Goal: Task Accomplishment & Management: Manage account settings

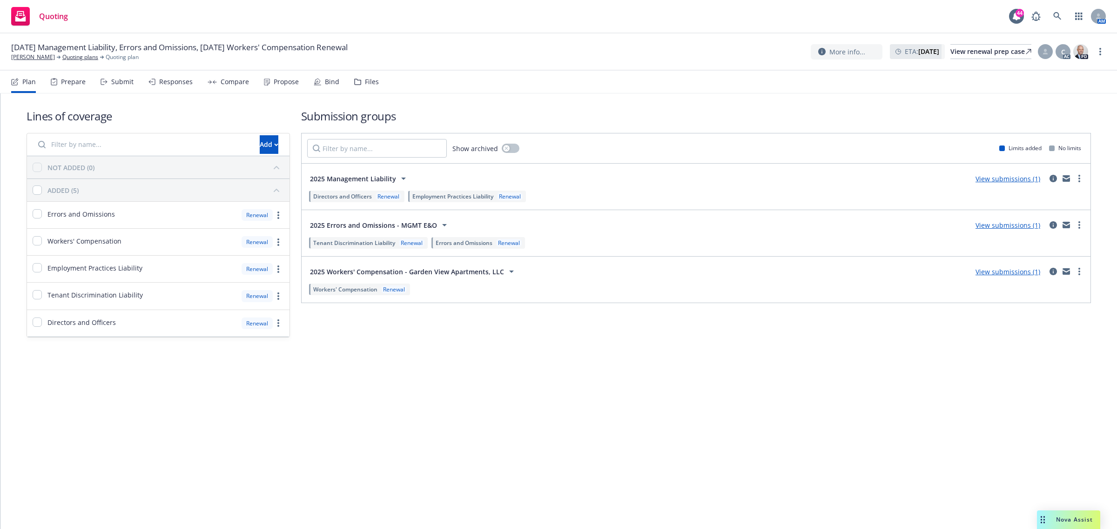
click at [228, 82] on div "Compare" at bounding box center [235, 81] width 28 height 7
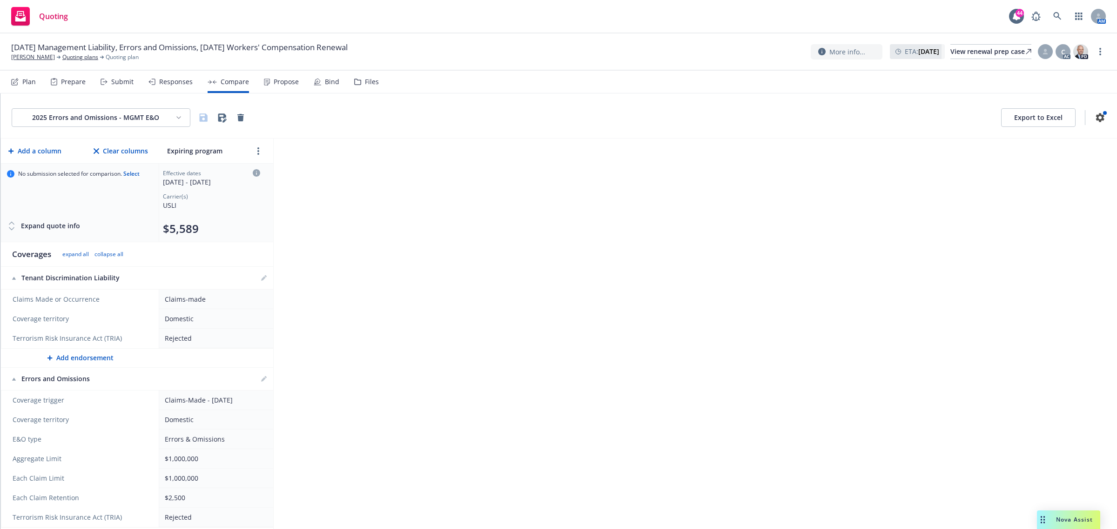
click at [277, 80] on div "Propose" at bounding box center [286, 81] width 25 height 7
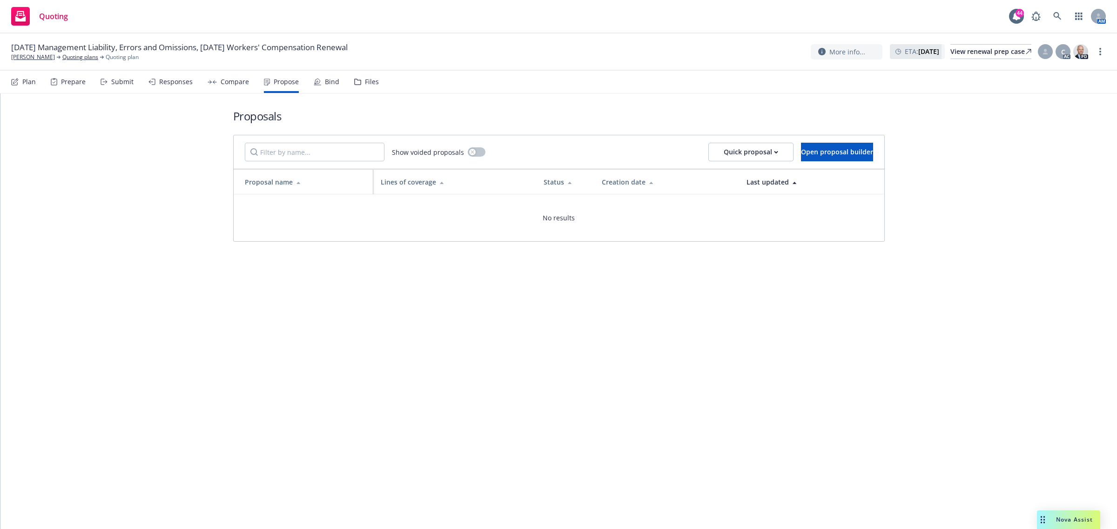
click at [10, 86] on nav "Plan Prepare Submit Responses Compare Propose Bind Files" at bounding box center [558, 82] width 1117 height 23
click at [67, 83] on div "Prepare" at bounding box center [73, 81] width 25 height 7
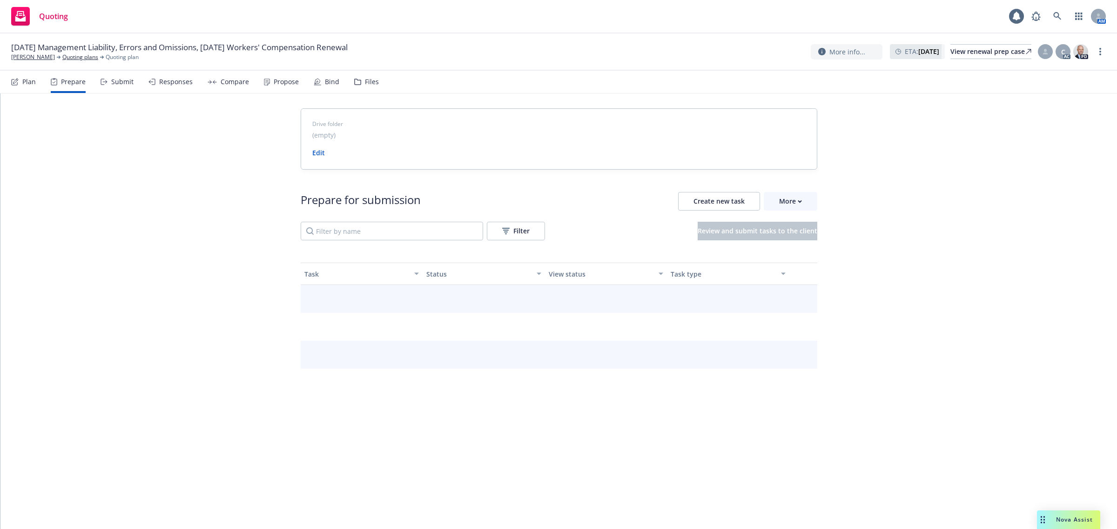
click at [113, 84] on div "Submit" at bounding box center [122, 81] width 22 height 7
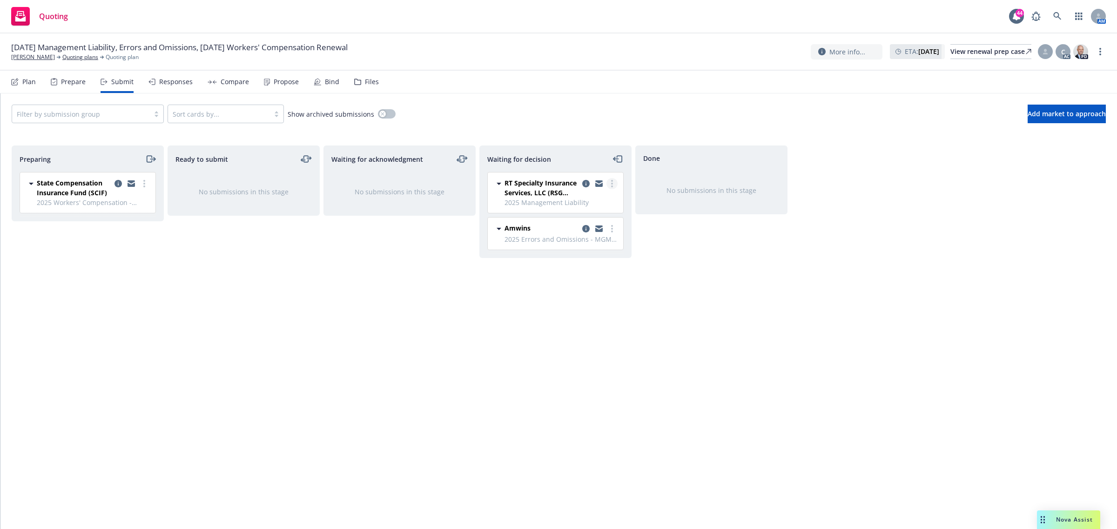
click at [611, 184] on icon "more" at bounding box center [612, 183] width 2 height 7
click at [592, 245] on link "Add accepted decision" at bounding box center [569, 240] width 93 height 19
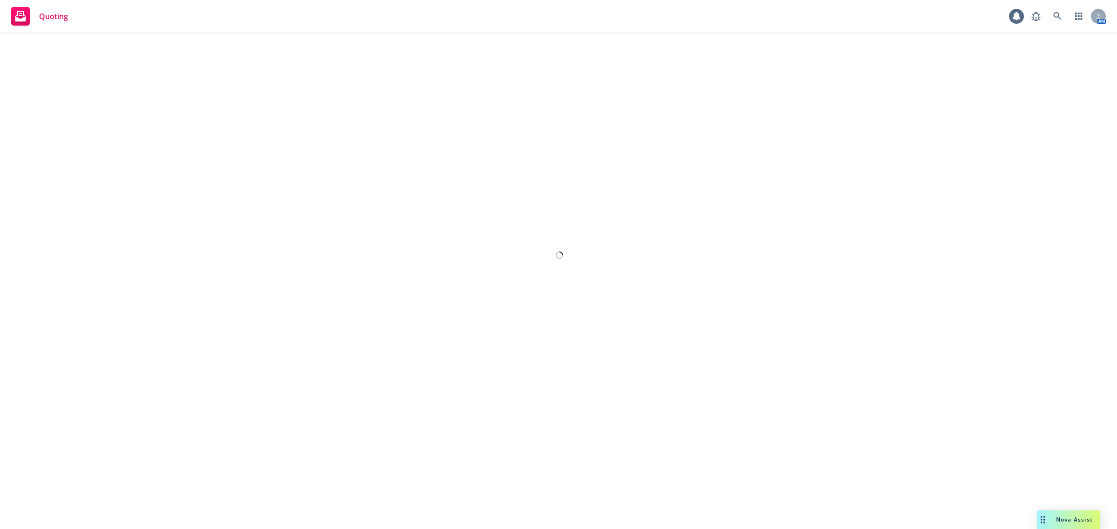
select select "12"
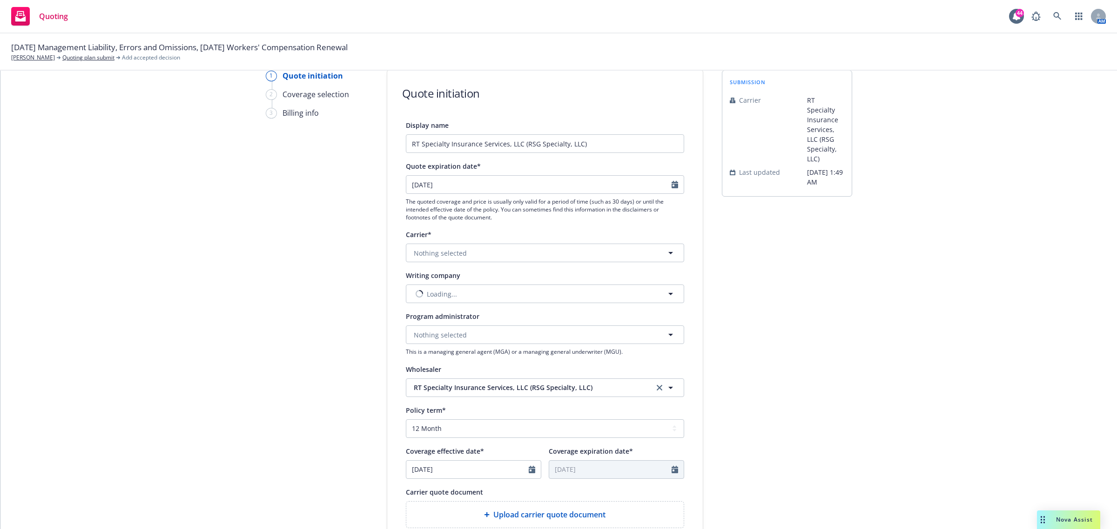
scroll to position [58, 0]
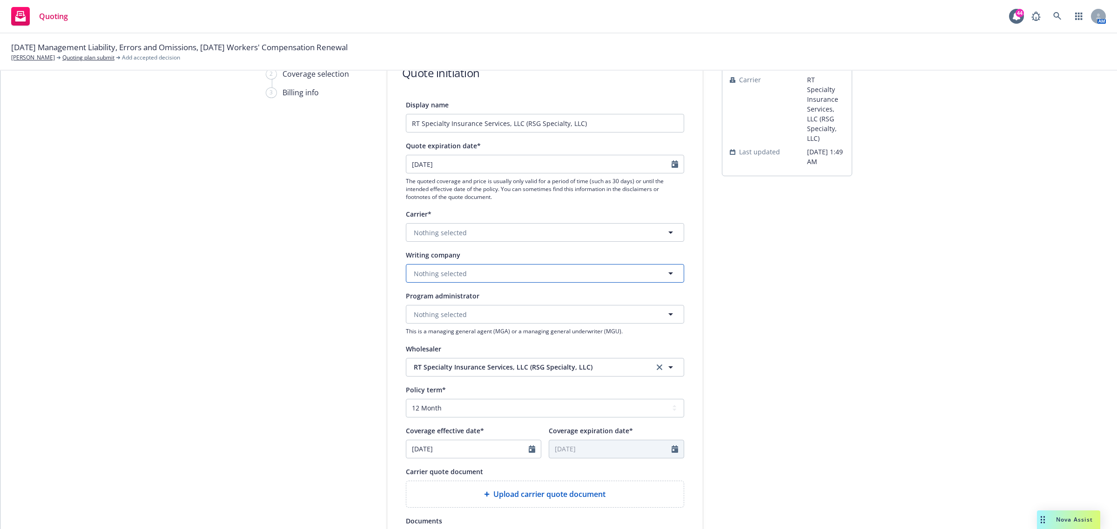
click at [436, 271] on span "Nothing selected" at bounding box center [440, 274] width 53 height 10
click at [438, 248] on div "Display name RT Specialty Insurance Services, LLC (RSG Specialty, LLC) Quote ex…" at bounding box center [545, 358] width 278 height 518
click at [433, 265] on button "Nothing selected" at bounding box center [545, 273] width 278 height 19
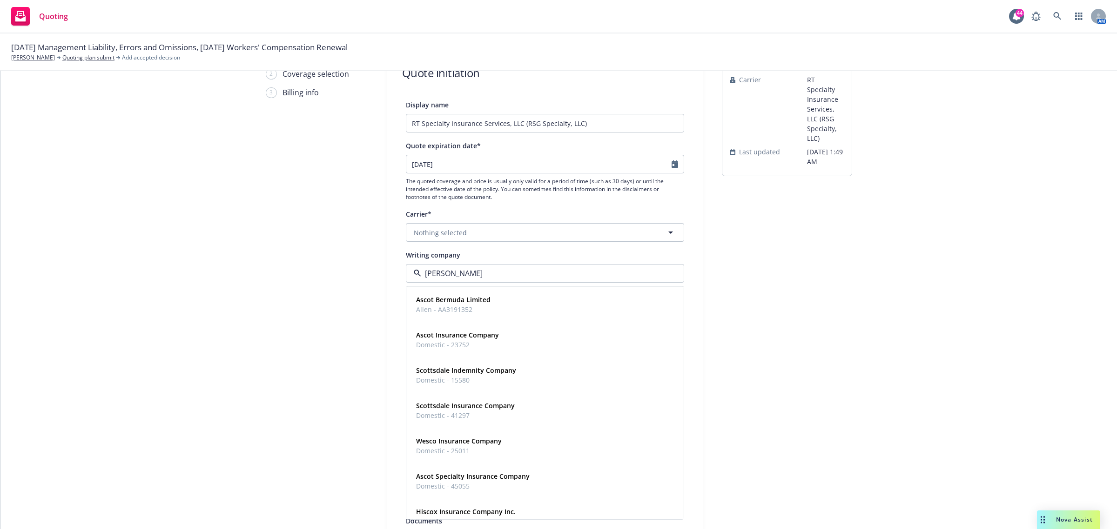
type input "[PERSON_NAME]"
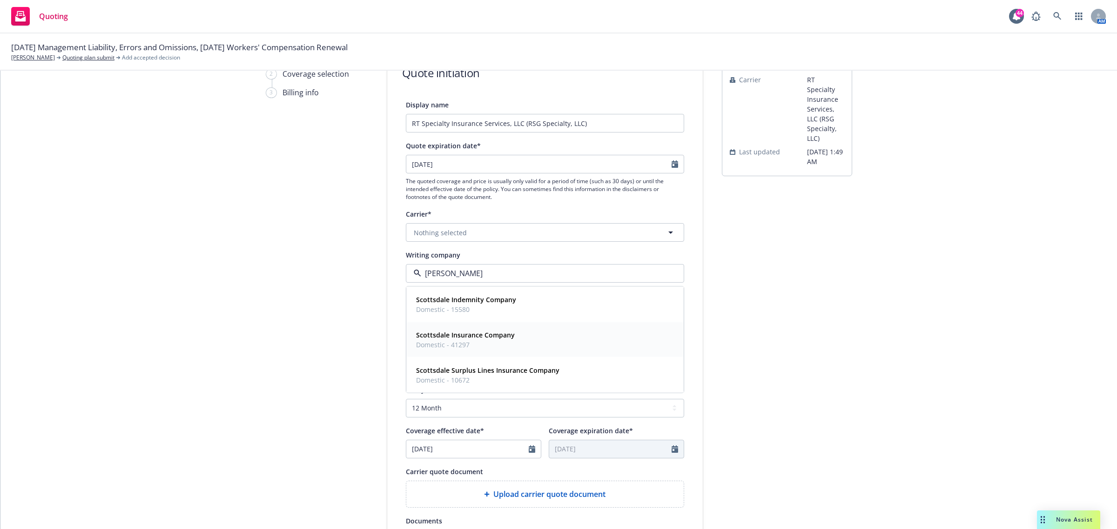
click at [548, 336] on div "Scottsdale Insurance Company Domestic - 41297" at bounding box center [544, 339] width 265 height 23
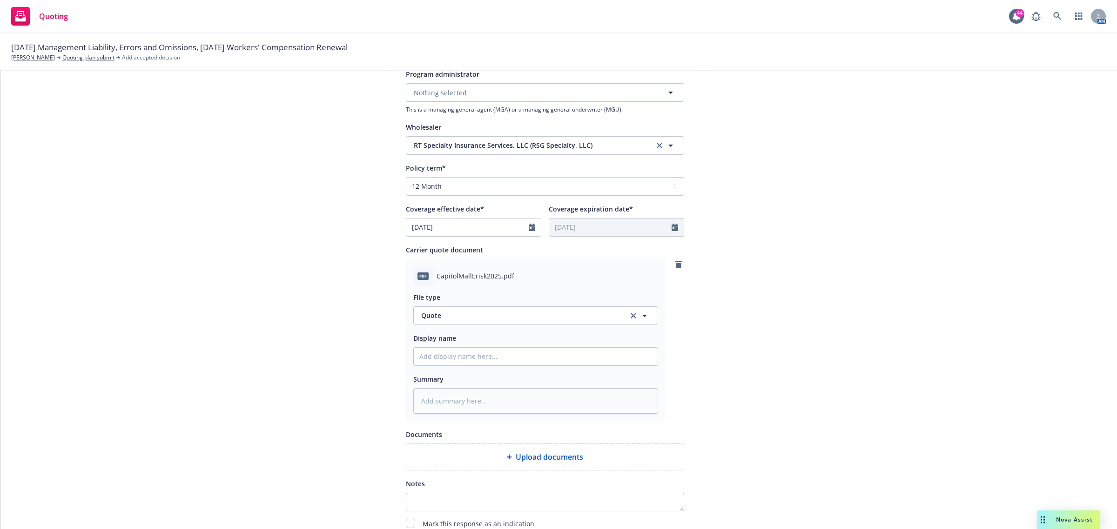
scroll to position [436, 0]
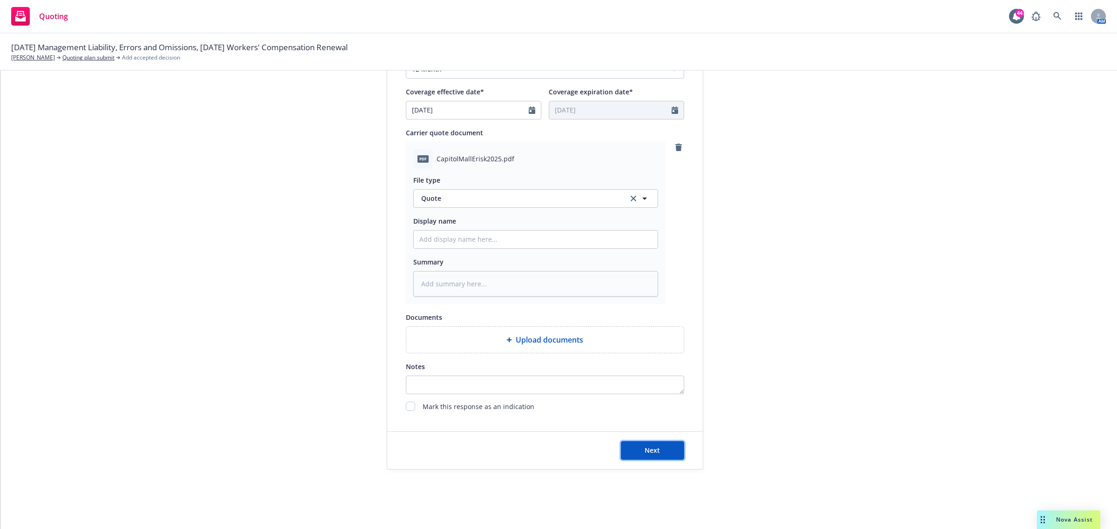
drag, startPoint x: 641, startPoint y: 441, endPoint x: 641, endPoint y: 434, distance: 7.0
click at [641, 442] on button "Next" at bounding box center [652, 451] width 63 height 19
type textarea "x"
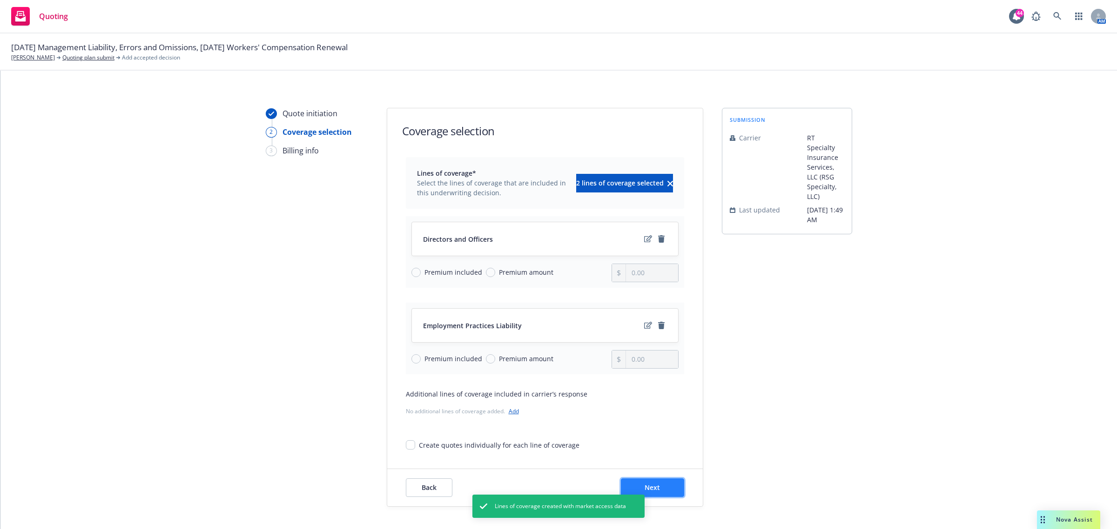
click at [667, 489] on button "Next" at bounding box center [652, 488] width 63 height 19
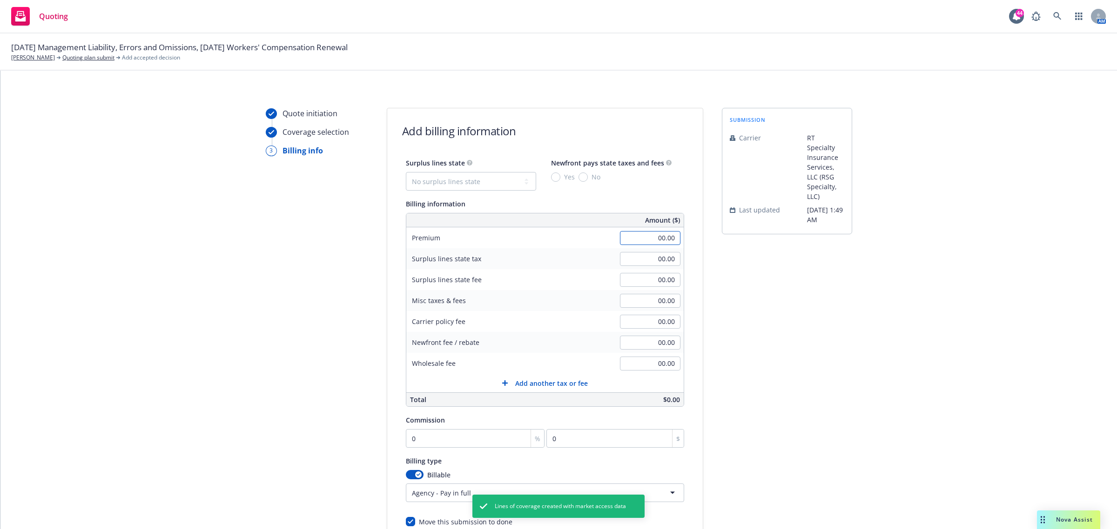
click at [663, 237] on input "00.00" at bounding box center [650, 238] width 60 height 14
type input "1"
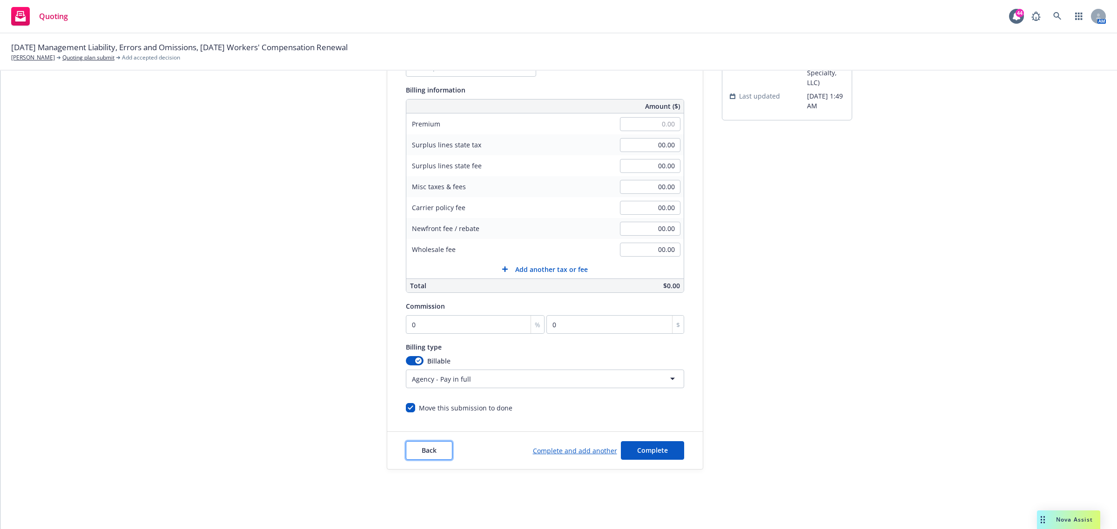
type input "00.00"
click at [425, 452] on span "Back" at bounding box center [429, 450] width 15 height 9
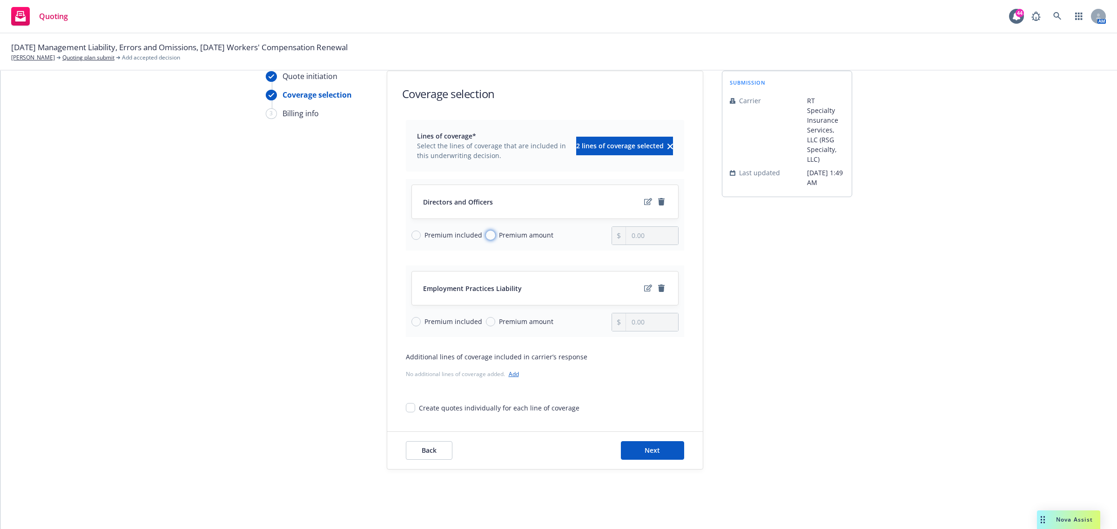
click at [488, 233] on input "Premium amount" at bounding box center [490, 235] width 9 height 9
radio input "true"
click at [636, 230] on input "0.00" at bounding box center [652, 236] width 52 height 18
drag, startPoint x: 648, startPoint y: 231, endPoint x: 562, endPoint y: 227, distance: 86.1
click at [563, 228] on div "Premium included Premium amount 0.00" at bounding box center [544, 236] width 267 height 19
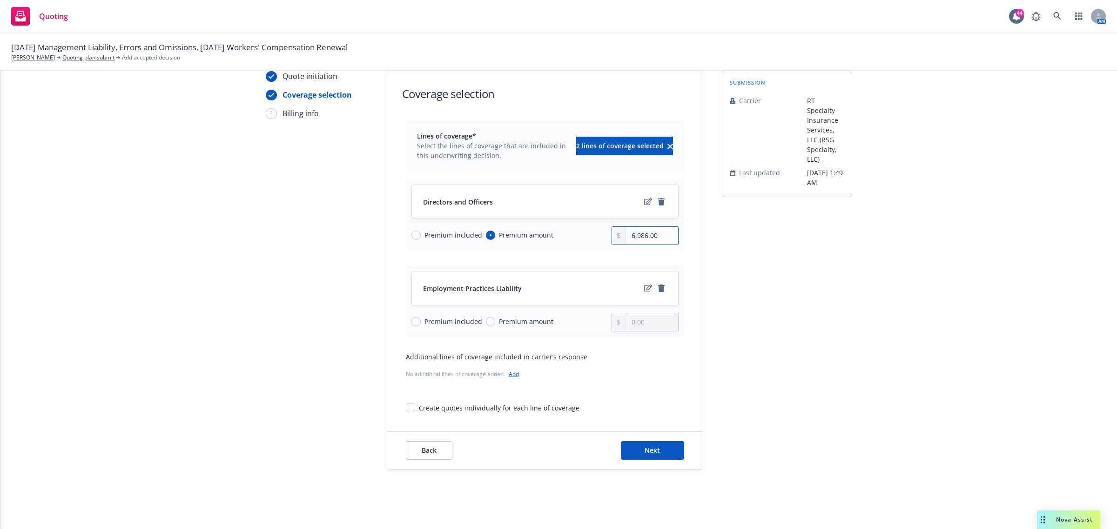
type input "6,986.00"
click at [486, 318] on input "Premium amount" at bounding box center [490, 321] width 9 height 9
radio input "true"
click at [629, 326] on input "0.00" at bounding box center [652, 323] width 52 height 18
type input "9,558.00"
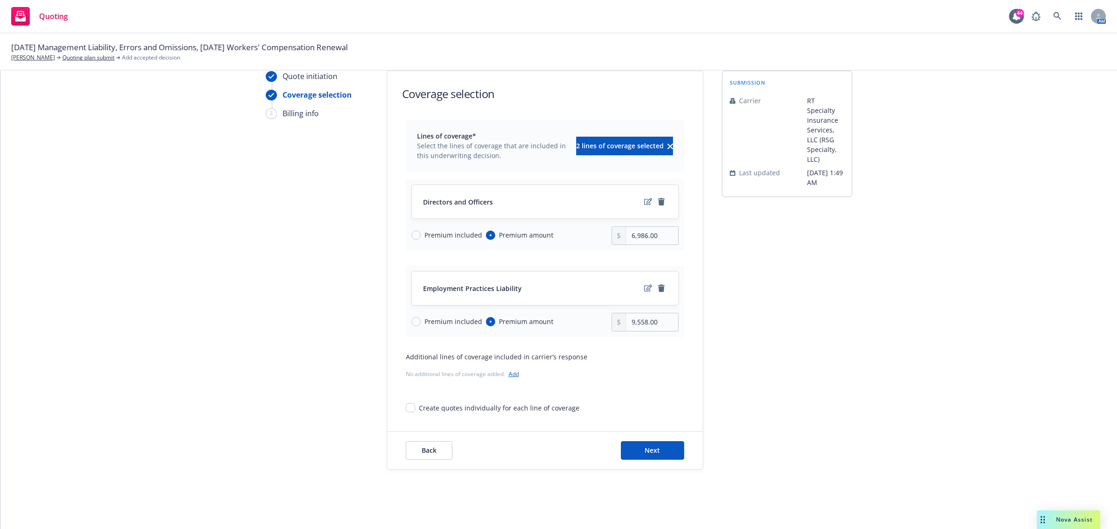
click at [757, 366] on div "submission Carrier RT Specialty Insurance Services, LLC (RSG Specialty, LLC) La…" at bounding box center [787, 270] width 130 height 399
click at [655, 443] on button "Next" at bounding box center [652, 451] width 63 height 19
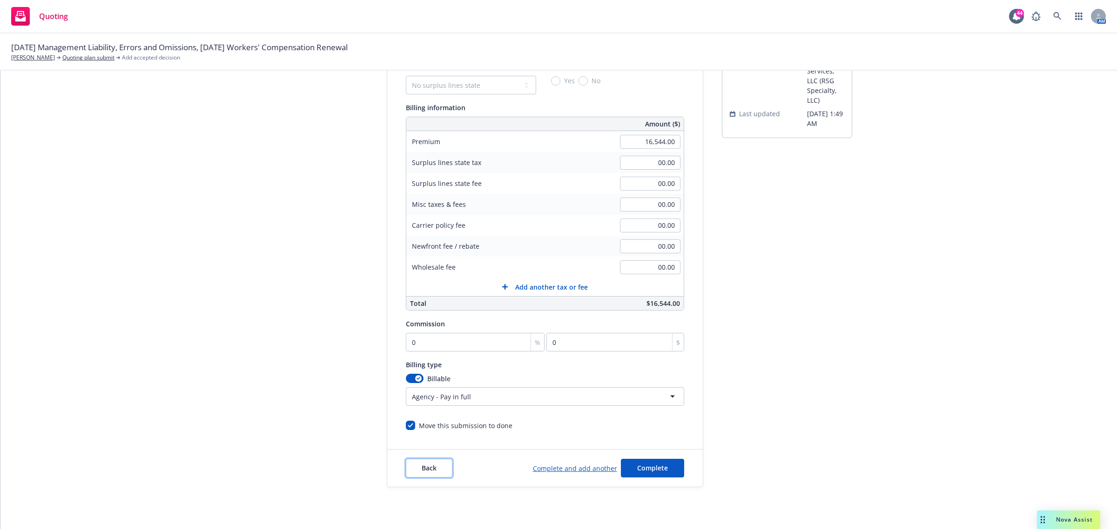
click at [426, 475] on button "Back" at bounding box center [429, 468] width 47 height 19
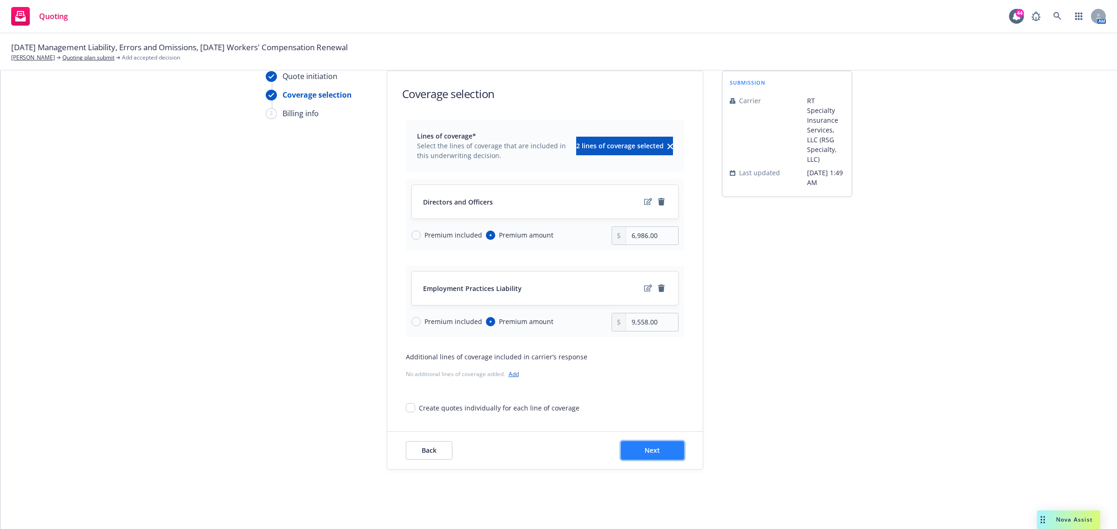
click at [648, 459] on button "Next" at bounding box center [652, 451] width 63 height 19
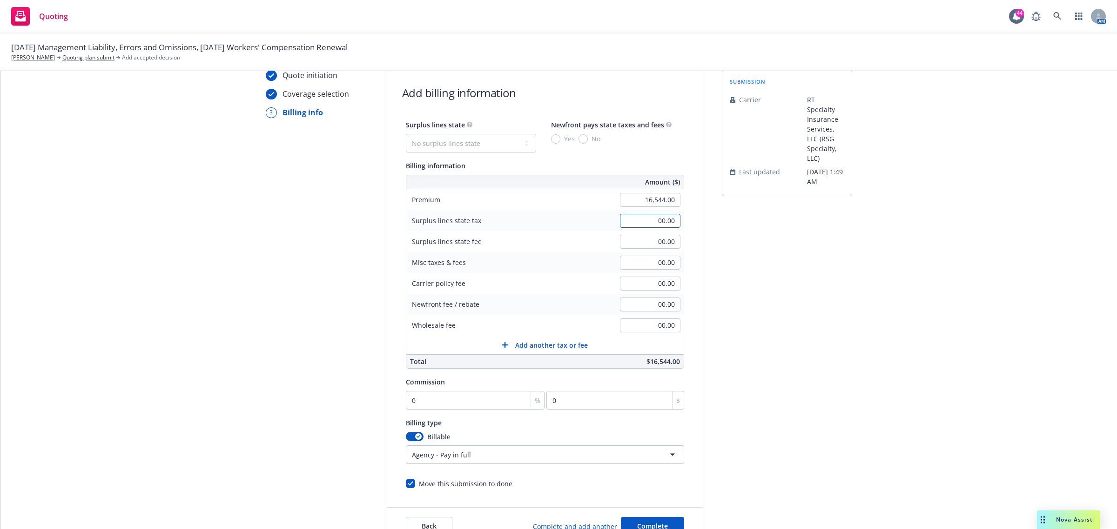
click at [661, 224] on input "00.00" at bounding box center [650, 221] width 60 height 14
click at [457, 143] on select "No surplus lines state [US_STATE] [US_STATE] [US_STATE] [US_STATE] [US_STATE] […" at bounding box center [471, 143] width 130 height 19
select select "CA"
click at [406, 134] on select "No surplus lines state [US_STATE] [US_STATE] [US_STATE] [US_STATE] [US_STATE] […" at bounding box center [471, 143] width 130 height 19
type input "496.32"
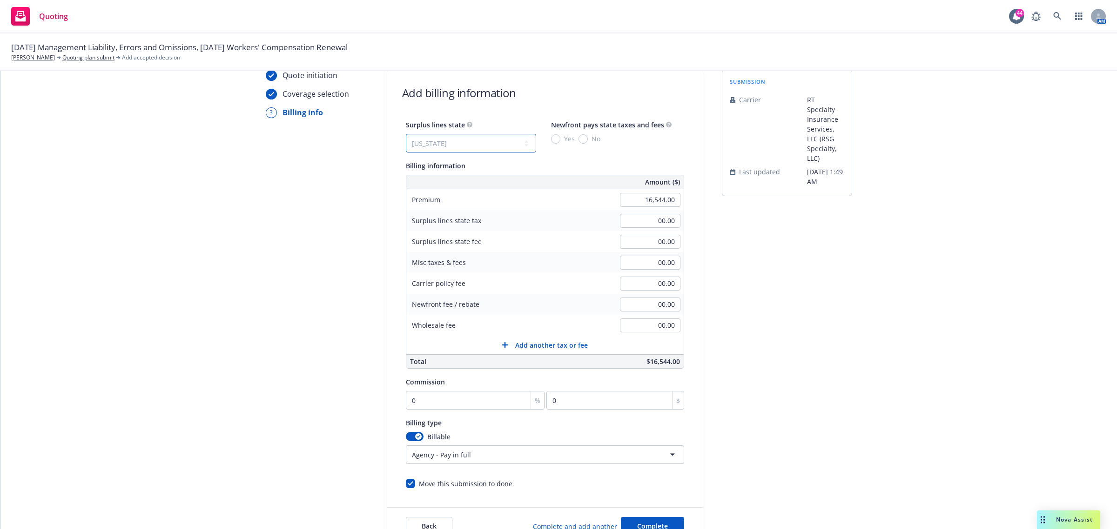
type input "29.78"
click at [578, 140] on input "No" at bounding box center [582, 138] width 9 height 9
radio input "true"
click at [636, 329] on input "00.00" at bounding box center [650, 326] width 60 height 14
type input "250.00"
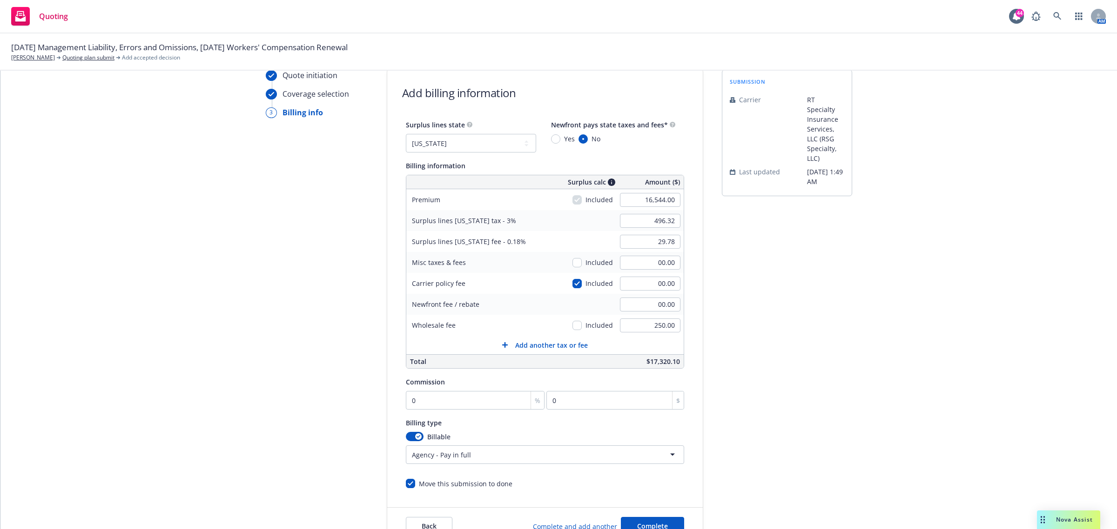
click at [761, 325] on div "submission Carrier RT Specialty Insurance Services, LLC (RSG Specialty, LLC) La…" at bounding box center [787, 308] width 130 height 476
click at [455, 399] on input "0" at bounding box center [475, 400] width 139 height 19
type input "1"
type input "165.44"
type input "11"
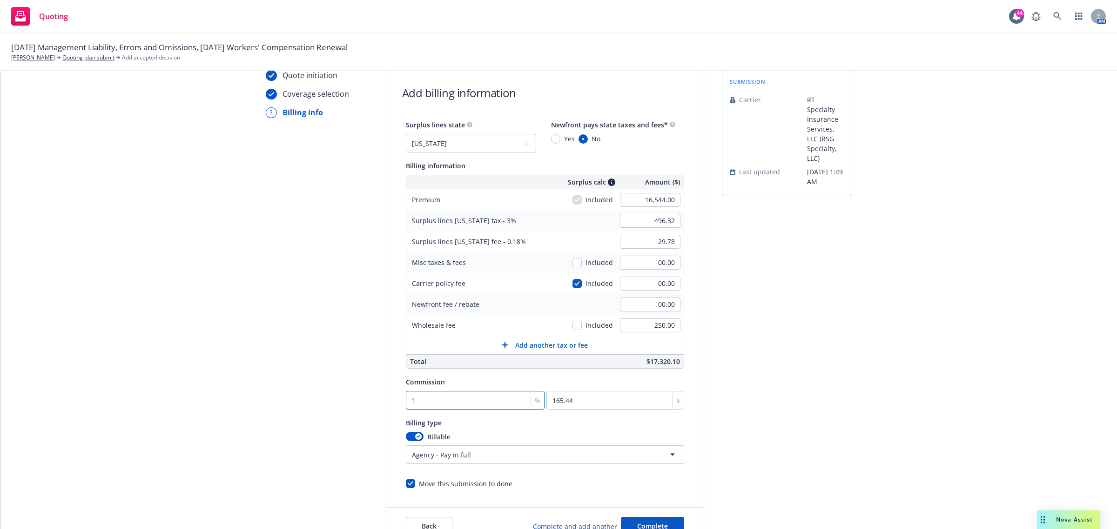
type input "1819.84"
type input "11"
click at [759, 324] on div "submission Carrier RT Specialty Insurance Services, LLC (RSG Specialty, LLC) La…" at bounding box center [787, 308] width 130 height 476
click at [572, 282] on input "checkbox" at bounding box center [576, 283] width 9 height 9
checkbox input "false"
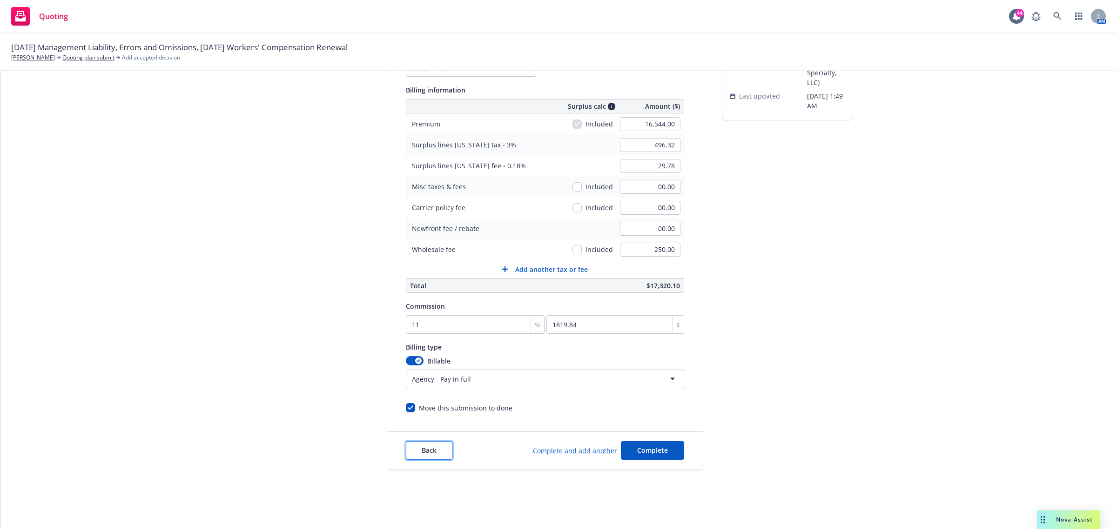
click at [427, 457] on button "Back" at bounding box center [429, 451] width 47 height 19
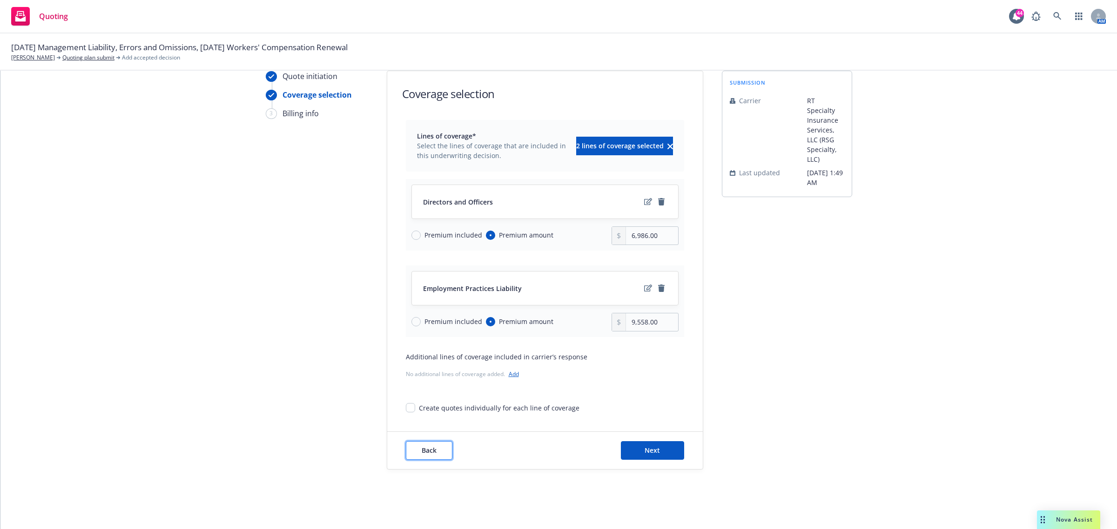
click at [428, 456] on button "Back" at bounding box center [429, 451] width 47 height 19
type textarea "x"
select select "12"
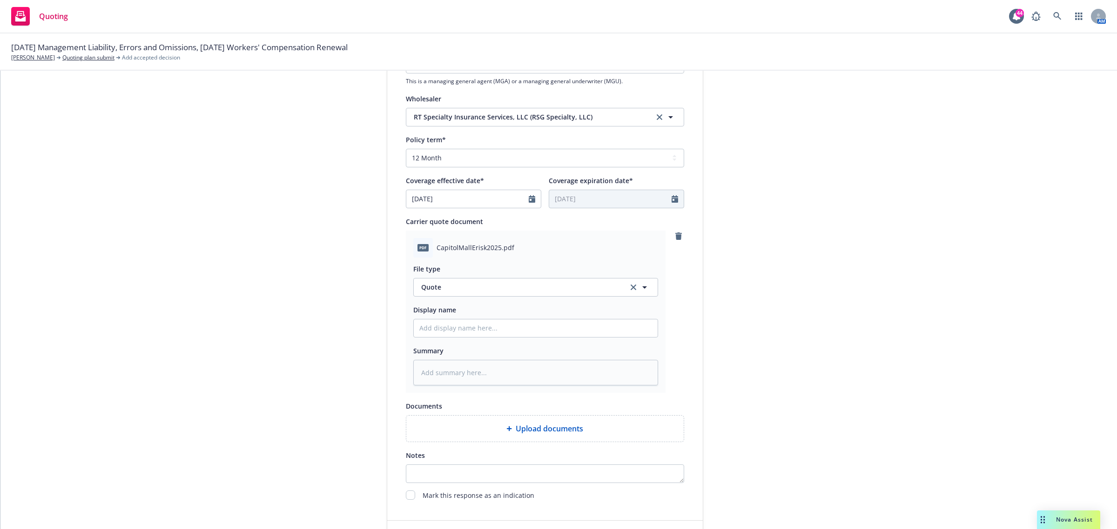
scroll to position [436, 0]
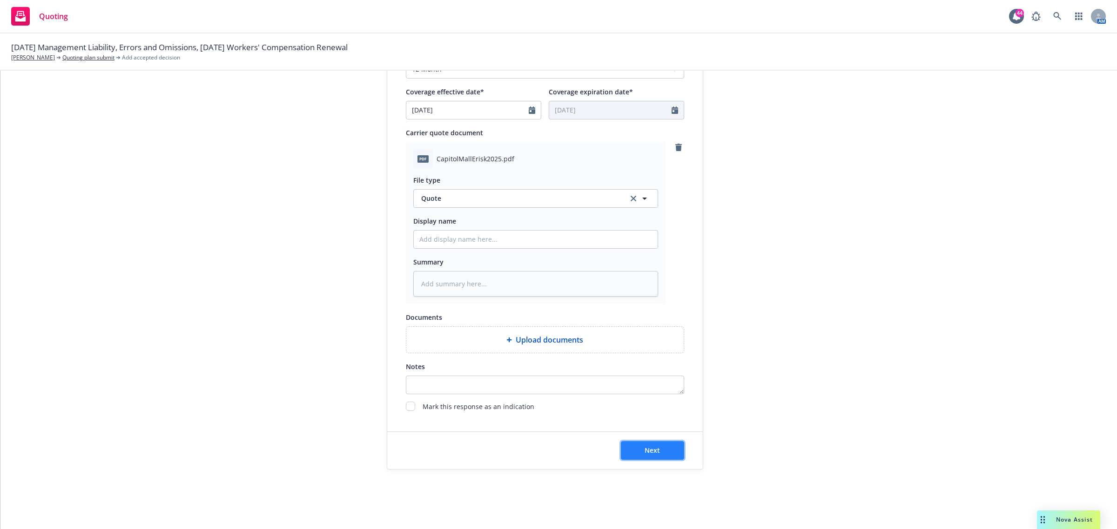
click at [661, 459] on button "Next" at bounding box center [652, 451] width 63 height 19
type textarea "x"
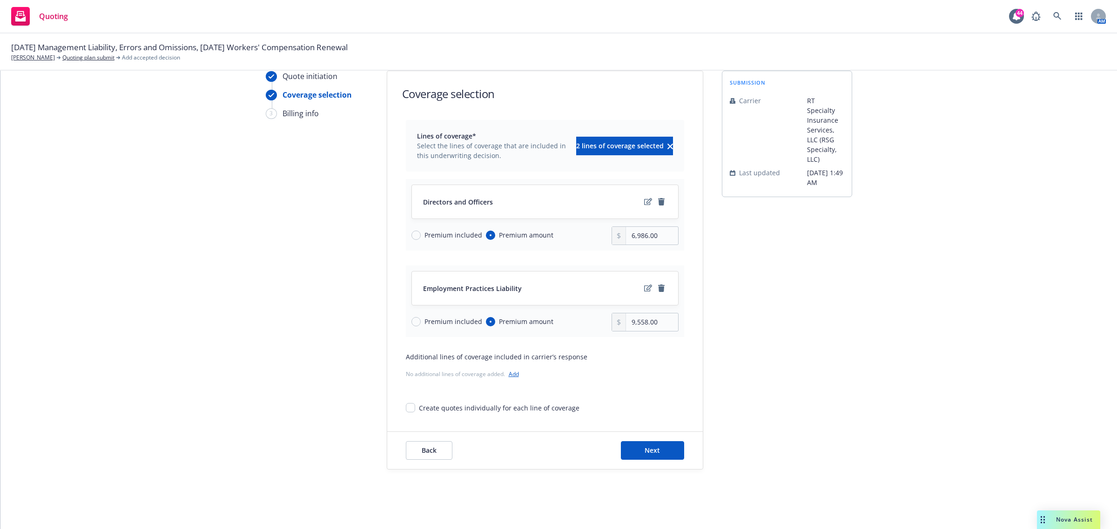
scroll to position [38, 0]
click at [673, 452] on button "Next" at bounding box center [652, 451] width 63 height 19
select select "CA"
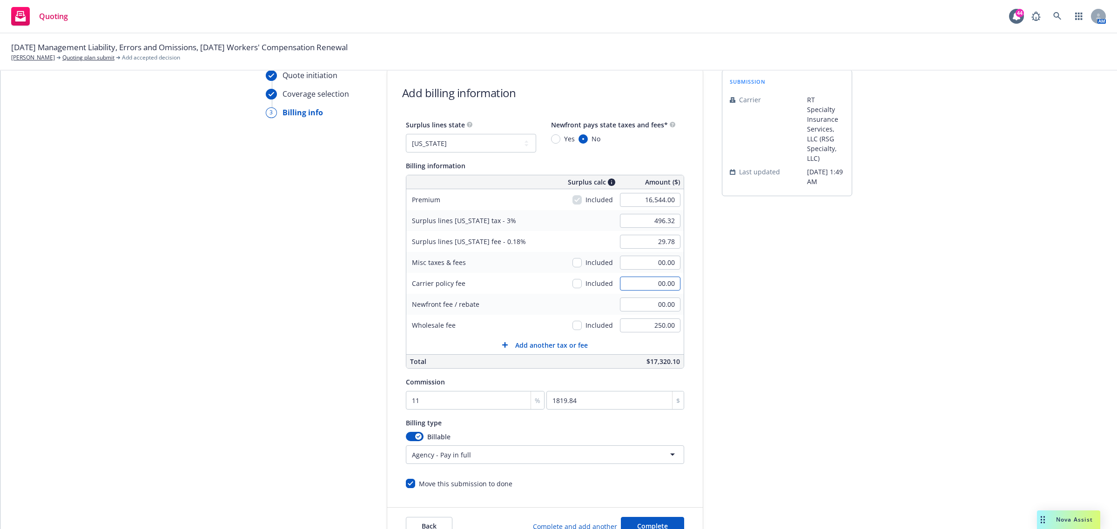
click at [661, 283] on input "00.00" at bounding box center [650, 284] width 60 height 14
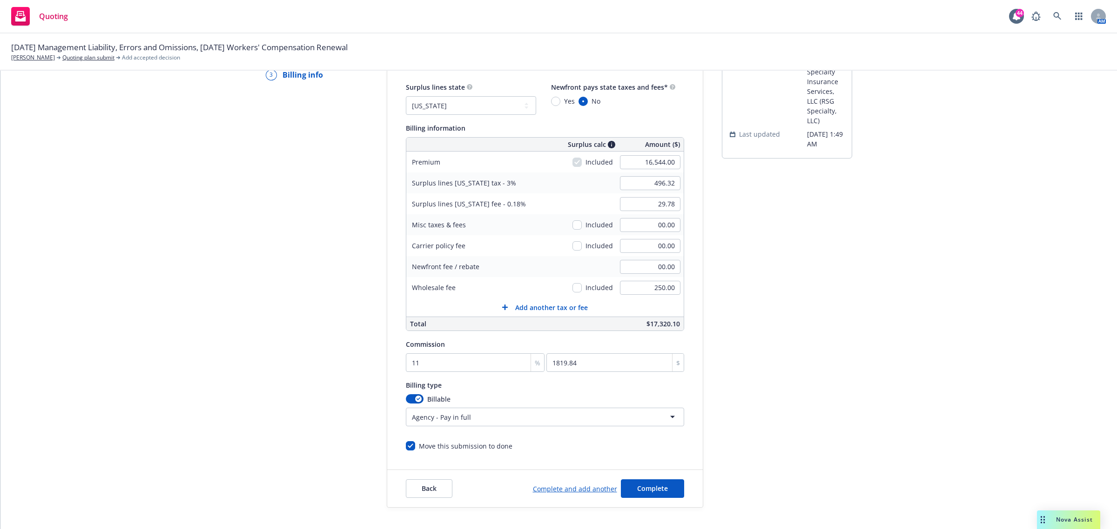
scroll to position [96, 0]
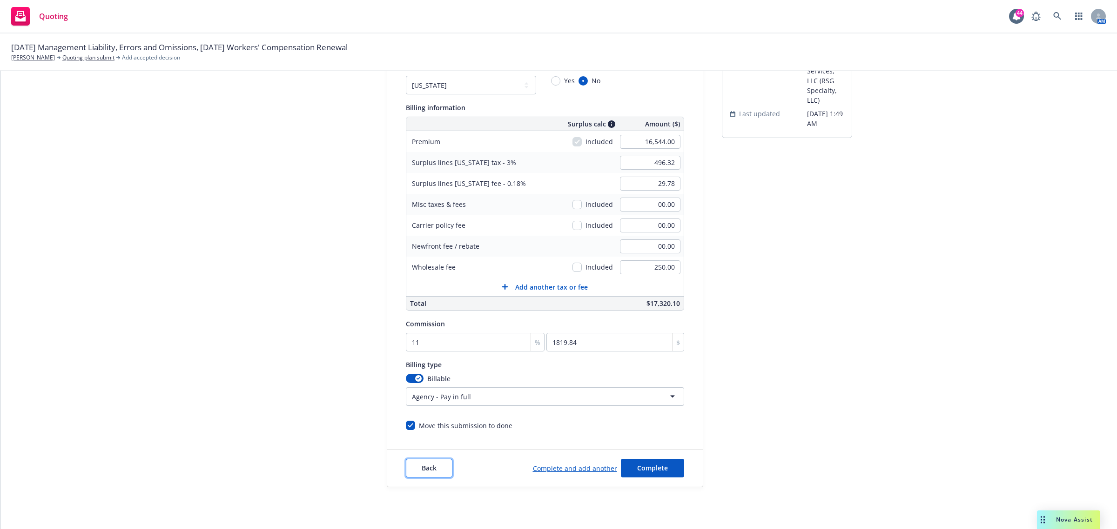
click at [436, 470] on button "Back" at bounding box center [429, 468] width 47 height 19
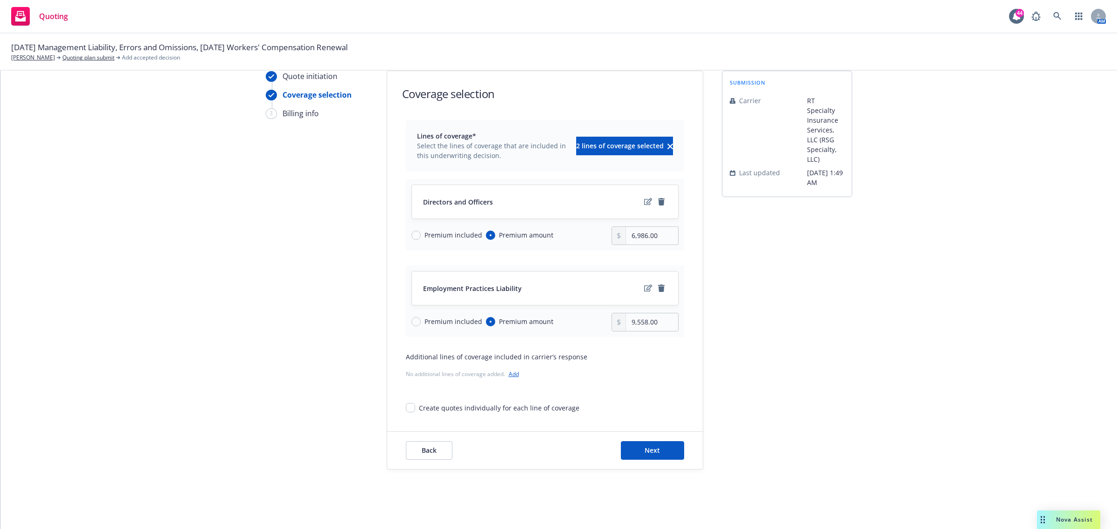
click at [421, 233] on span "Premium included" at bounding box center [451, 235] width 61 height 10
click at [417, 233] on input "Premium included" at bounding box center [415, 235] width 9 height 9
radio input "true"
radio input "false"
click at [413, 320] on input "Premium included" at bounding box center [415, 321] width 9 height 9
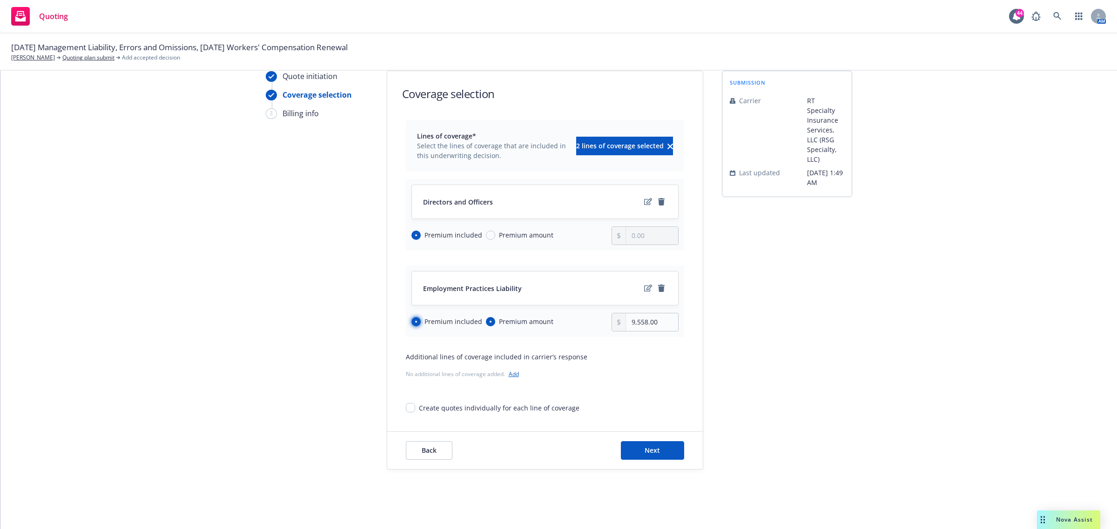
radio input "true"
radio input "false"
click at [671, 453] on button "Next" at bounding box center [652, 451] width 63 height 19
select select "CA"
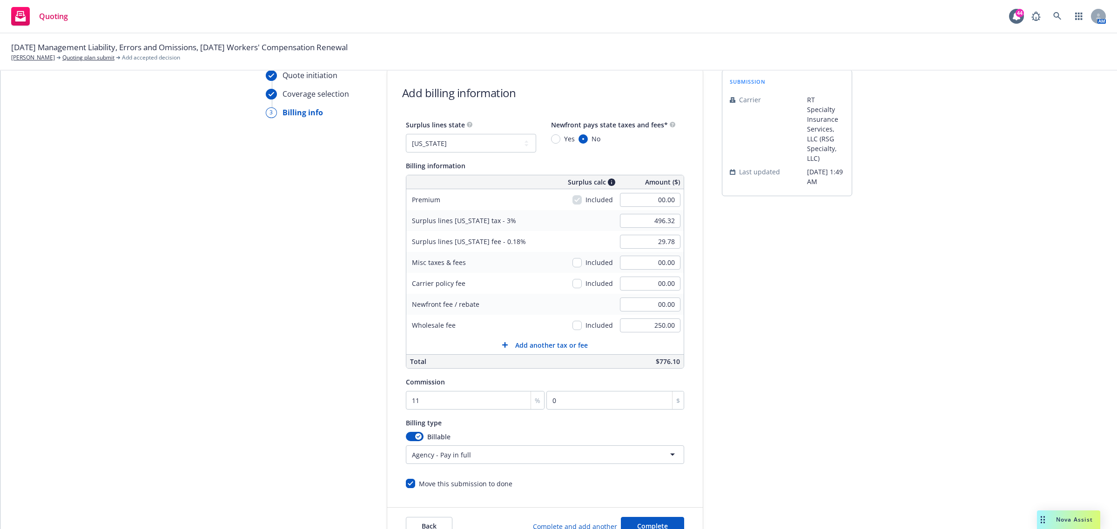
click at [647, 208] on div "00.00" at bounding box center [649, 200] width 67 height 20
click at [659, 201] on input "00.00" at bounding box center [650, 200] width 60 height 14
type input "16,544.00"
type input "1819.84"
click at [827, 270] on div "submission Carrier RT Specialty Insurance Services, LLC (RSG Specialty, LLC) La…" at bounding box center [787, 308] width 130 height 476
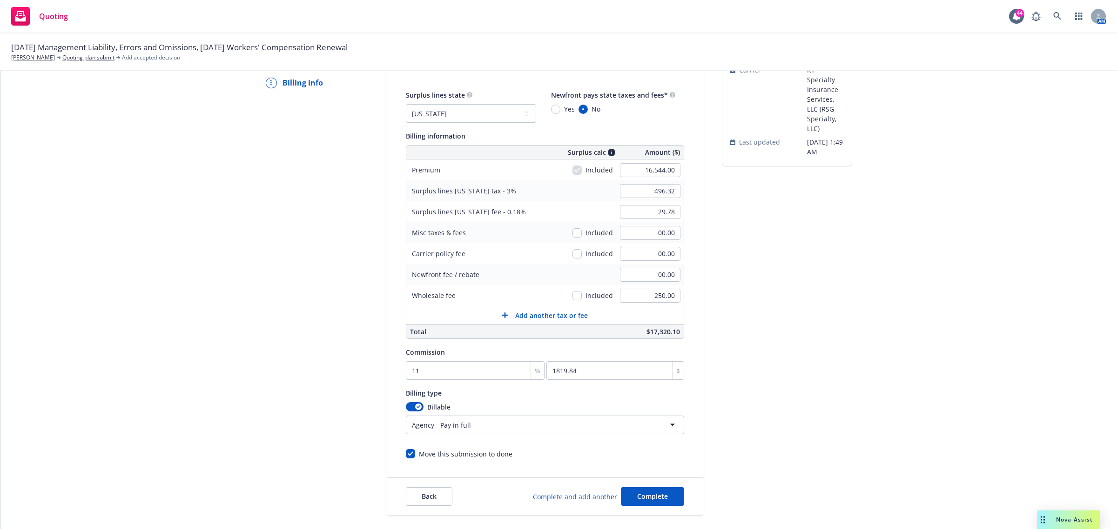
scroll to position [0, 0]
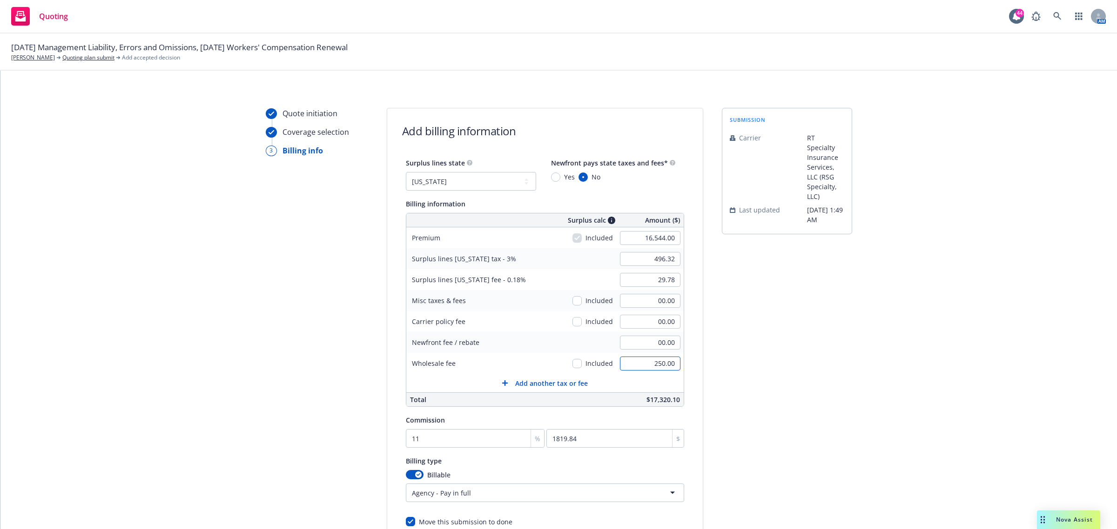
click at [641, 364] on input "250.00" at bounding box center [650, 364] width 60 height 14
click at [781, 369] on div "submission Carrier RT Specialty Insurance Services, LLC (RSG Specialty, LLC) La…" at bounding box center [787, 346] width 130 height 476
click at [662, 367] on input "00.00" at bounding box center [650, 364] width 60 height 14
type input "250.00"
click at [768, 361] on div "submission Carrier RT Specialty Insurance Services, LLC (RSG Specialty, LLC) La…" at bounding box center [787, 346] width 130 height 476
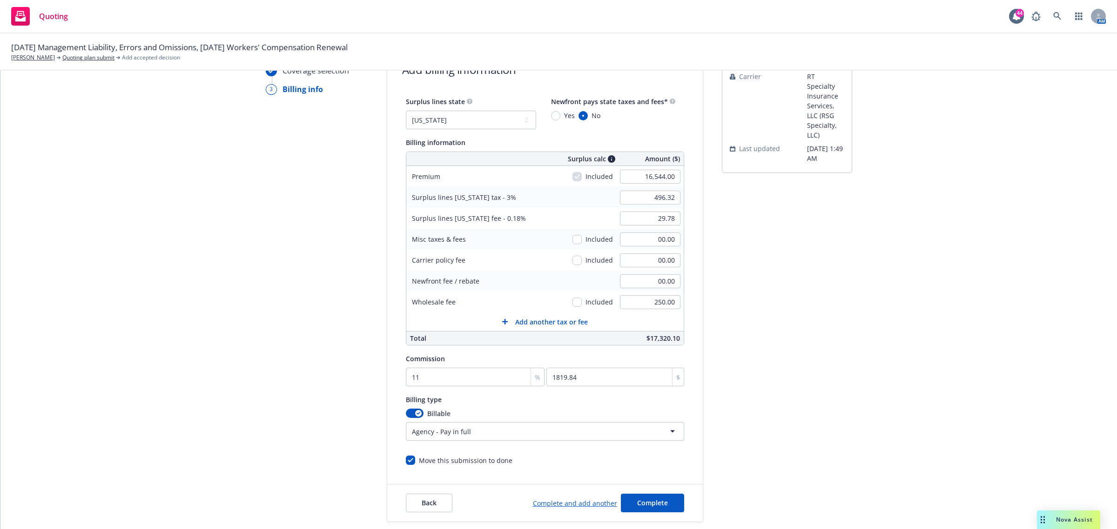
scroll to position [114, 0]
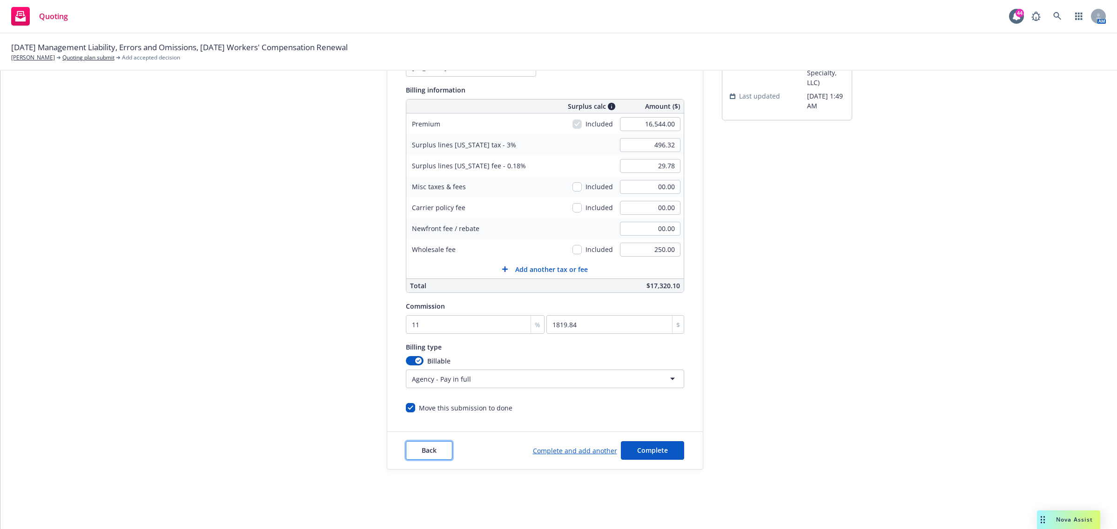
click at [433, 454] on button "Back" at bounding box center [429, 451] width 47 height 19
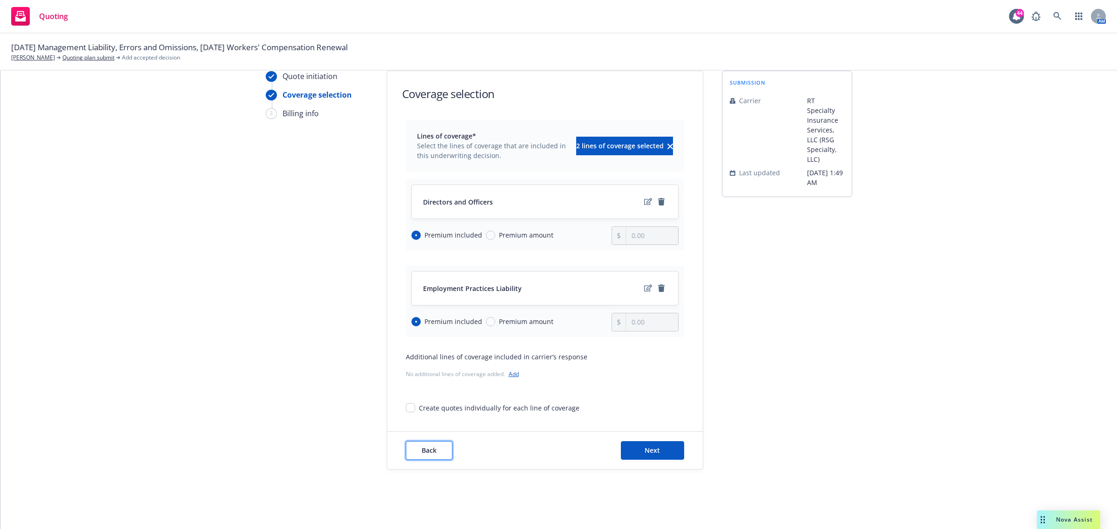
click at [422, 452] on span "Back" at bounding box center [429, 450] width 15 height 9
type textarea "x"
select select "12"
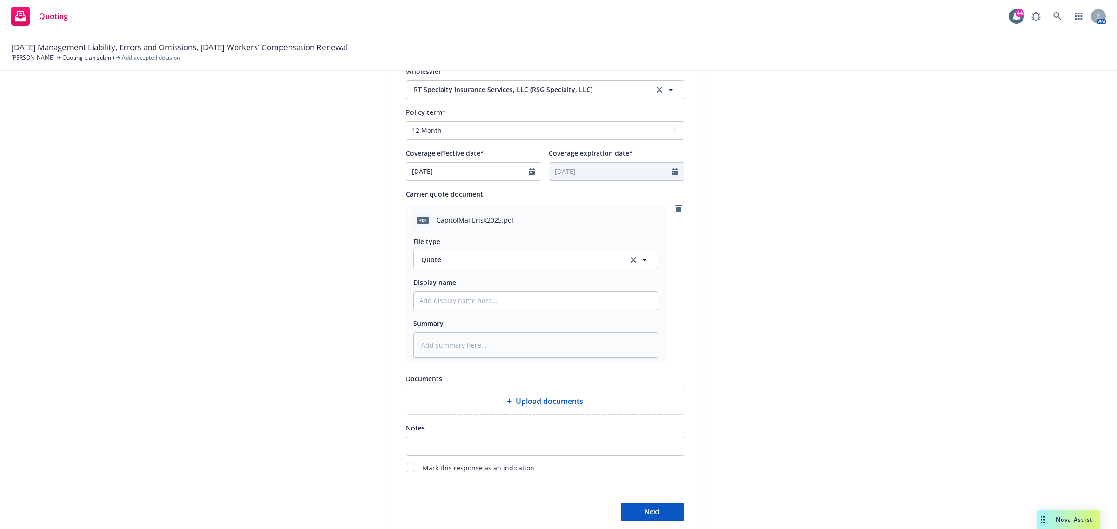
scroll to position [436, 0]
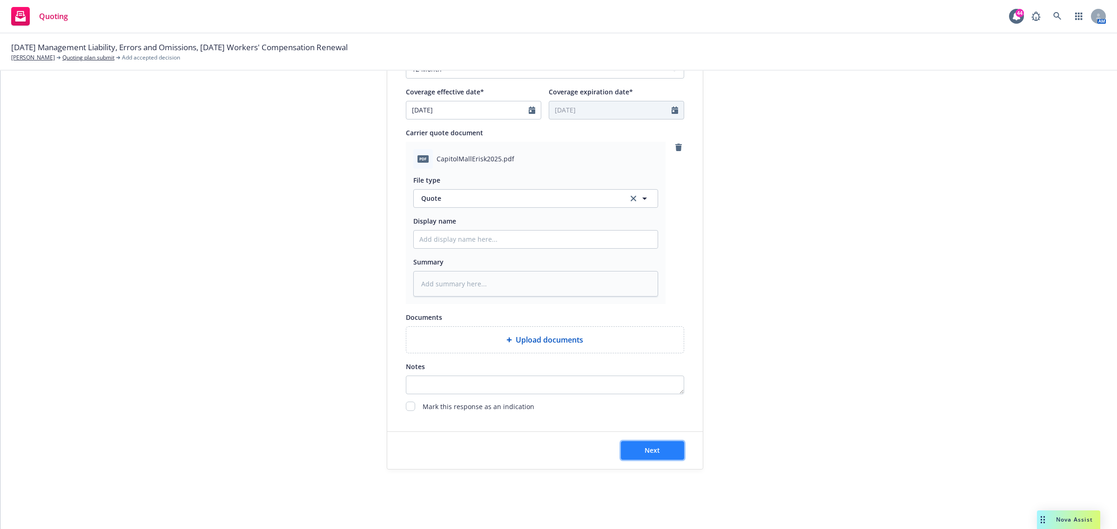
click at [649, 453] on span "Next" at bounding box center [651, 450] width 15 height 9
type textarea "x"
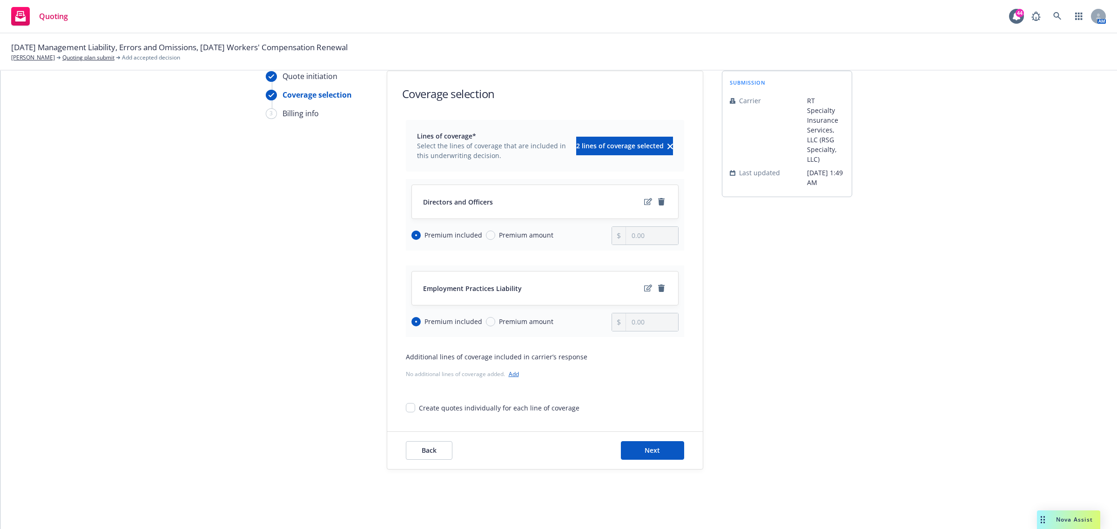
click at [647, 438] on div "Back Next" at bounding box center [544, 450] width 315 height 37
click at [649, 446] on span "Next" at bounding box center [651, 450] width 15 height 9
select select "CA"
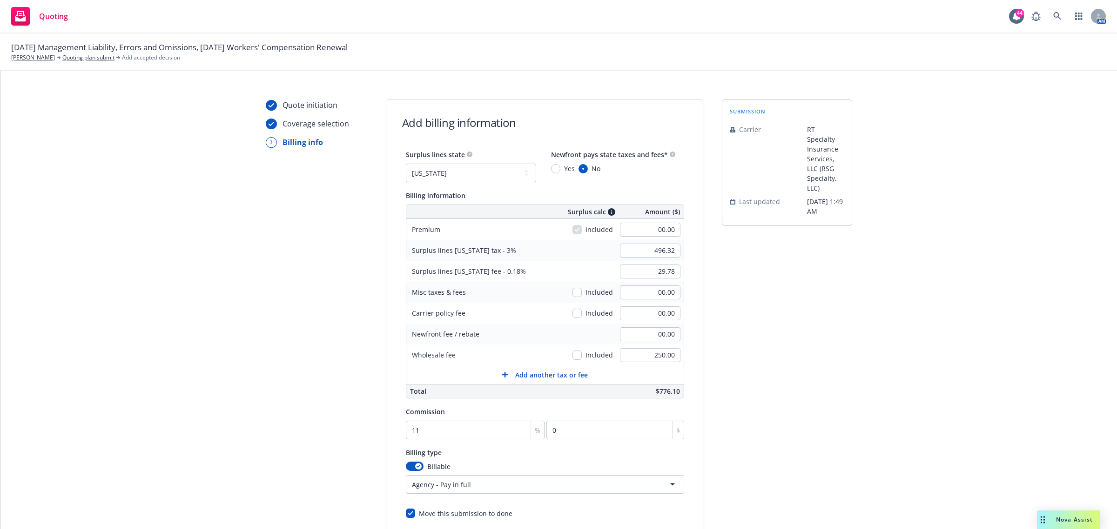
scroll to position [0, 0]
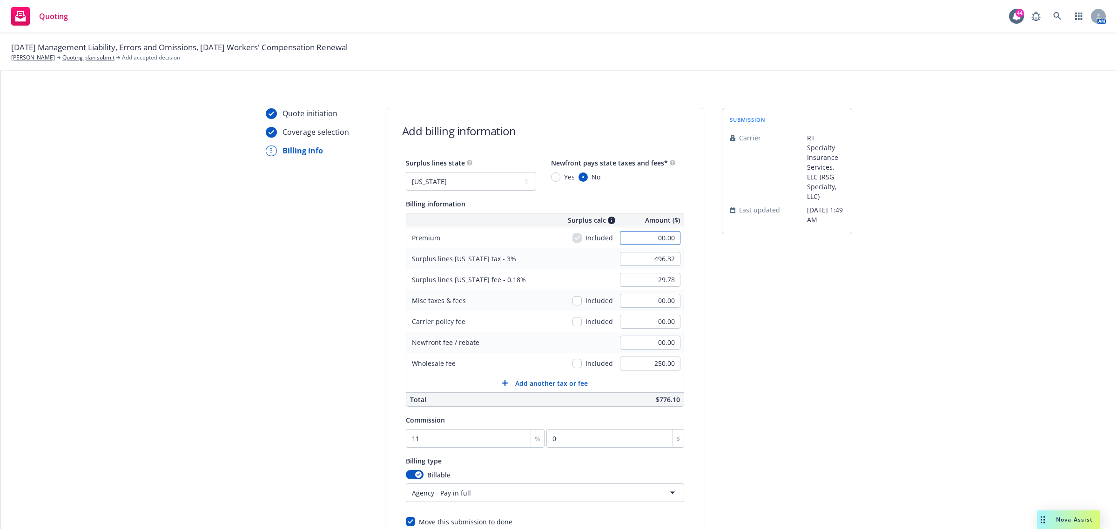
click at [644, 240] on input "00.00" at bounding box center [650, 238] width 60 height 14
type input "16,544.00"
type input "1819.84"
click at [884, 285] on div "Quote initiation Coverage selection 3 Billing info Add billing information Surp…" at bounding box center [559, 346] width 1094 height 476
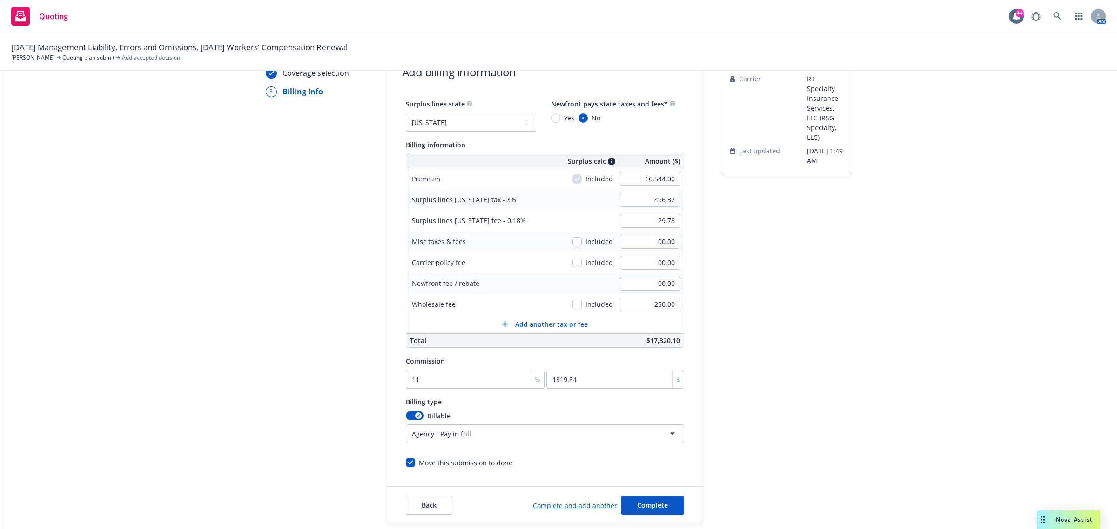
scroll to position [114, 0]
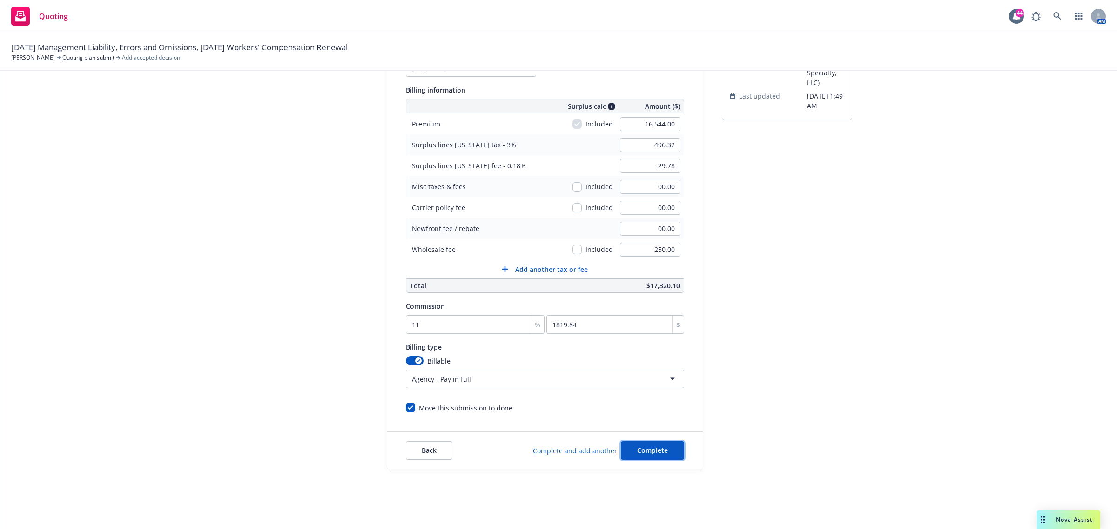
click at [641, 453] on span "Complete" at bounding box center [652, 450] width 31 height 9
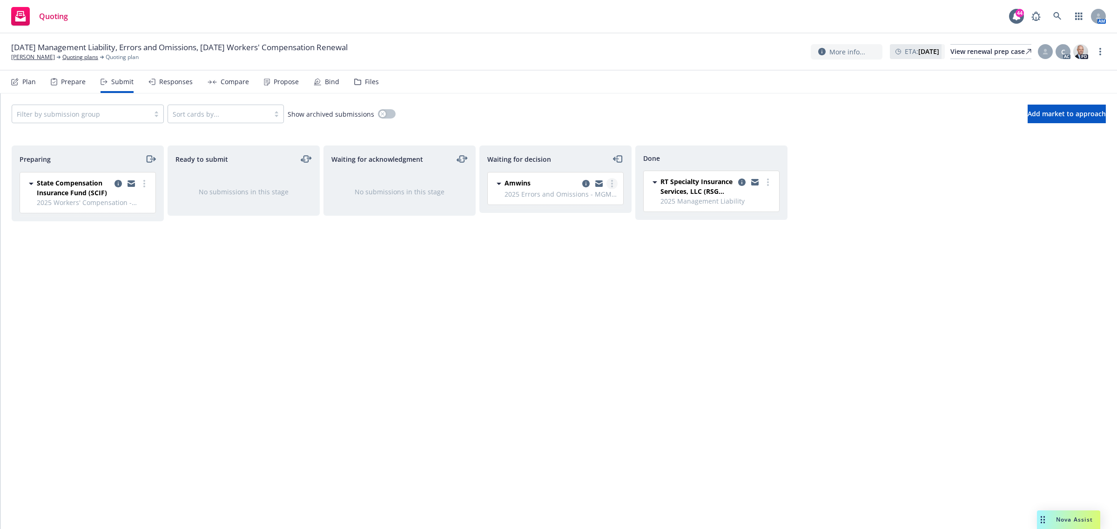
click at [609, 185] on link "more" at bounding box center [611, 183] width 11 height 11
click at [594, 238] on span "Add accepted decision" at bounding box center [569, 240] width 93 height 9
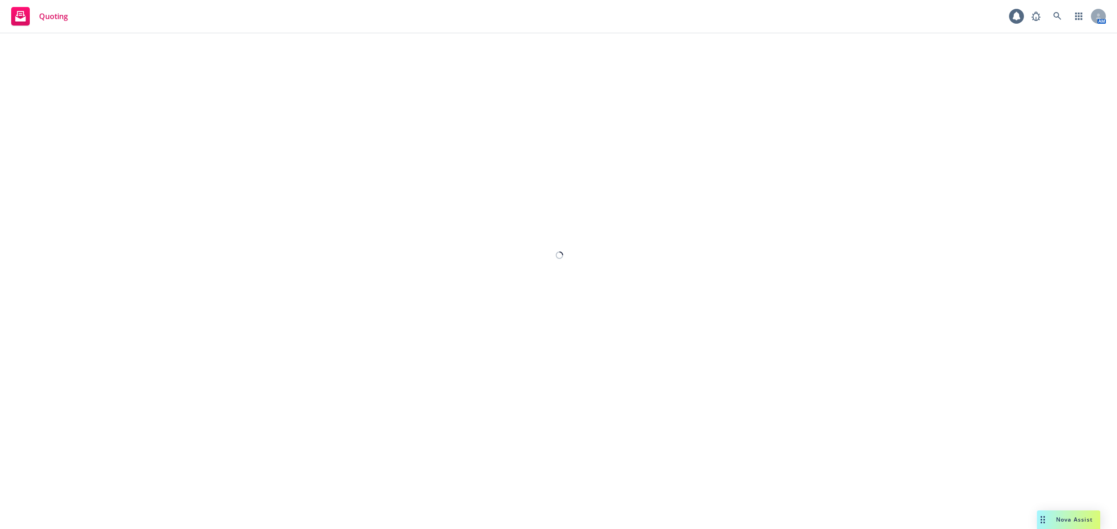
select select "12"
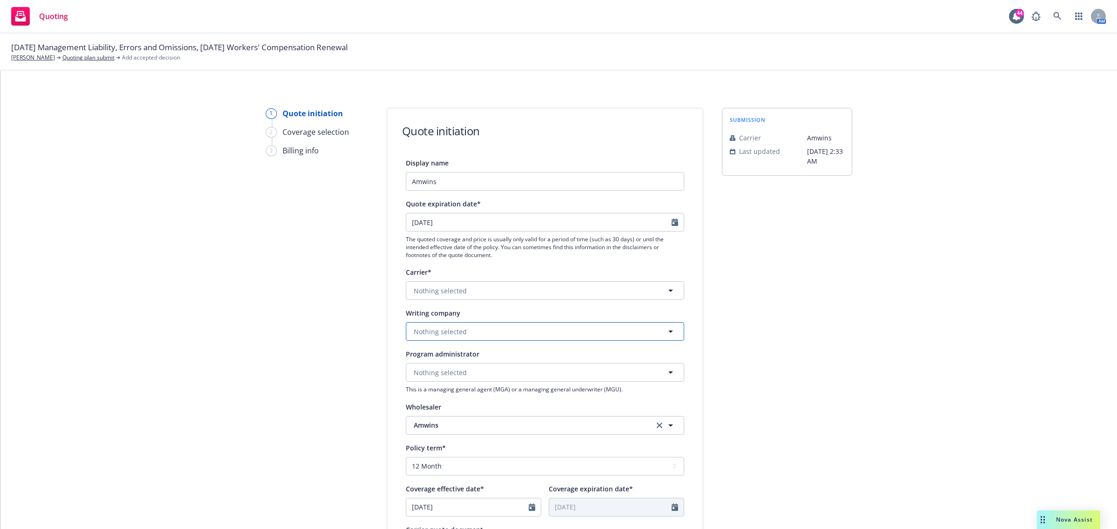
click at [464, 340] on button "Nothing selected" at bounding box center [545, 331] width 278 height 19
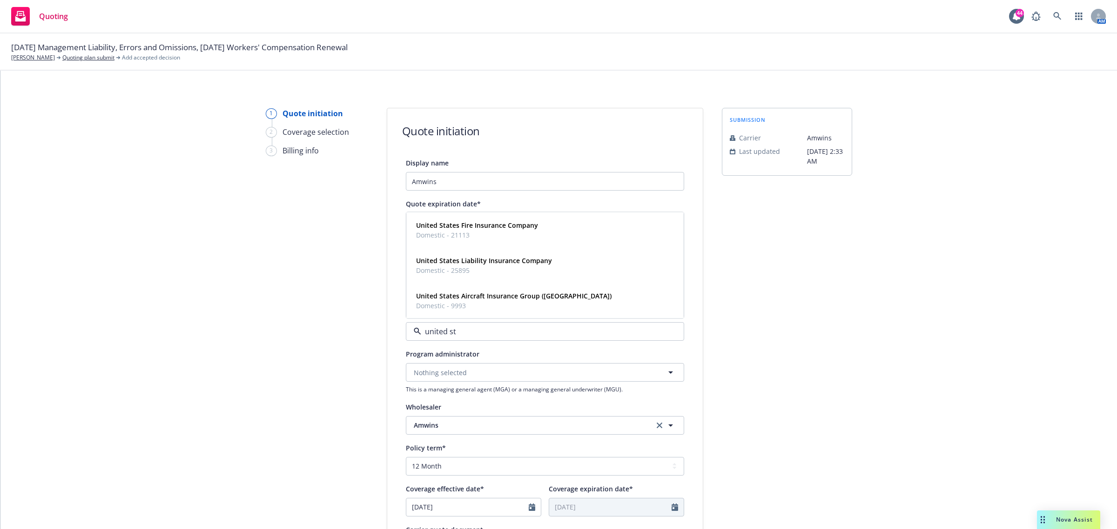
type input "united sta"
click at [538, 256] on strong "United States Liability Insurance Company" at bounding box center [484, 260] width 136 height 9
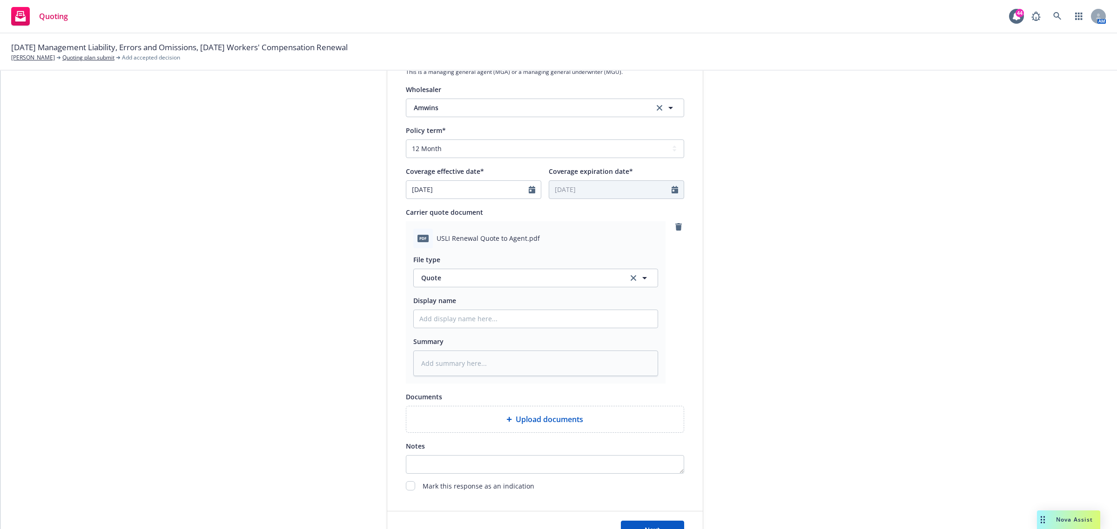
scroll to position [397, 0]
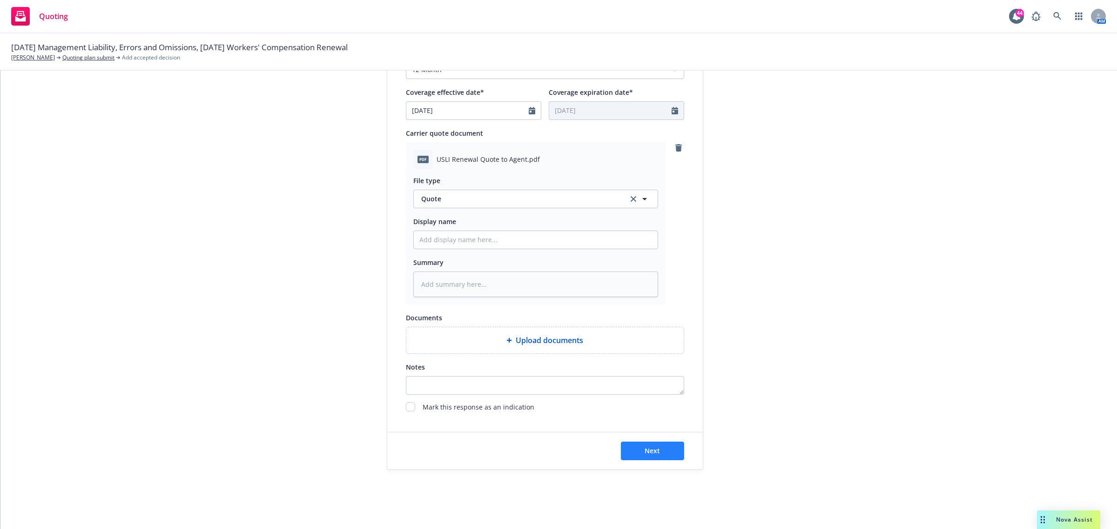
click at [648, 441] on div "Next" at bounding box center [544, 451] width 315 height 37
click at [648, 451] on span "Next" at bounding box center [651, 451] width 15 height 9
type textarea "x"
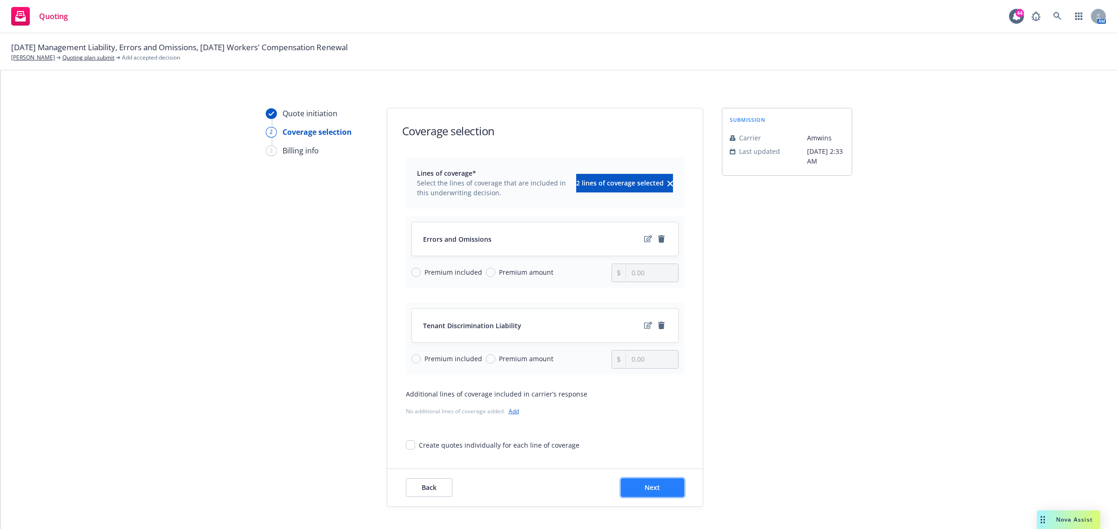
click at [646, 484] on span "Next" at bounding box center [651, 487] width 15 height 9
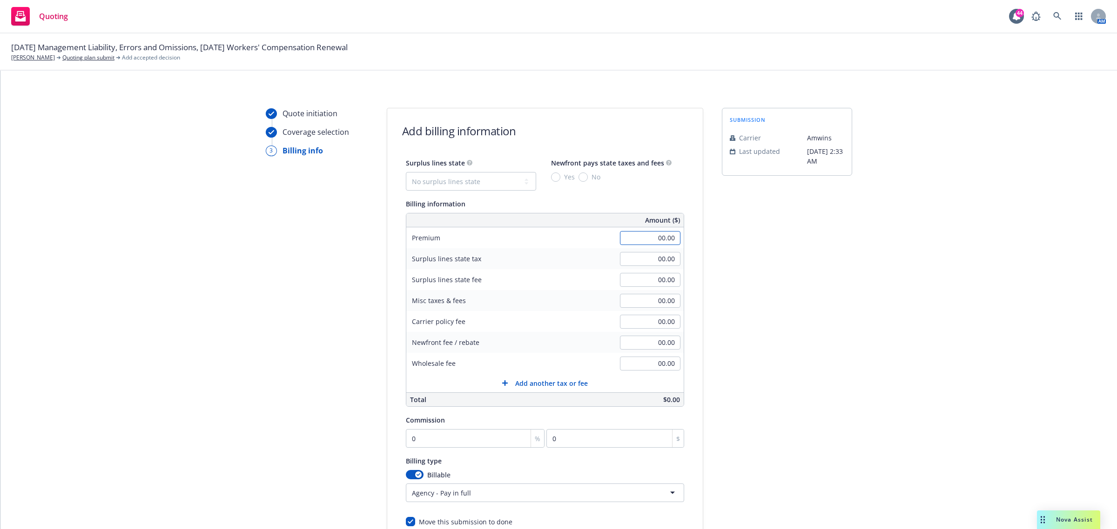
click at [649, 239] on input "00.00" at bounding box center [650, 238] width 60 height 14
type input "5,535.00"
click at [441, 172] on select "No surplus lines state [US_STATE] [US_STATE] [US_STATE] [US_STATE] [US_STATE] […" at bounding box center [471, 181] width 130 height 19
select select "CA"
click at [406, 172] on select "No surplus lines state [US_STATE] [US_STATE] [US_STATE] [US_STATE] [US_STATE] […" at bounding box center [471, 181] width 130 height 19
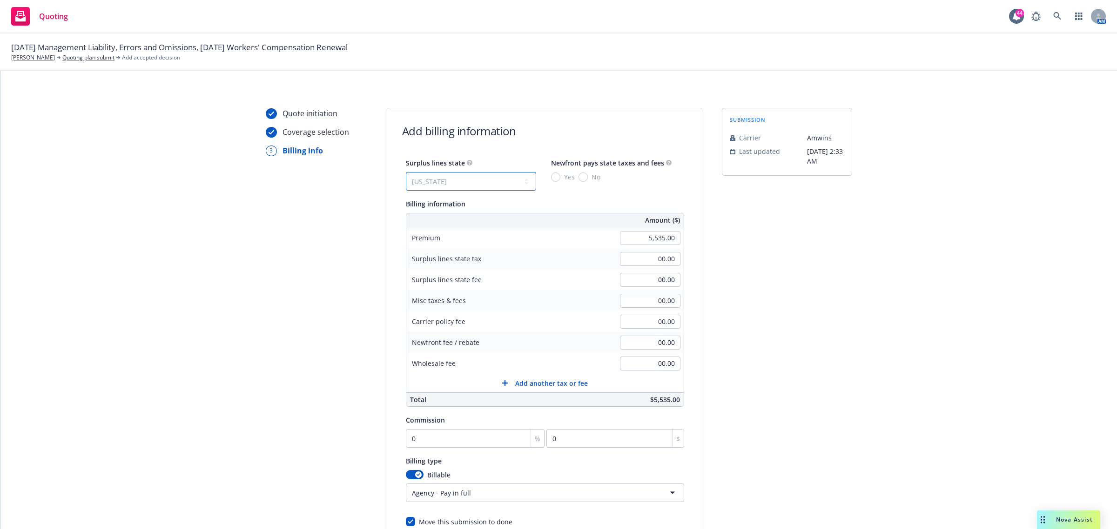
type input "166.05"
type input "9.96"
click at [578, 175] on input "No" at bounding box center [582, 177] width 9 height 9
radio input "true"
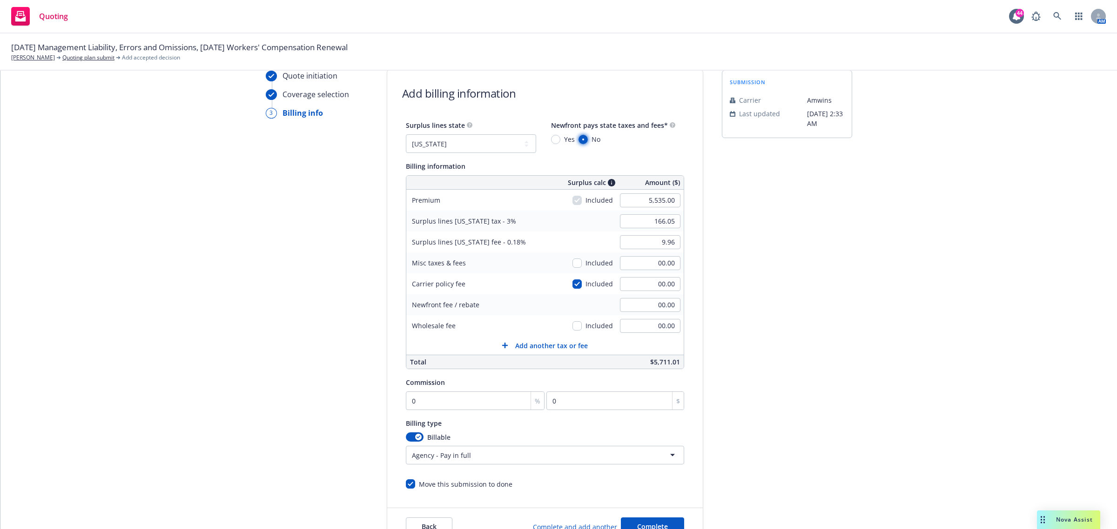
scroll to position [58, 0]
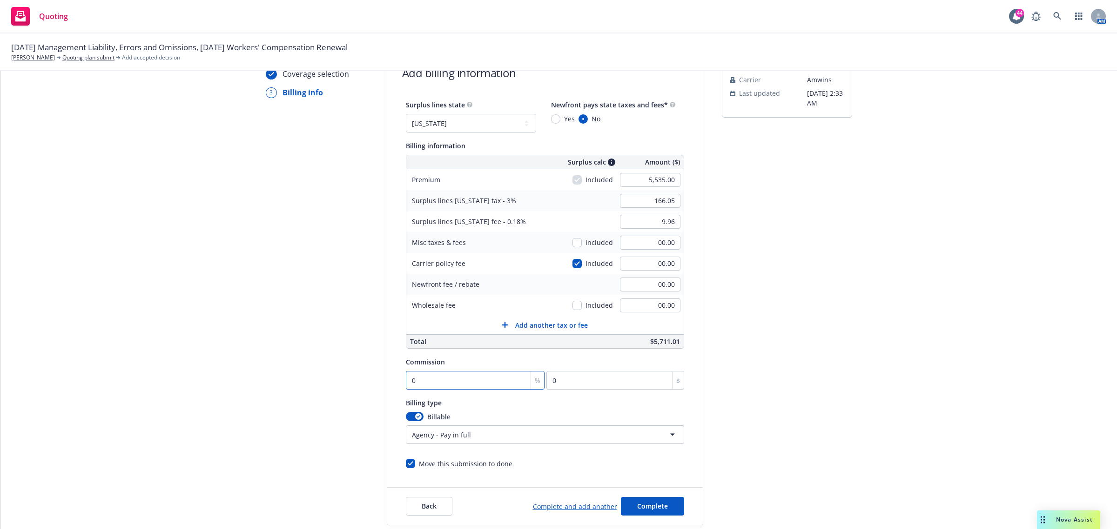
click at [472, 382] on input "0" at bounding box center [475, 380] width 139 height 19
type input "1"
type input "55.35"
type input "10"
type input "553.5"
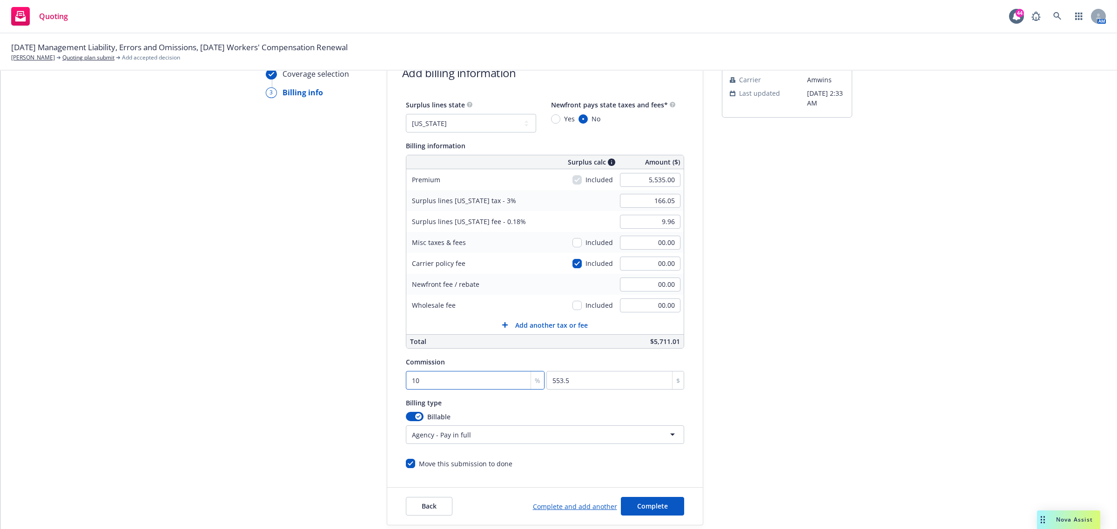
type input "10"
type input "200.00"
click at [876, 294] on div "Quote initiation Coverage selection 3 Billing info Add billing information Surp…" at bounding box center [559, 288] width 1094 height 476
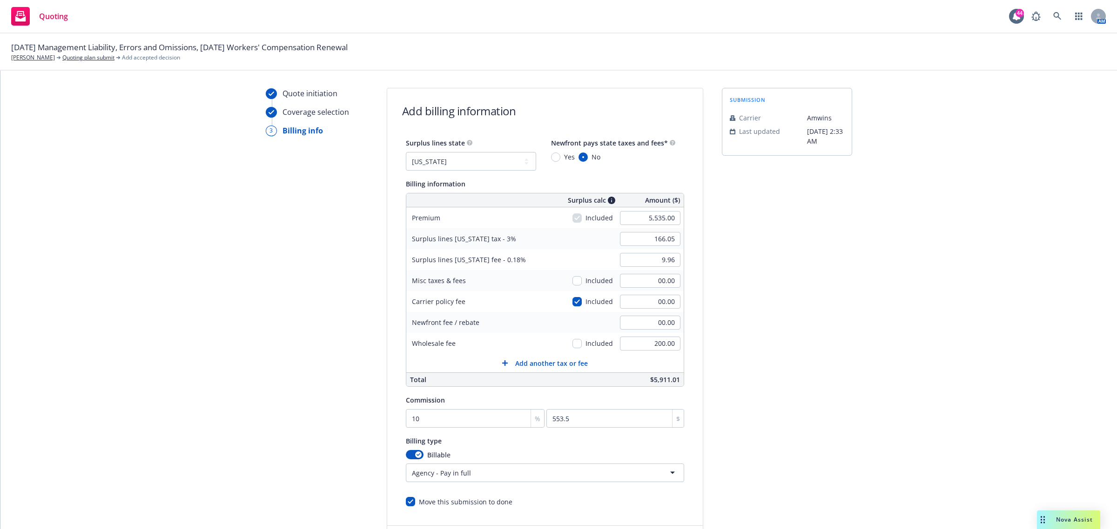
scroll to position [0, 0]
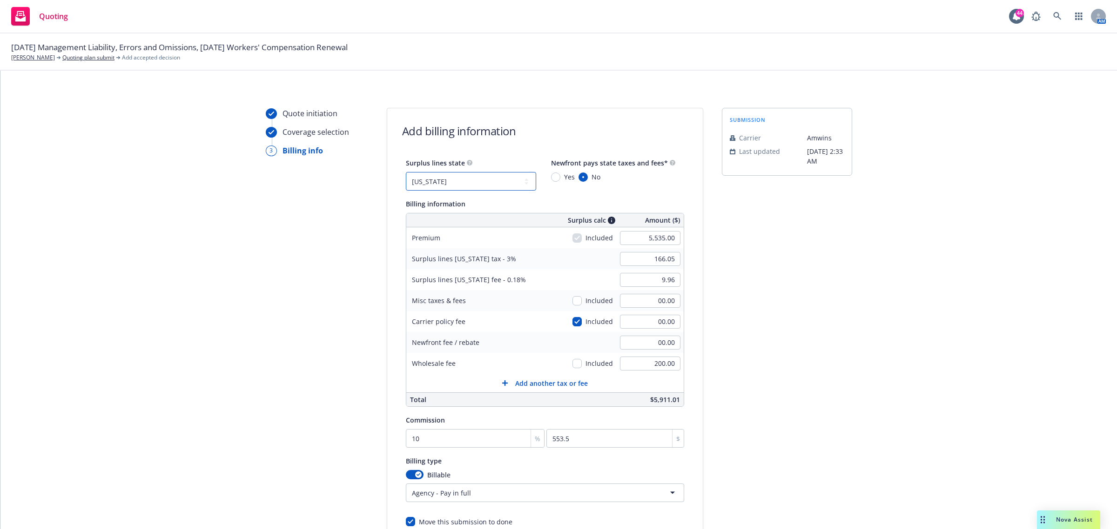
click at [443, 183] on select "No surplus lines state [US_STATE] [US_STATE] [US_STATE] [US_STATE] [US_STATE] […" at bounding box center [471, 181] width 130 height 19
select select "NONE"
click at [406, 172] on select "No surplus lines state [US_STATE] [US_STATE] [US_STATE] [US_STATE] [US_STATE] […" at bounding box center [471, 181] width 130 height 19
type input "00.00"
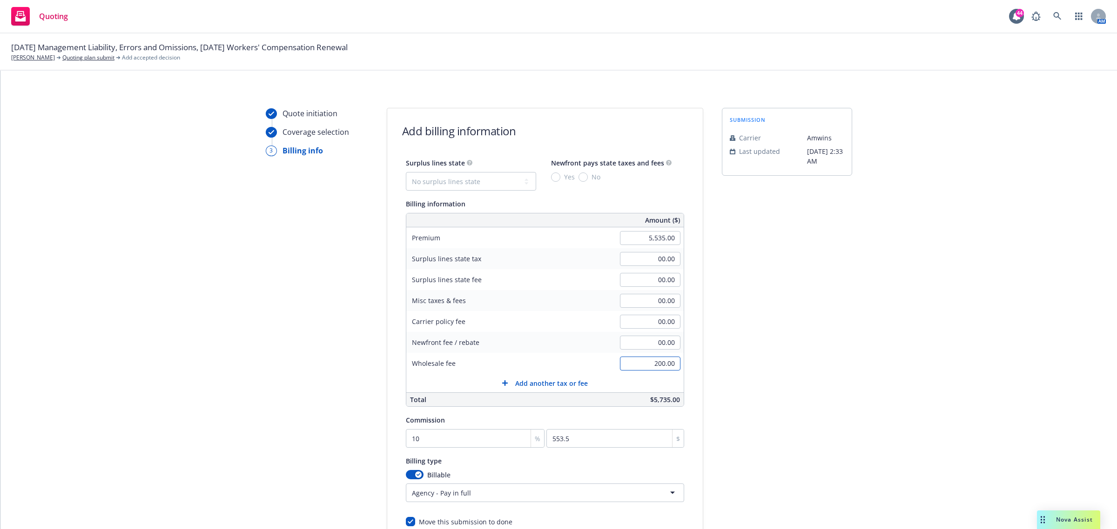
click at [664, 363] on input "200.00" at bounding box center [650, 364] width 60 height 14
click at [784, 364] on div "submission Carrier [PERSON_NAME] Last updated [DATE] 2:33 AM" at bounding box center [787, 346] width 130 height 476
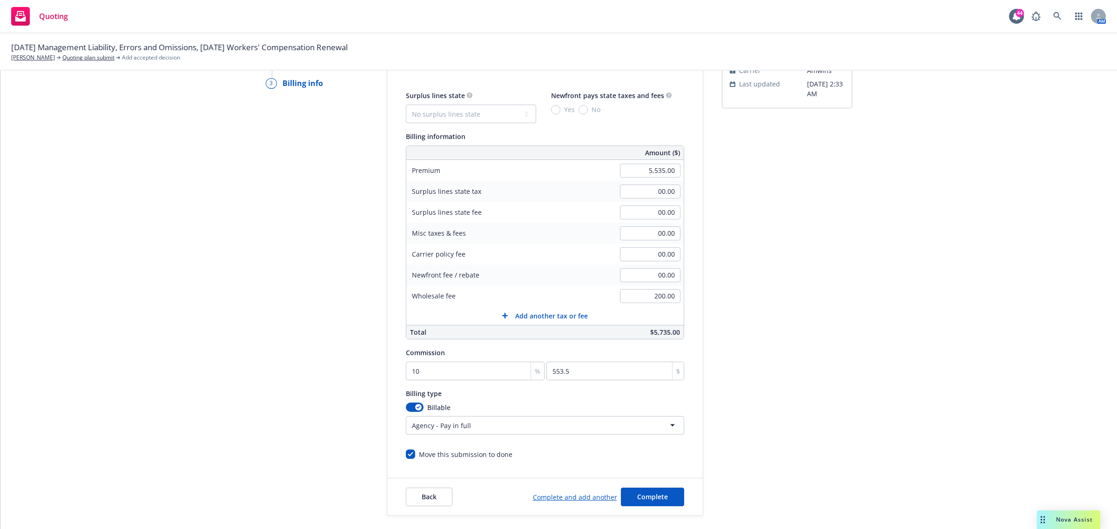
scroll to position [114, 0]
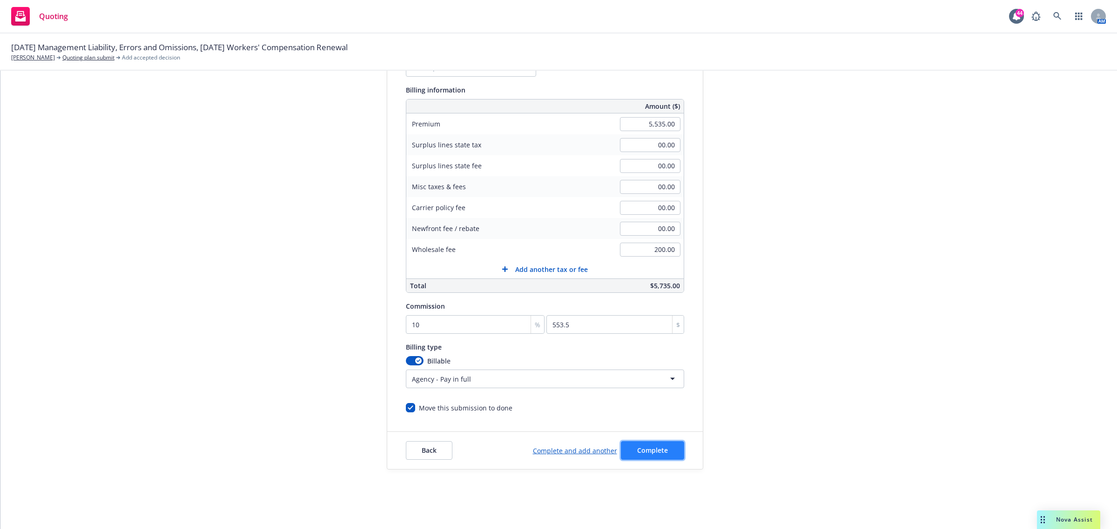
click at [648, 445] on button "Complete" at bounding box center [652, 451] width 63 height 19
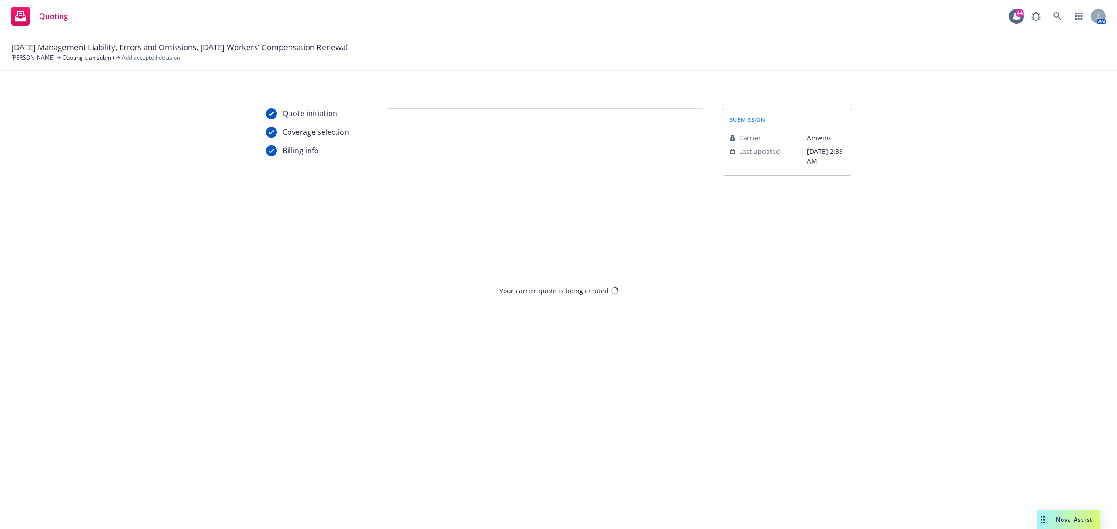
scroll to position [0, 0]
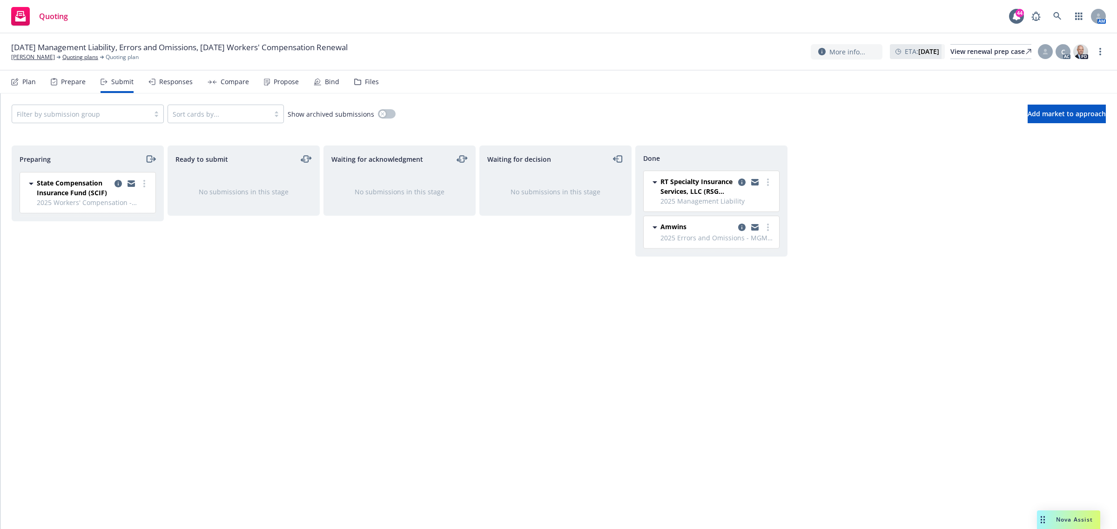
click at [274, 80] on div "Propose" at bounding box center [286, 81] width 25 height 7
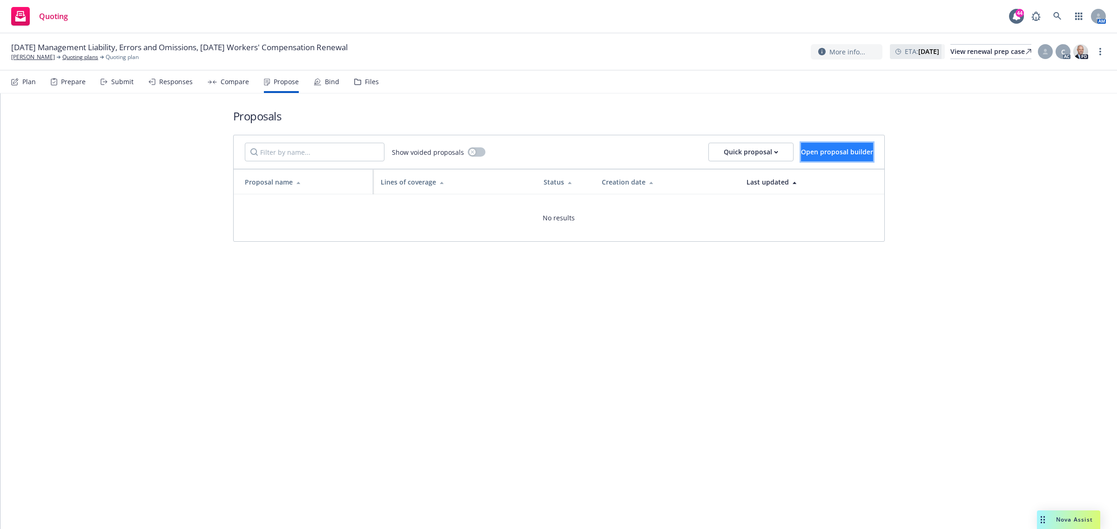
click at [836, 149] on span "Open proposal builder" at bounding box center [837, 151] width 72 height 9
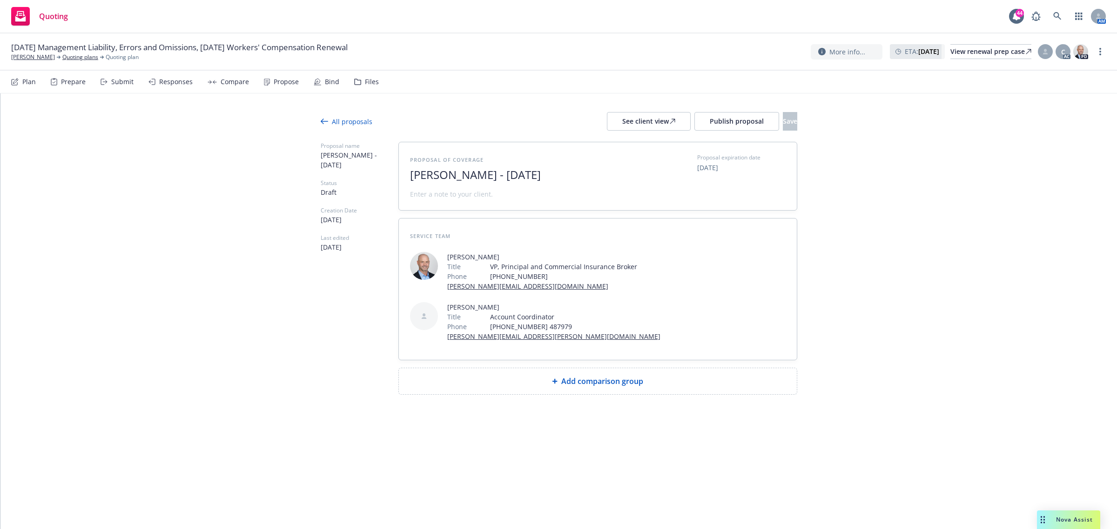
click at [592, 388] on div "Add comparison group" at bounding box center [598, 381] width 398 height 26
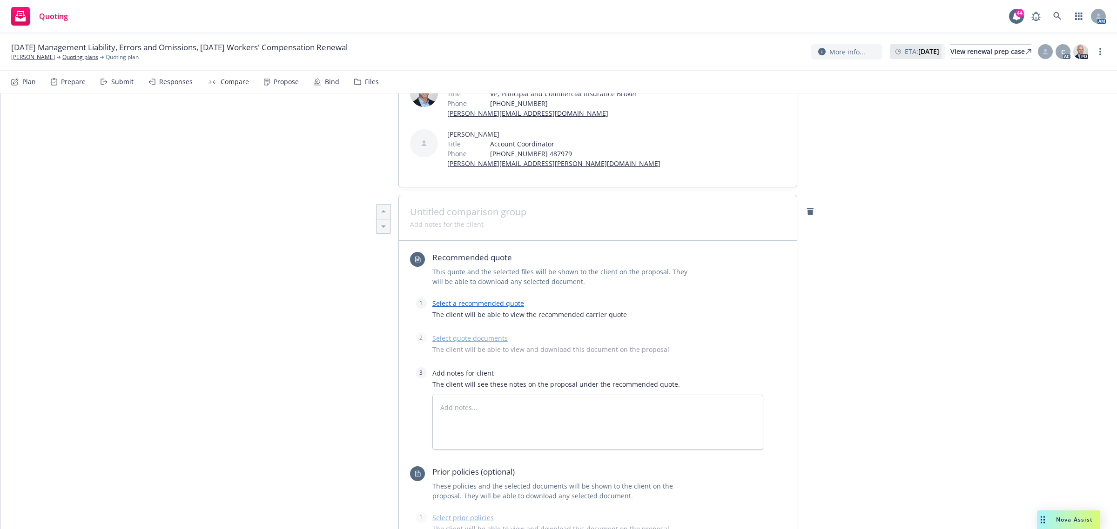
scroll to position [174, 0]
click at [491, 300] on link "Select a recommended quote" at bounding box center [478, 302] width 92 height 9
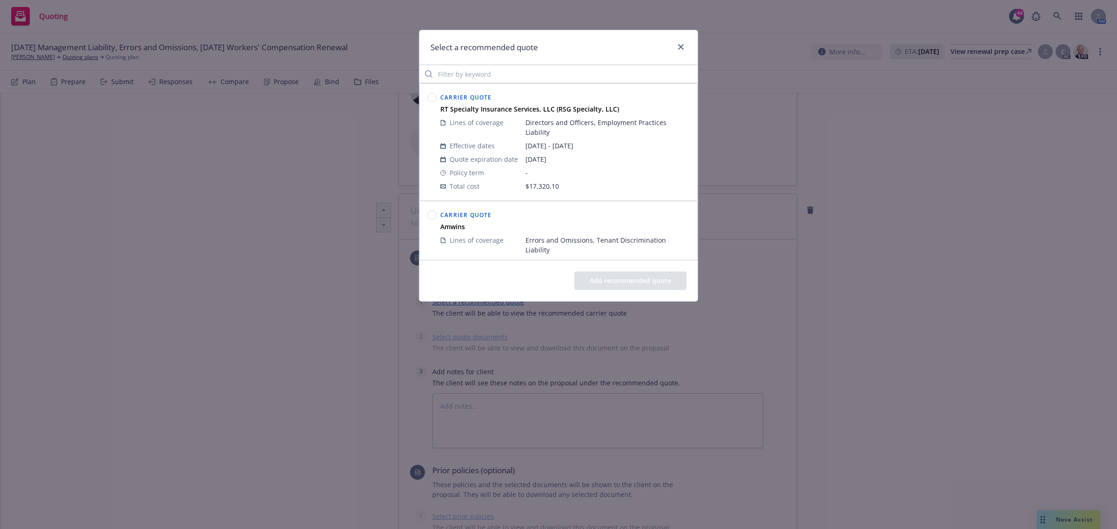
click at [431, 98] on circle at bounding box center [432, 98] width 9 height 9
drag, startPoint x: 659, startPoint y: 282, endPoint x: 647, endPoint y: 283, distance: 12.1
click at [657, 282] on button "Add recommended quote" at bounding box center [630, 281] width 112 height 19
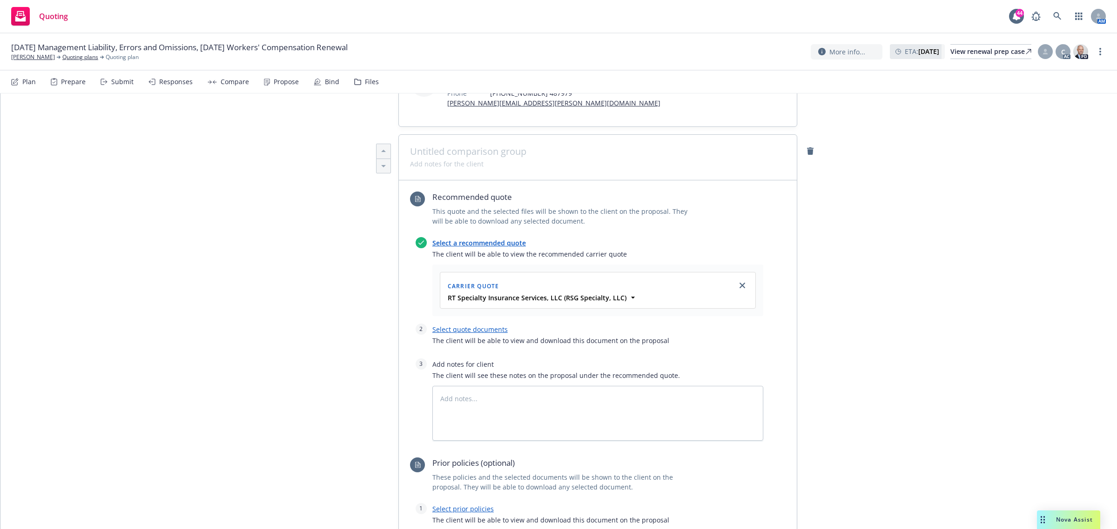
scroll to position [349, 0]
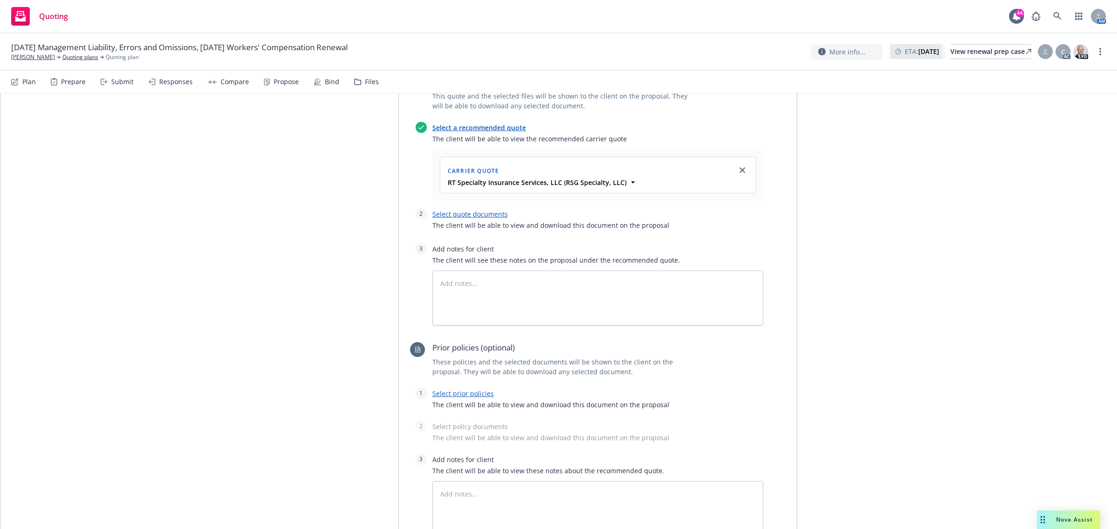
click at [462, 401] on span "The client will be able to view and download this document on the proposal" at bounding box center [597, 405] width 331 height 10
click at [473, 219] on div "Select quote documents The client will be able to view and download this docume…" at bounding box center [597, 221] width 331 height 27
click at [473, 217] on link "Select quote documents" at bounding box center [469, 214] width 75 height 9
type textarea "x"
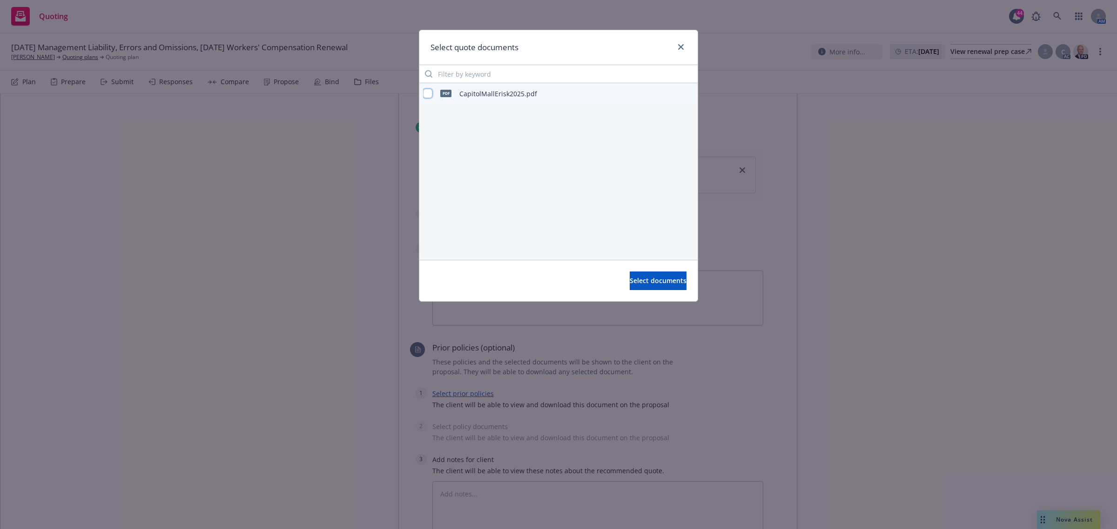
click at [426, 94] on input "checkbox" at bounding box center [427, 93] width 9 height 9
checkbox input "true"
drag, startPoint x: 671, startPoint y: 284, endPoint x: 491, endPoint y: 444, distance: 240.9
click at [671, 285] on button "Select documents" at bounding box center [657, 281] width 57 height 19
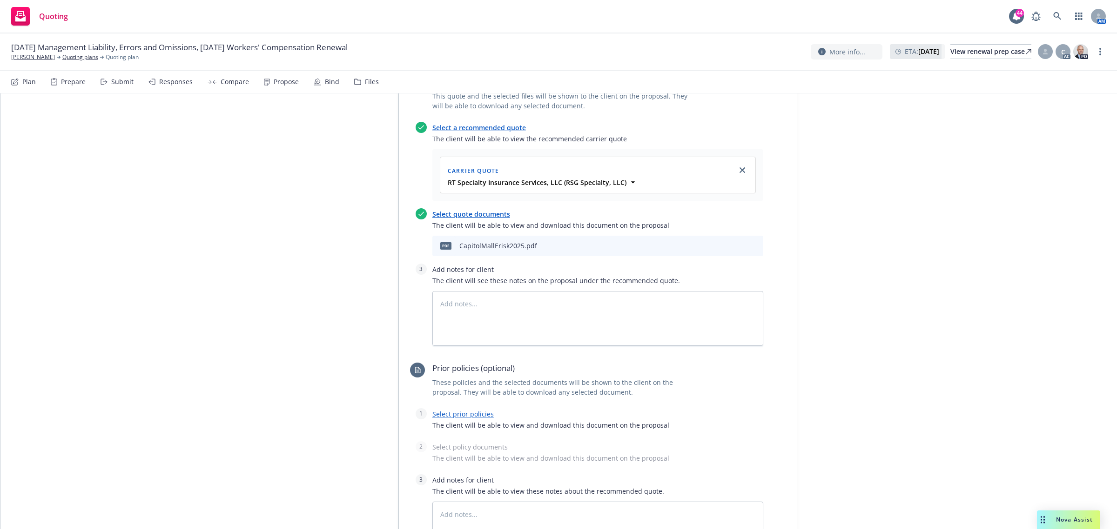
click at [457, 408] on div at bounding box center [586, 402] width 353 height 11
click at [457, 411] on link "Select prior policies" at bounding box center [462, 414] width 61 height 9
type textarea "x"
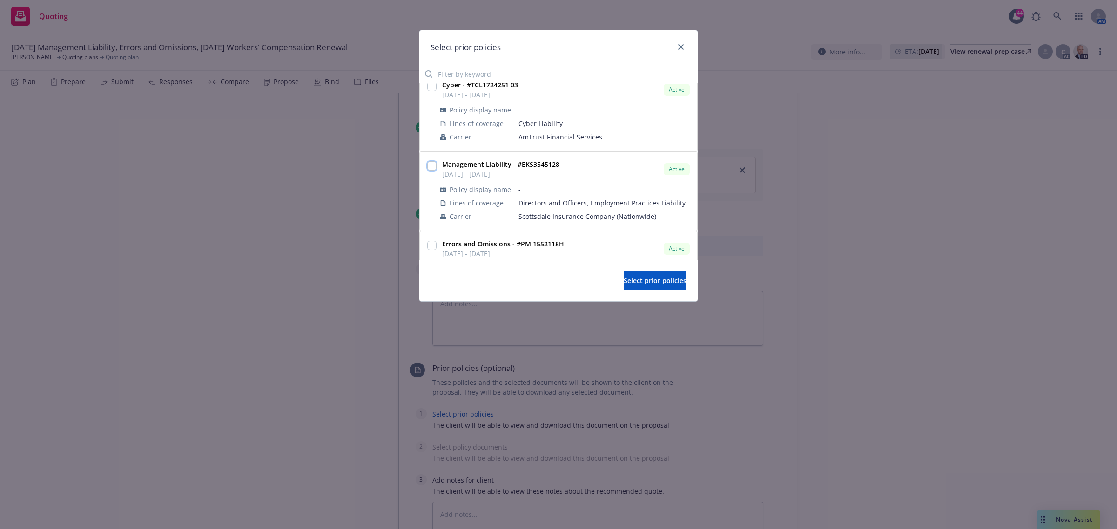
click at [432, 161] on input "checkbox" at bounding box center [431, 165] width 9 height 9
checkbox input "true"
click at [623, 274] on button "Select prior policies" at bounding box center [654, 281] width 63 height 19
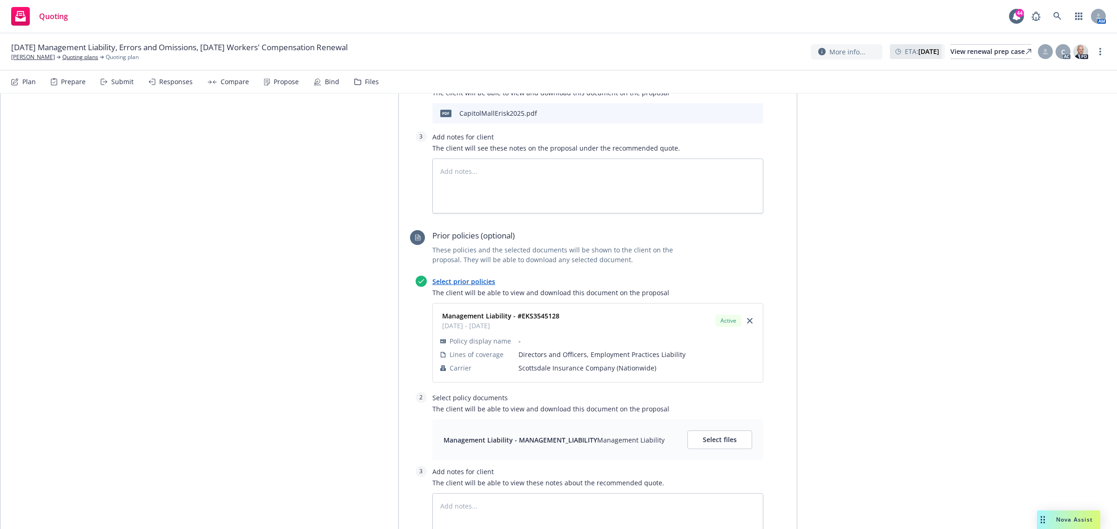
scroll to position [582, 0]
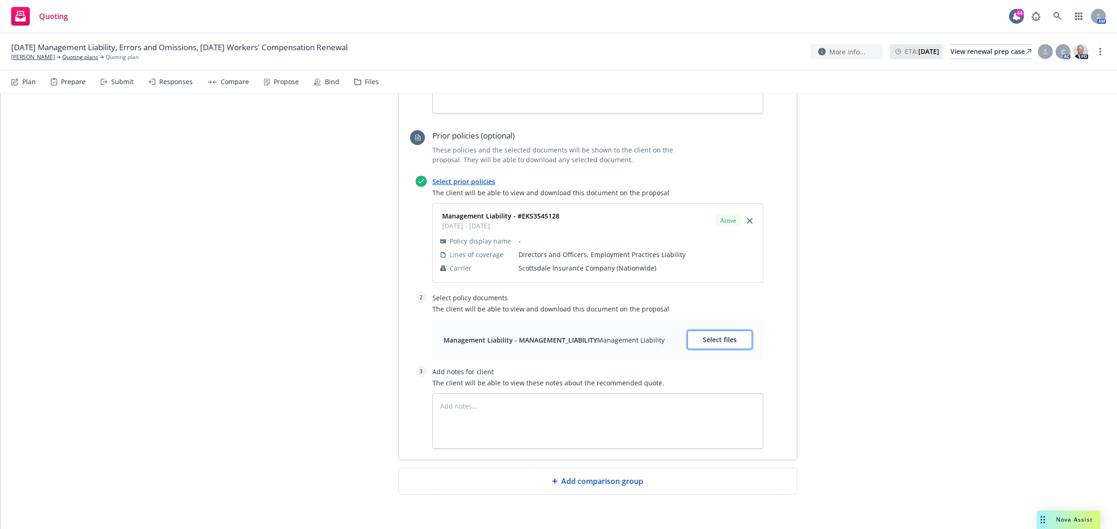
click at [731, 338] on span "Select files" at bounding box center [720, 339] width 34 height 9
type textarea "x"
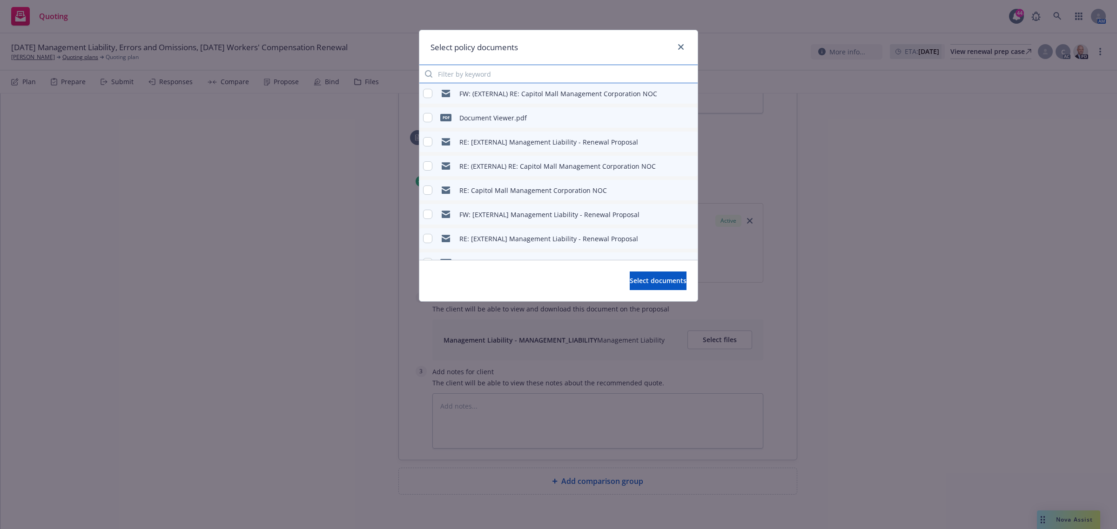
click at [515, 72] on input "Filter by keyword" at bounding box center [558, 74] width 278 height 19
type input "po"
click at [424, 121] on input "checkbox" at bounding box center [427, 117] width 9 height 9
checkbox input "true"
click at [649, 284] on span "Select documents" at bounding box center [657, 280] width 57 height 9
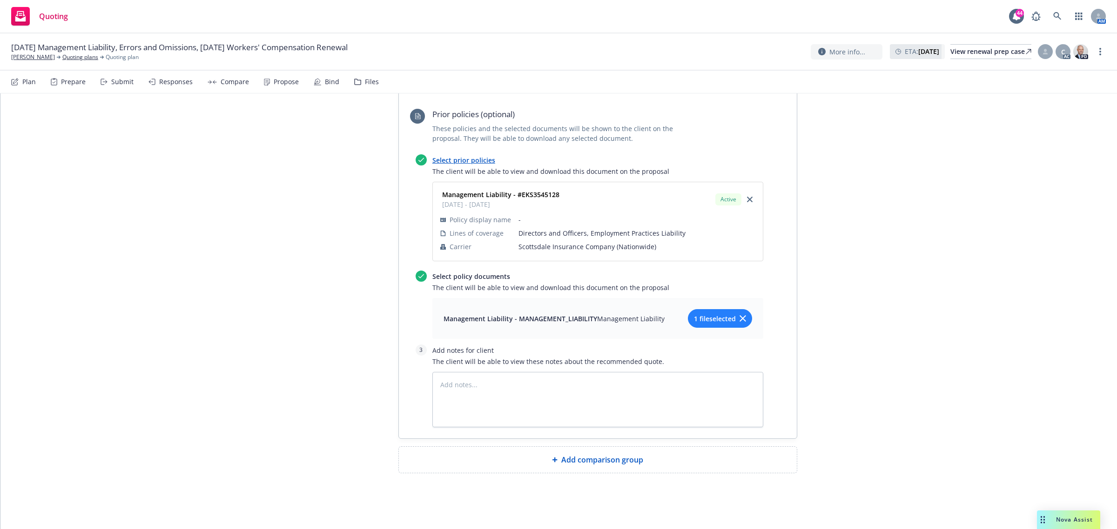
click at [592, 454] on div "Add comparison group" at bounding box center [598, 460] width 398 height 26
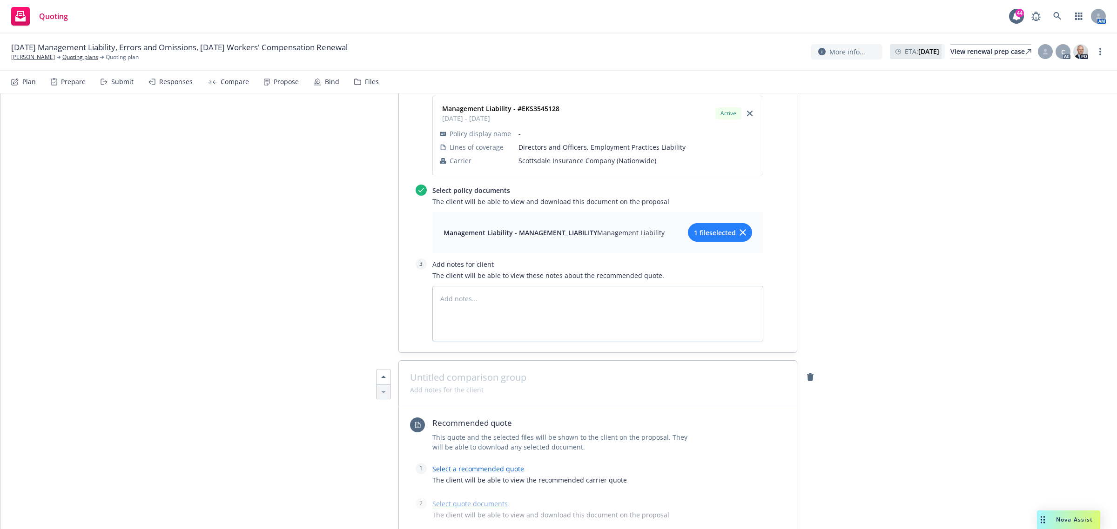
scroll to position [778, 0]
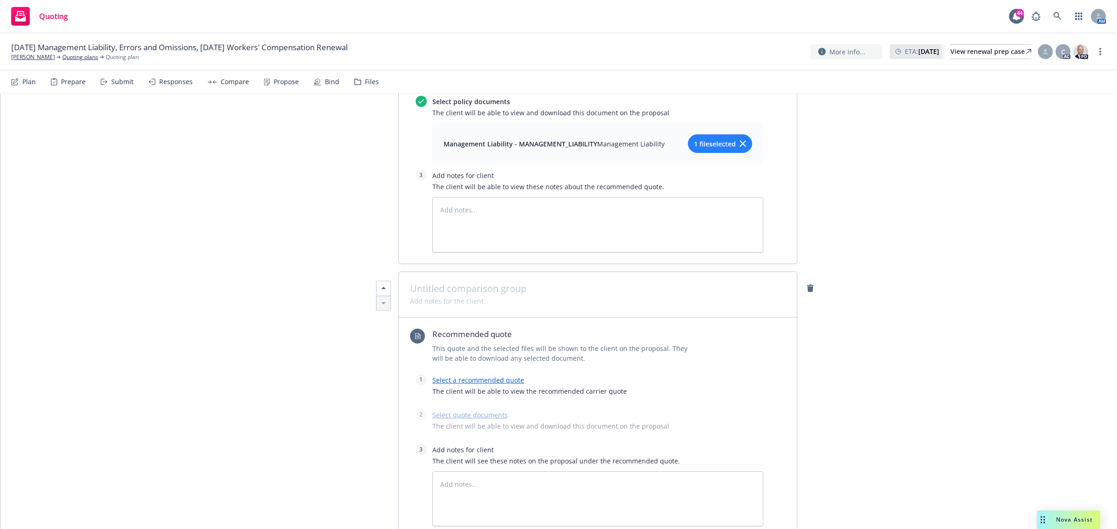
click at [471, 378] on link "Select a recommended quote" at bounding box center [478, 380] width 92 height 9
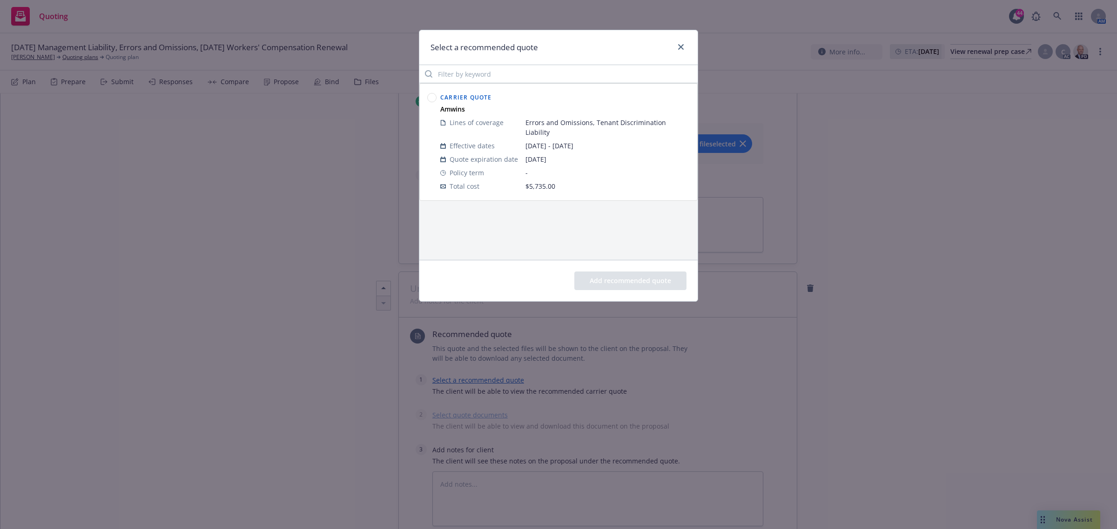
click at [429, 95] on circle at bounding box center [432, 98] width 9 height 9
click at [663, 284] on button "Add recommended quote" at bounding box center [630, 281] width 112 height 19
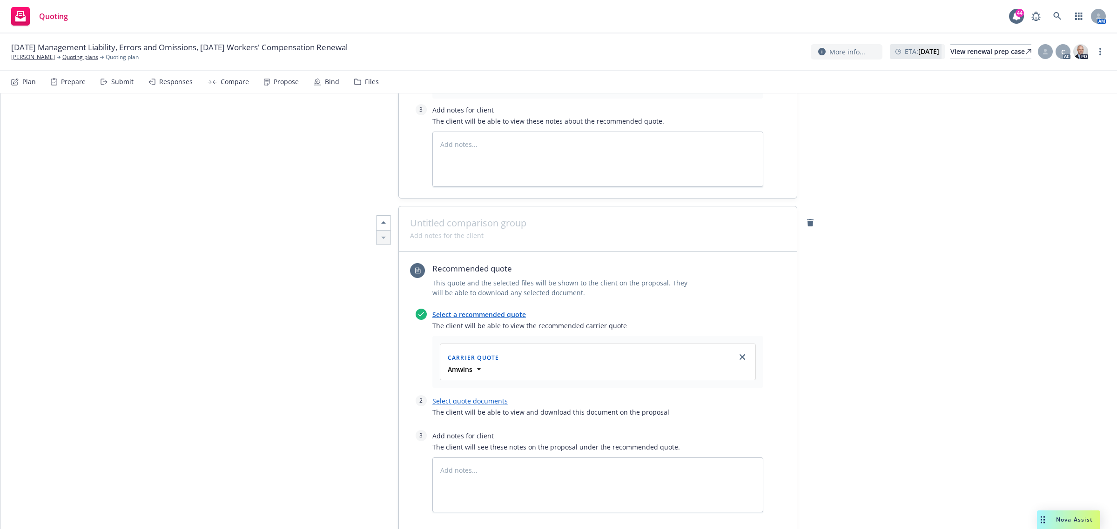
scroll to position [894, 0]
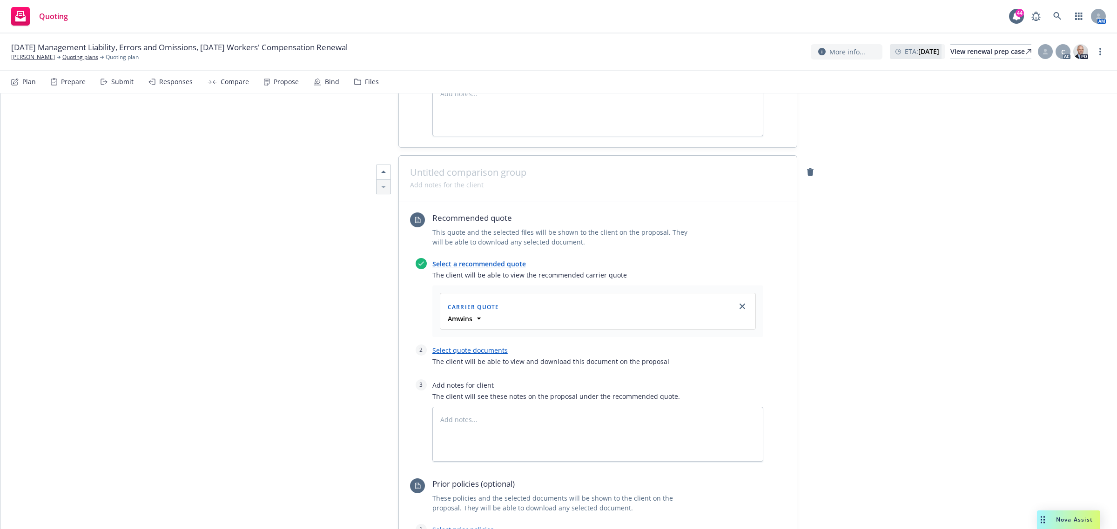
click at [473, 349] on link "Select quote documents" at bounding box center [469, 350] width 75 height 9
type textarea "x"
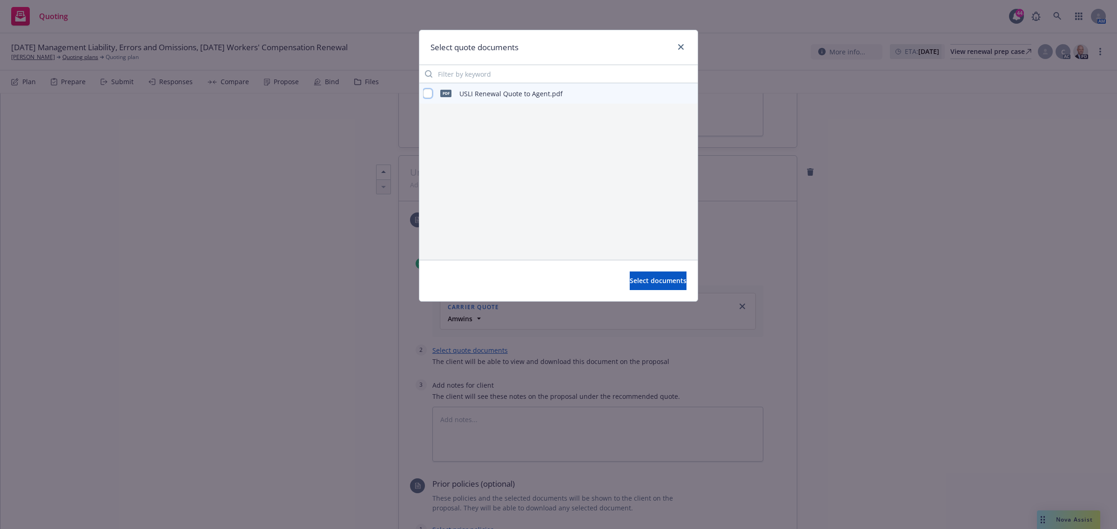
click at [429, 91] on input "checkbox" at bounding box center [427, 93] width 9 height 9
checkbox input "true"
click at [668, 284] on span "Select documents" at bounding box center [657, 280] width 57 height 9
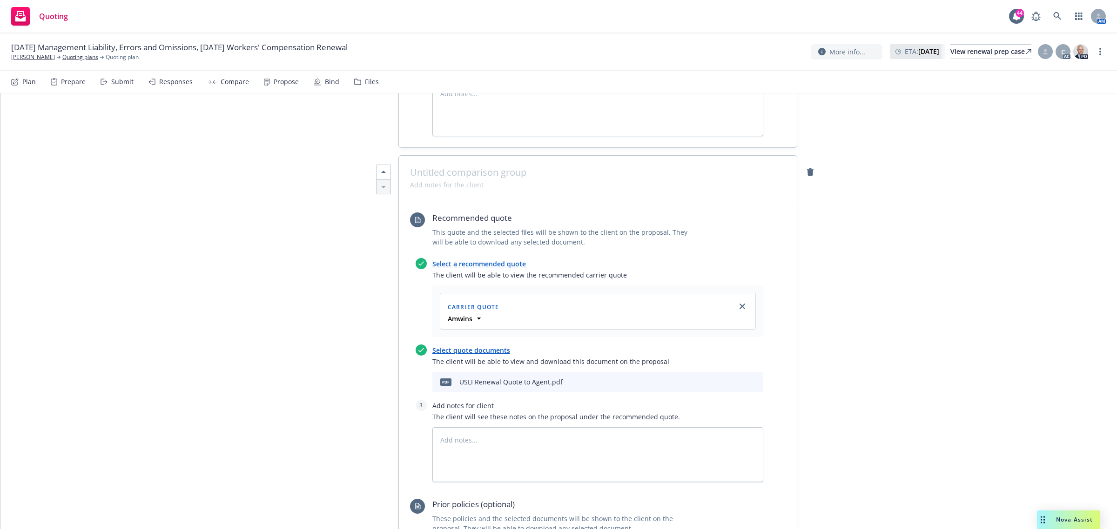
scroll to position [1127, 0]
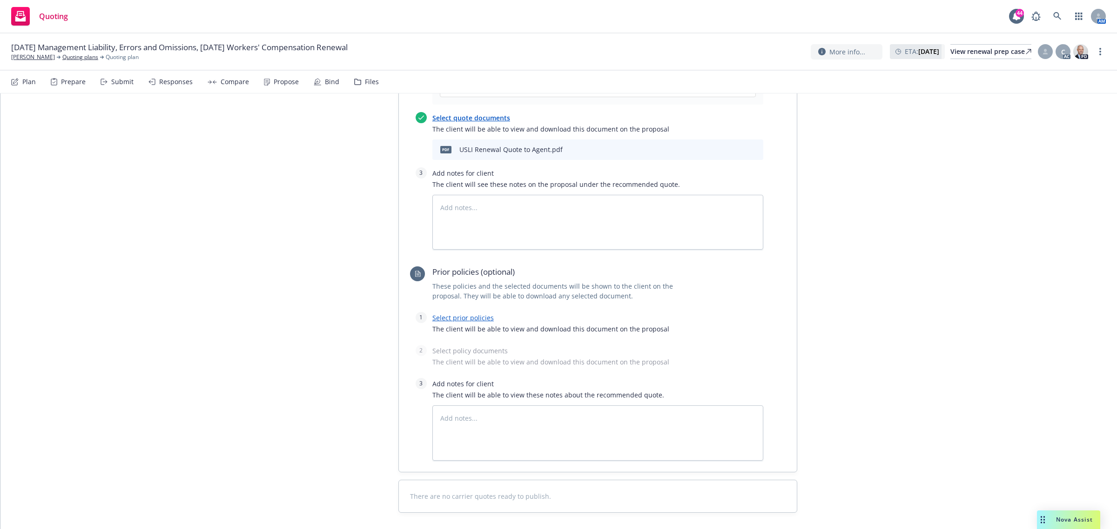
click at [452, 308] on div at bounding box center [586, 306] width 353 height 11
click at [452, 311] on div at bounding box center [586, 306] width 353 height 11
click at [454, 315] on link "Select prior policies" at bounding box center [462, 318] width 61 height 9
type textarea "x"
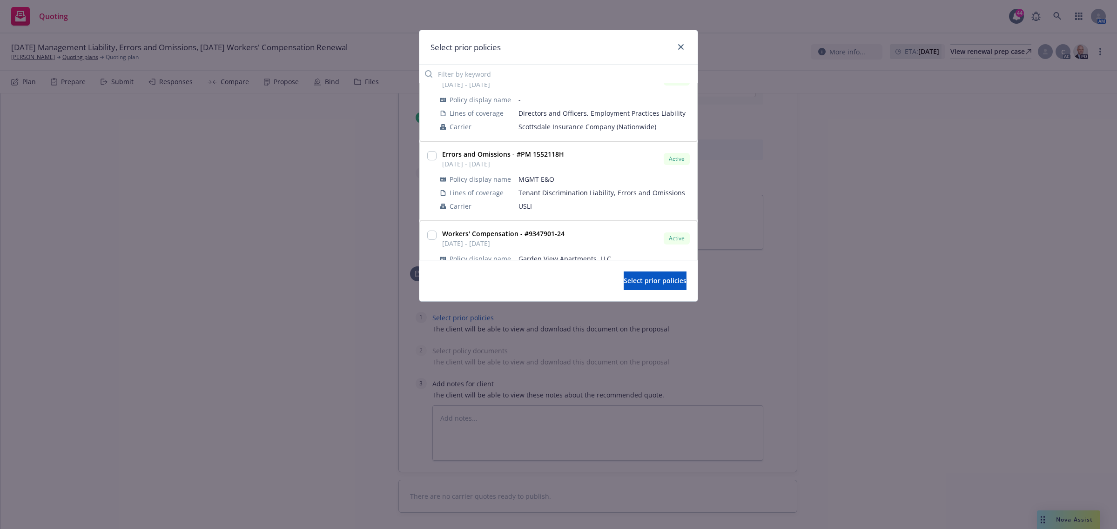
scroll to position [465, 0]
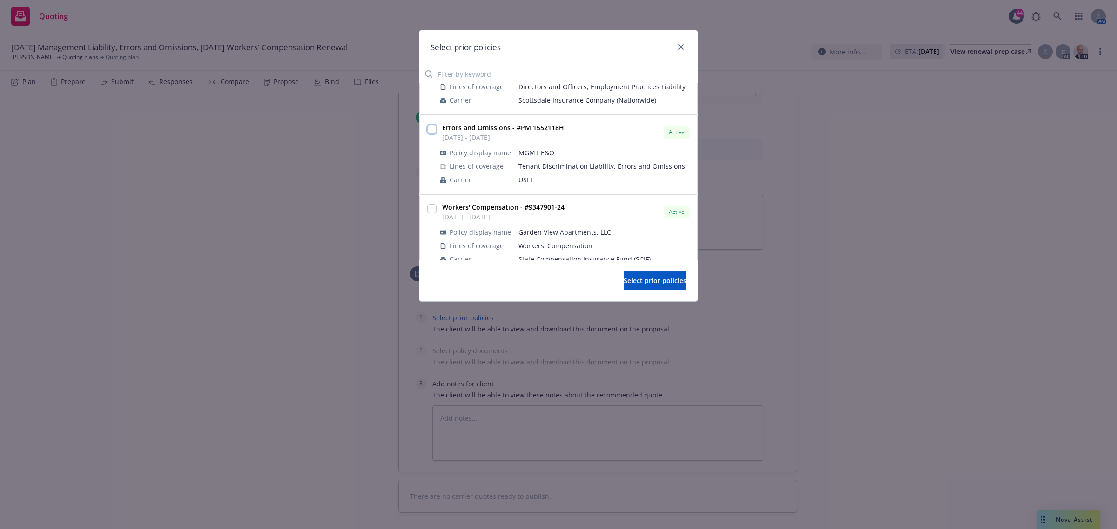
click at [433, 125] on input "checkbox" at bounding box center [431, 129] width 9 height 9
checkbox input "true"
click at [642, 273] on button "Select prior policies" at bounding box center [654, 281] width 63 height 19
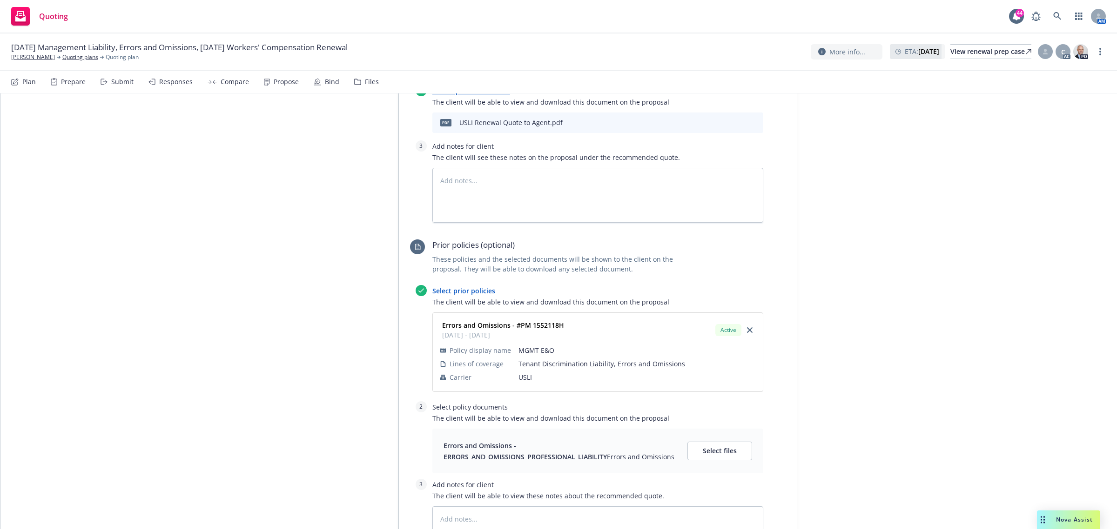
scroll to position [1238, 0]
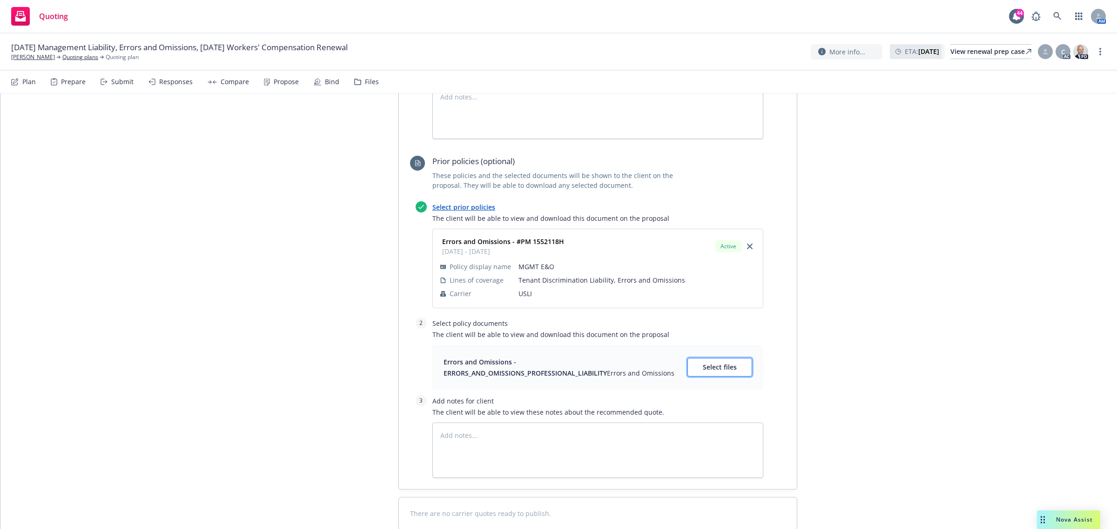
click at [715, 377] on button "Select files" at bounding box center [719, 367] width 65 height 19
type textarea "x"
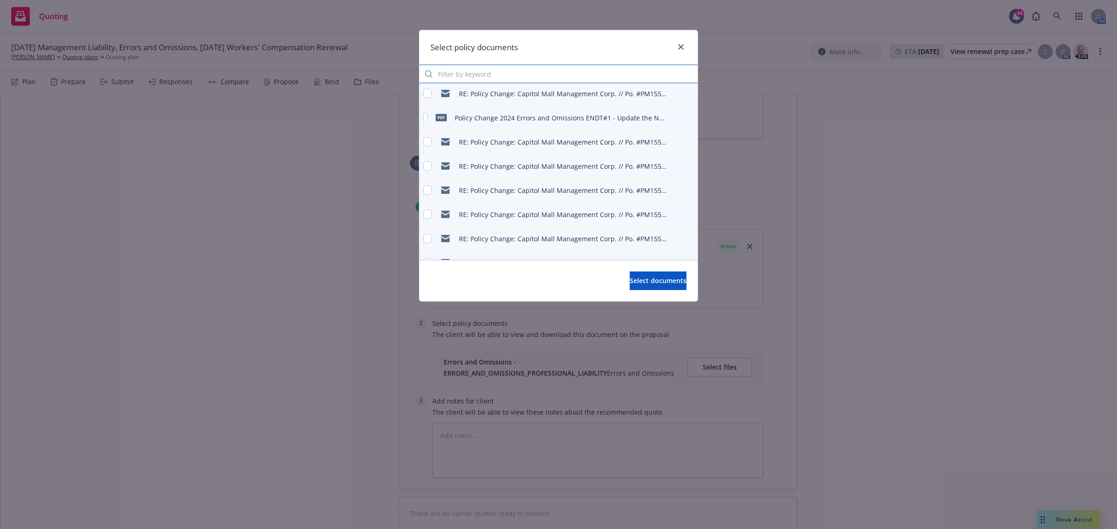
click at [512, 79] on input "Filter by keyword" at bounding box center [558, 74] width 278 height 19
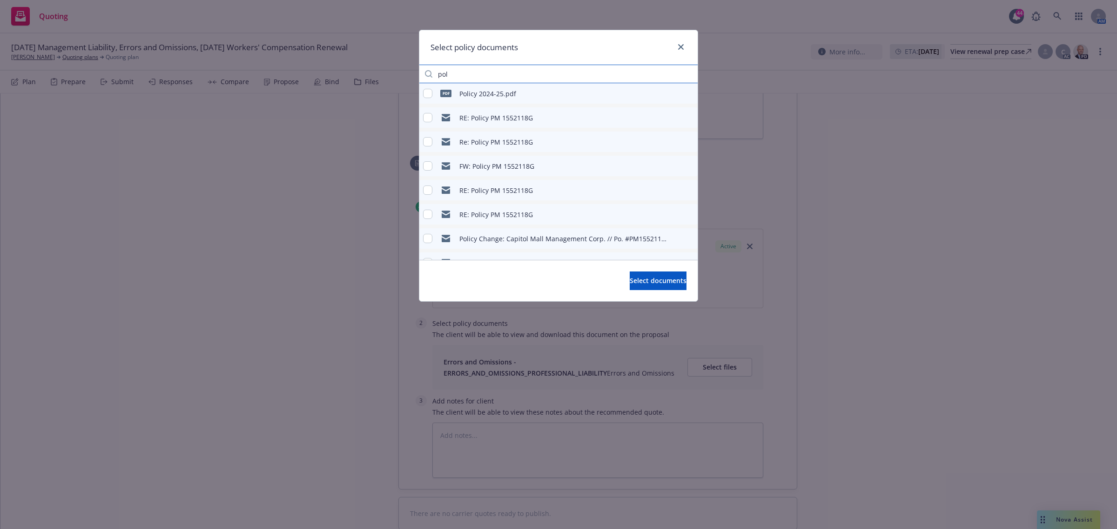
type input "pol"
click at [527, 89] on div "pdf Policy 2024-25.pdf" at bounding box center [558, 93] width 278 height 20
click at [427, 92] on input "checkbox" at bounding box center [427, 93] width 9 height 9
checkbox input "true"
drag, startPoint x: 633, startPoint y: 294, endPoint x: 634, endPoint y: 288, distance: 6.1
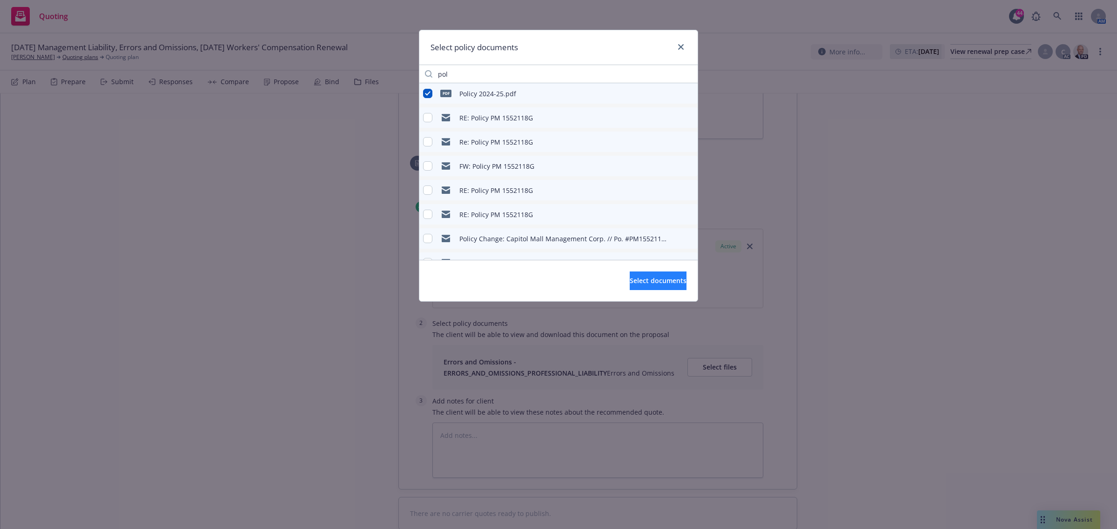
click at [634, 288] on div "Select documents" at bounding box center [558, 280] width 278 height 41
click at [634, 288] on button "Select documents" at bounding box center [657, 281] width 57 height 19
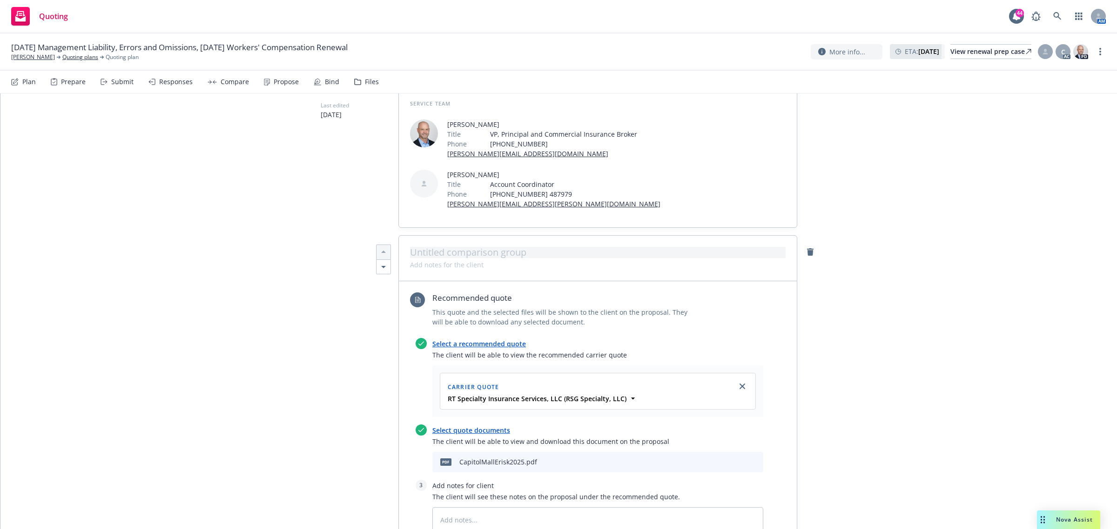
scroll to position [0, 0]
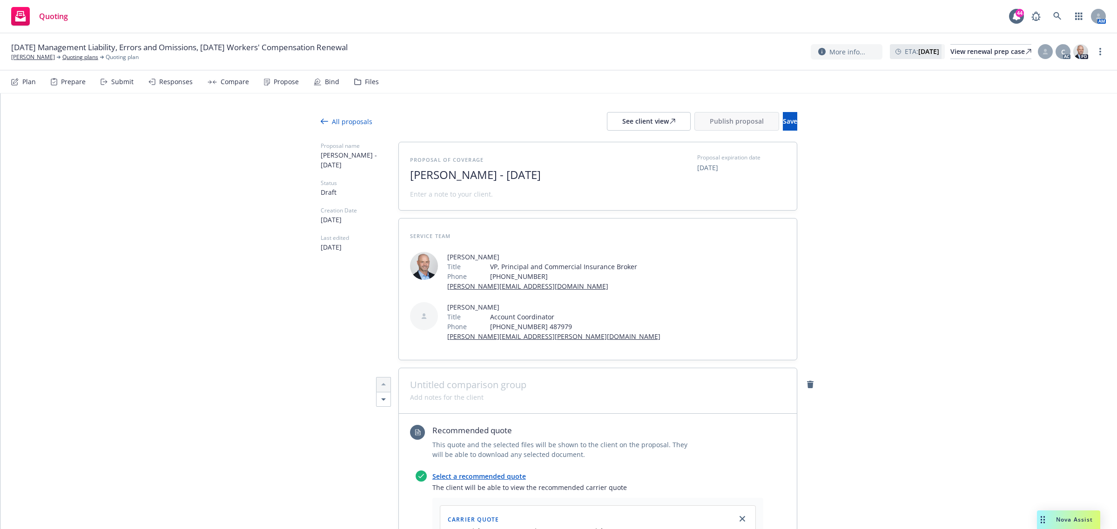
click at [563, 177] on span "[PERSON_NAME] - [DATE]" at bounding box center [524, 174] width 228 height 13
drag, startPoint x: 586, startPoint y: 180, endPoint x: 490, endPoint y: 167, distance: 97.2
click at [430, 178] on span "[PERSON_NAME] - [DATE]" at bounding box center [524, 174] width 228 height 13
type textarea "x"
click at [525, 167] on div at bounding box center [524, 167] width 228 height 4
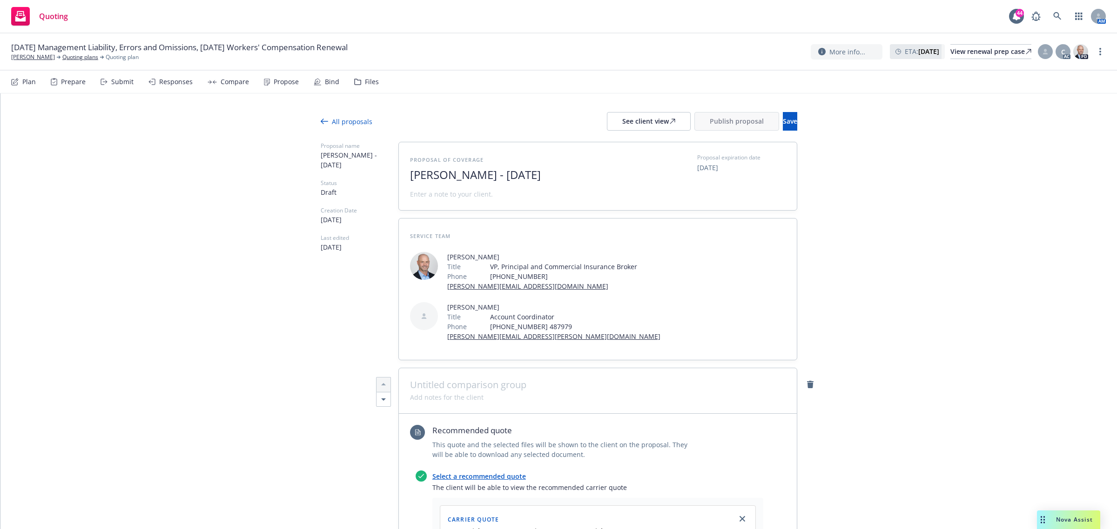
click at [543, 181] on span "[PERSON_NAME] - [DATE]" at bounding box center [524, 174] width 228 height 13
drag, startPoint x: 524, startPoint y: 175, endPoint x: 489, endPoint y: 173, distance: 35.9
click at [489, 173] on span "[PERSON_NAME] - [DATE]" at bounding box center [524, 174] width 228 height 13
drag, startPoint x: 560, startPoint y: 176, endPoint x: 400, endPoint y: 177, distance: 159.6
click at [400, 177] on div "Proposal of coverage [PERSON_NAME] - [DATE] Proposal expiration date [DATE]" at bounding box center [598, 176] width 398 height 68
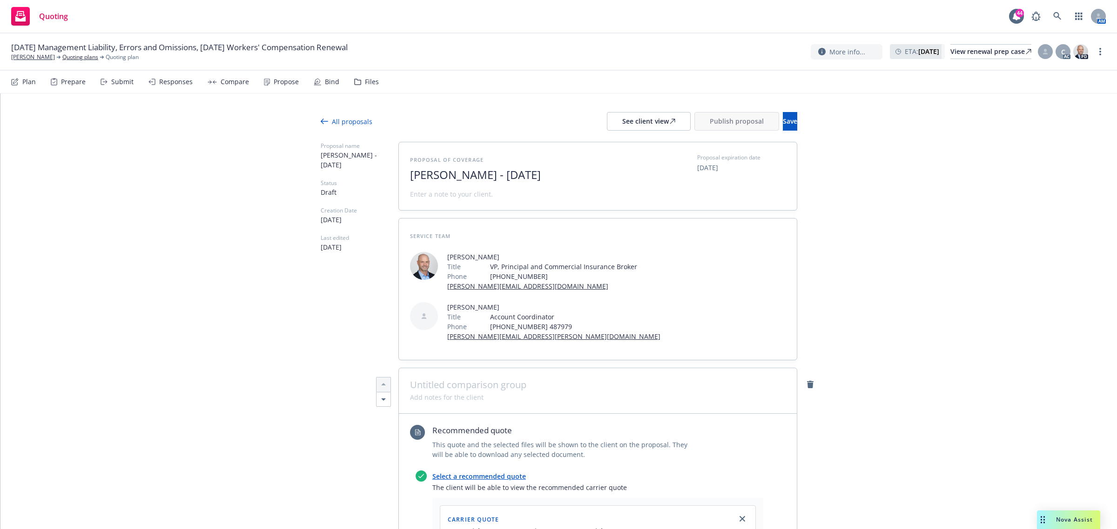
copy span "[PERSON_NAME] - [DATE]"
type textarea "x"
click at [424, 194] on span at bounding box center [451, 194] width 83 height 10
paste span
drag, startPoint x: 576, startPoint y: 177, endPoint x: 357, endPoint y: 177, distance: 218.7
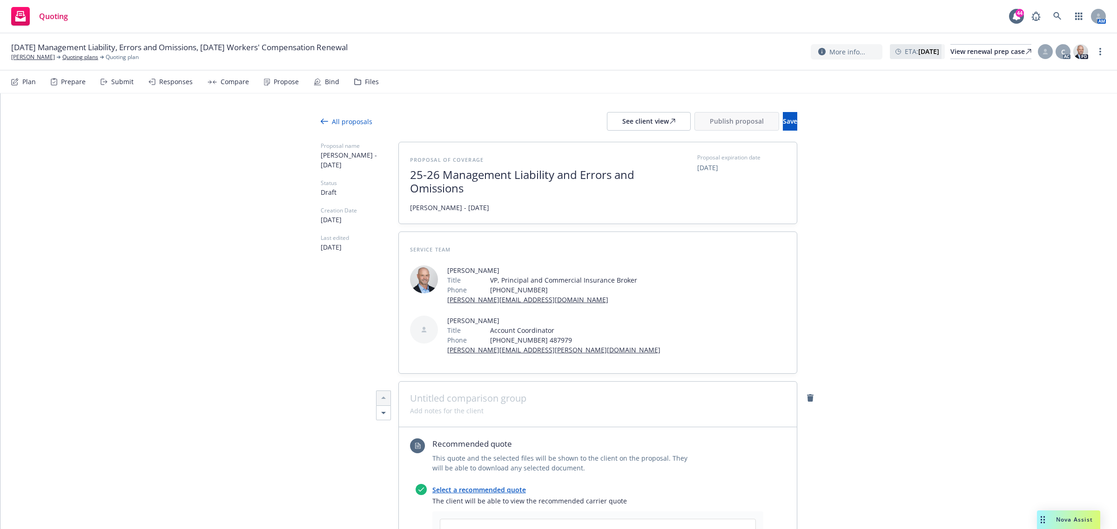
scroll to position [1, 0]
type textarea "x"
click at [456, 396] on span at bounding box center [597, 398] width 375 height 11
type textarea "x"
paste span
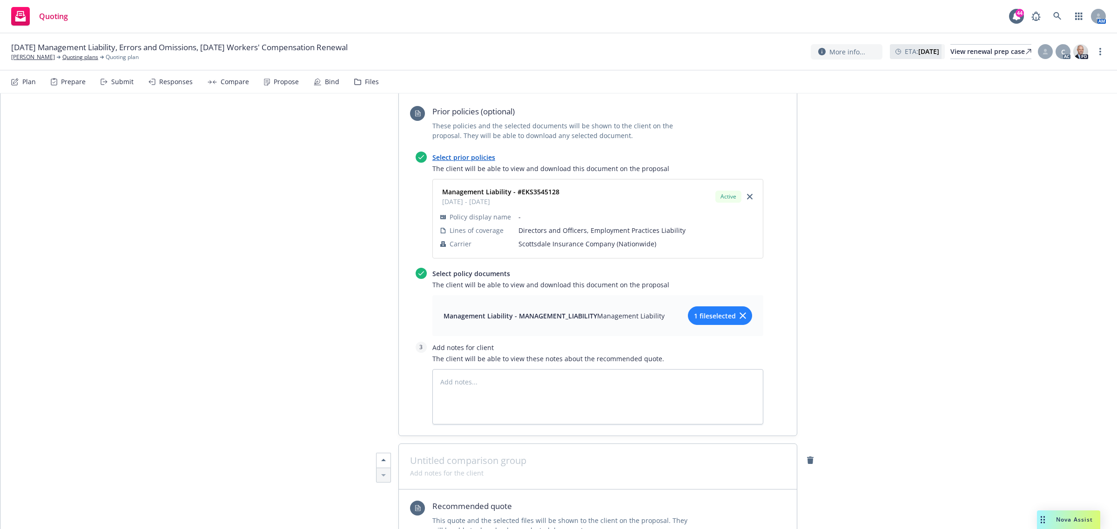
scroll to position [698, 0]
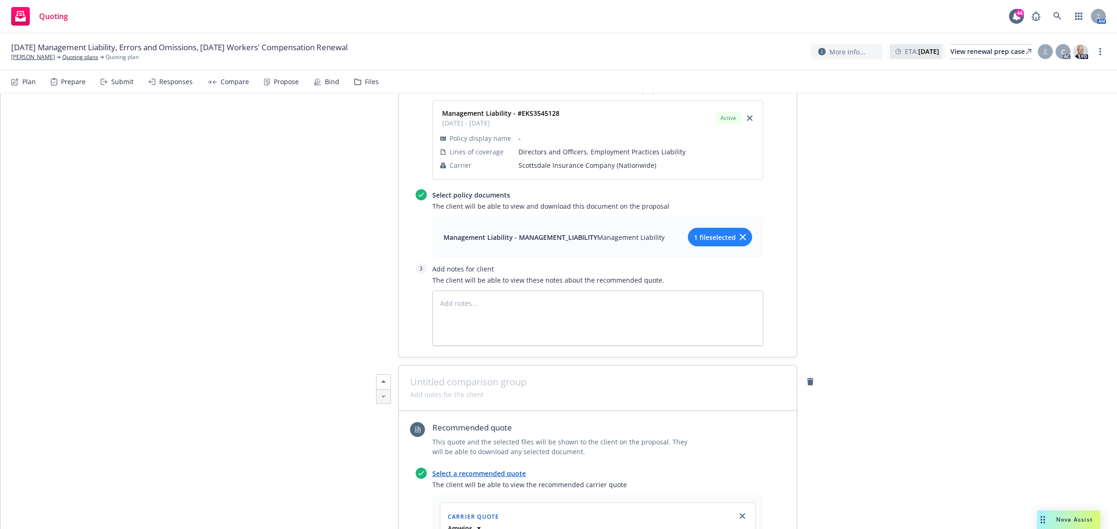
type textarea "x"
paste span
click at [431, 380] on span at bounding box center [597, 382] width 375 height 11
type textarea "x"
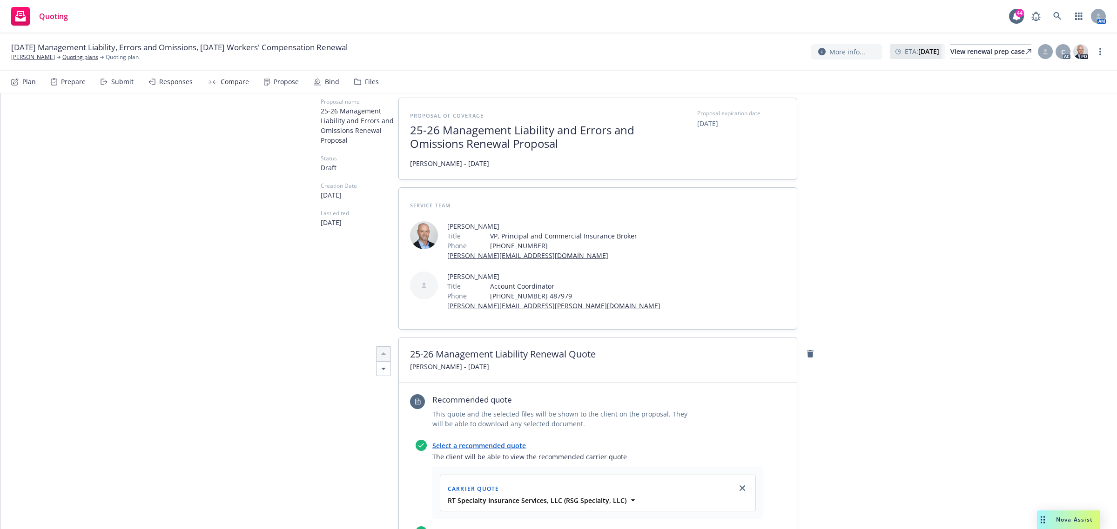
scroll to position [0, 0]
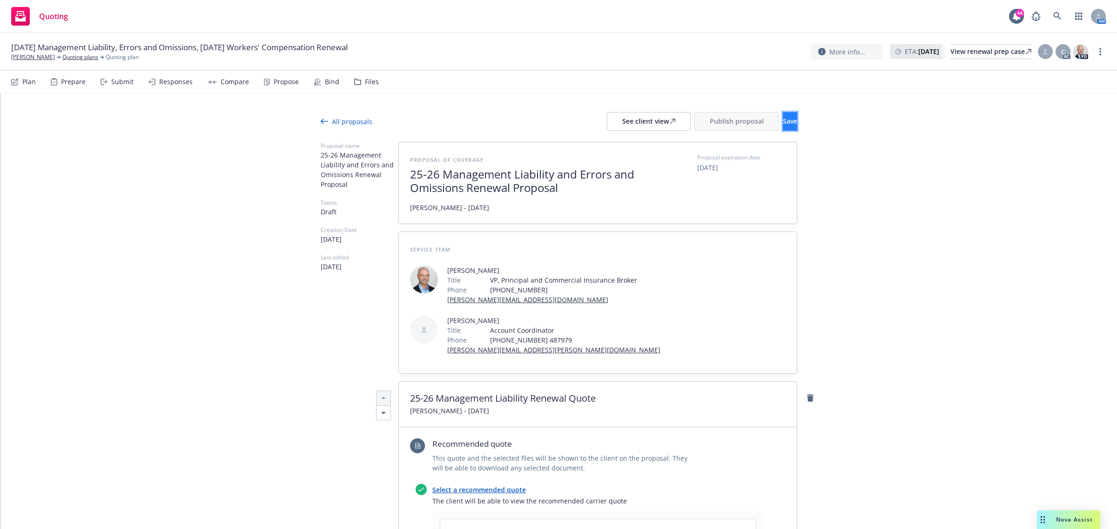
click at [783, 117] on span "Save" at bounding box center [790, 121] width 14 height 9
click at [626, 119] on div "See client view" at bounding box center [648, 122] width 53 height 18
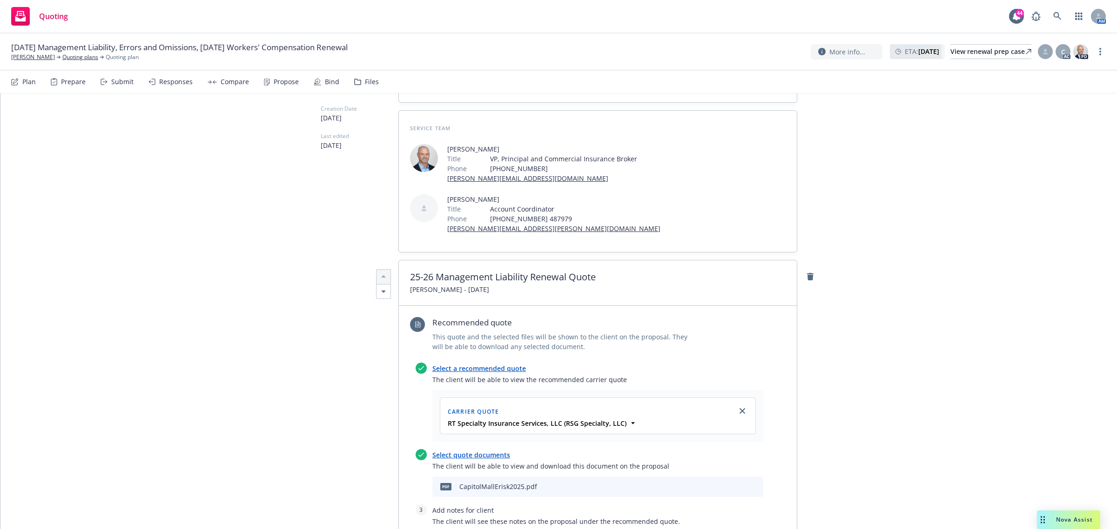
scroll to position [233, 0]
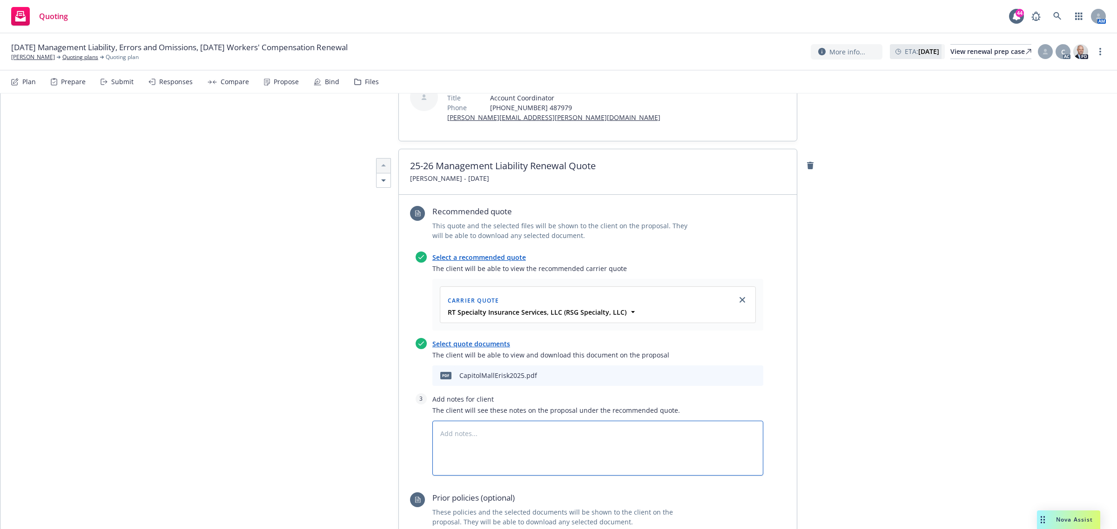
paste textarea
type textarea "x"
type textarea "1. PRIOR TO BINDING: Current interim financials for the following: Claremont Se…"
paste textarea
type textarea "x"
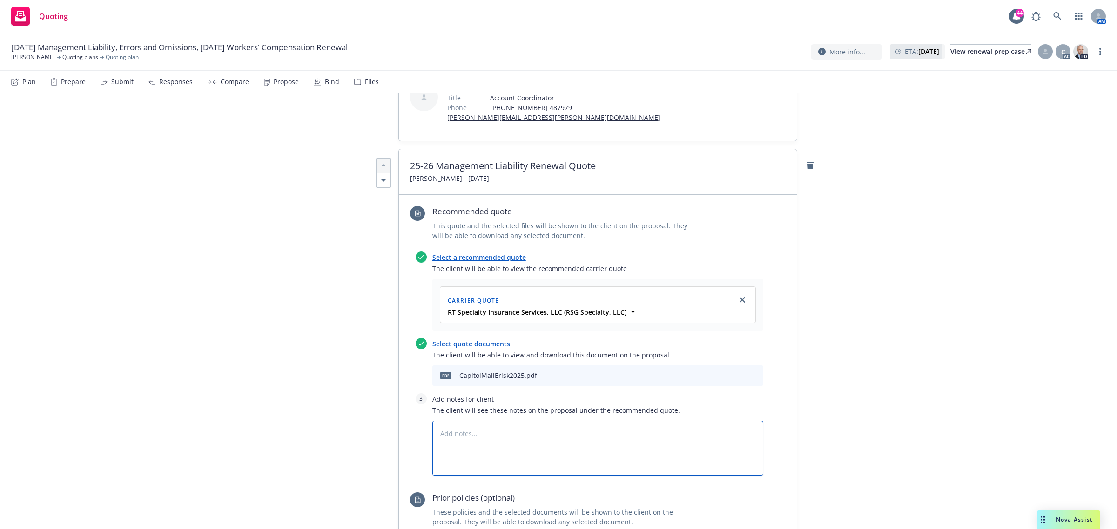
paste textarea
type textarea "x"
click at [449, 434] on textarea at bounding box center [597, 448] width 331 height 55
click at [458, 459] on textarea at bounding box center [597, 448] width 331 height 55
paste textarea
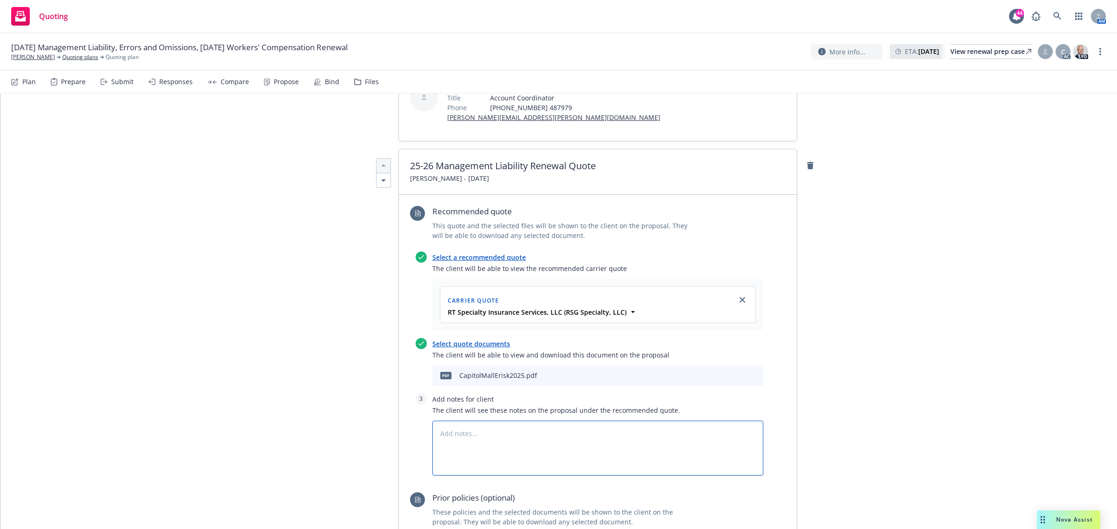
type textarea "x"
type textarea "Claremont Senior Apartment Management LP 1990 Third Street Associates LLC Can y…"
paste textarea
type textarea "x"
click at [455, 436] on textarea at bounding box center [597, 448] width 331 height 55
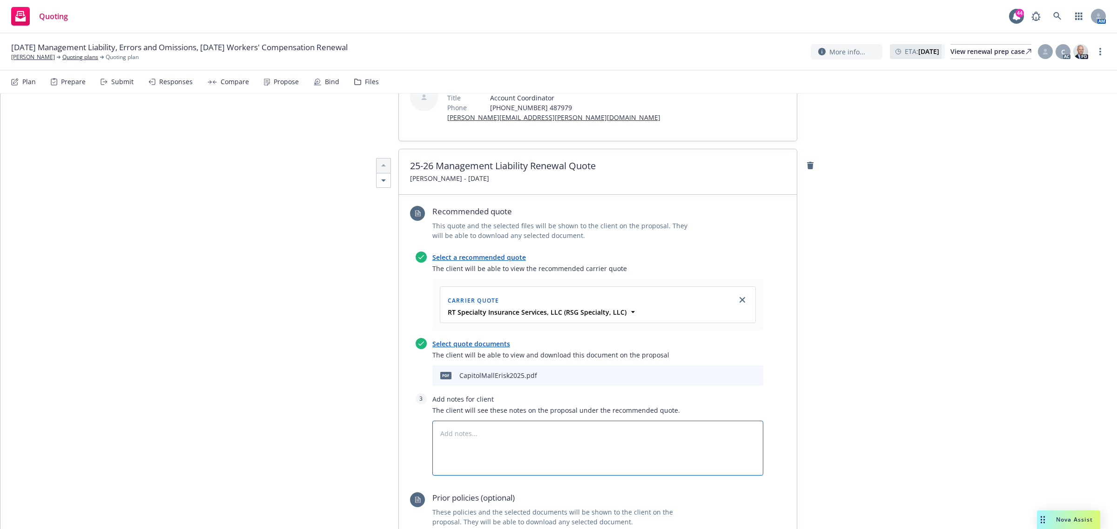
click at [455, 436] on textarea at bounding box center [597, 448] width 331 height 55
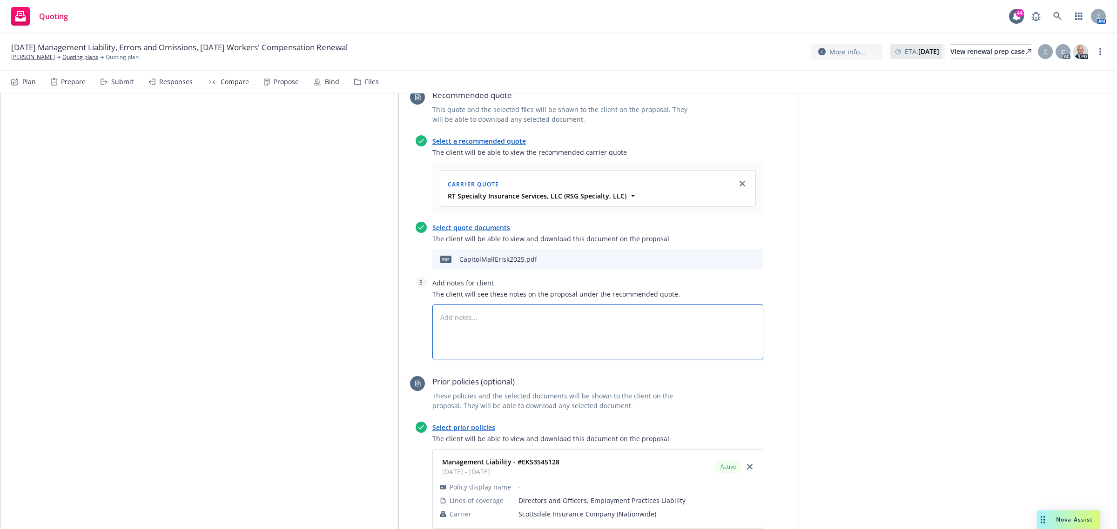
click at [471, 312] on textarea at bounding box center [597, 332] width 331 height 55
type textarea "x"
type textarea "c"
type textarea "x"
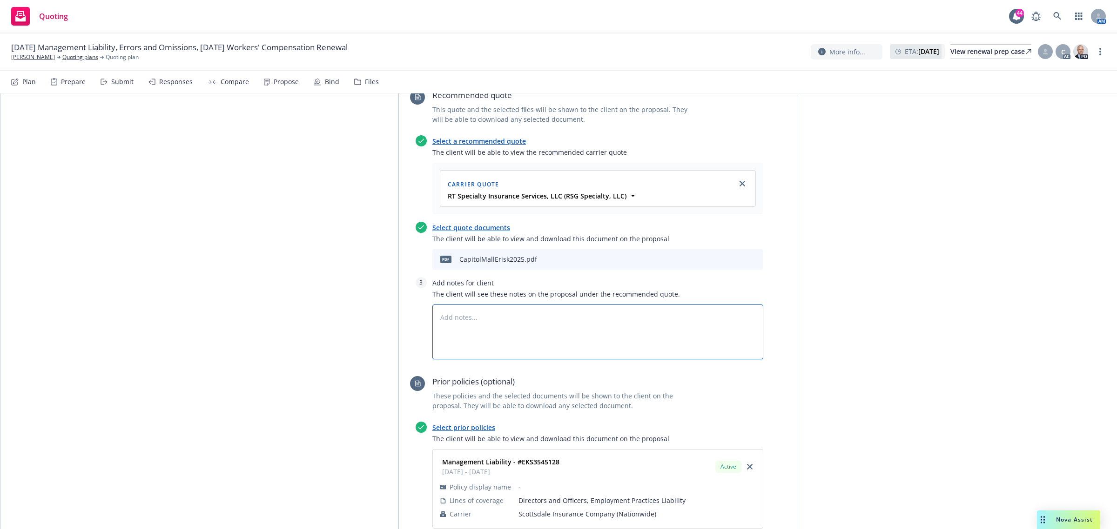
type textarea "x"
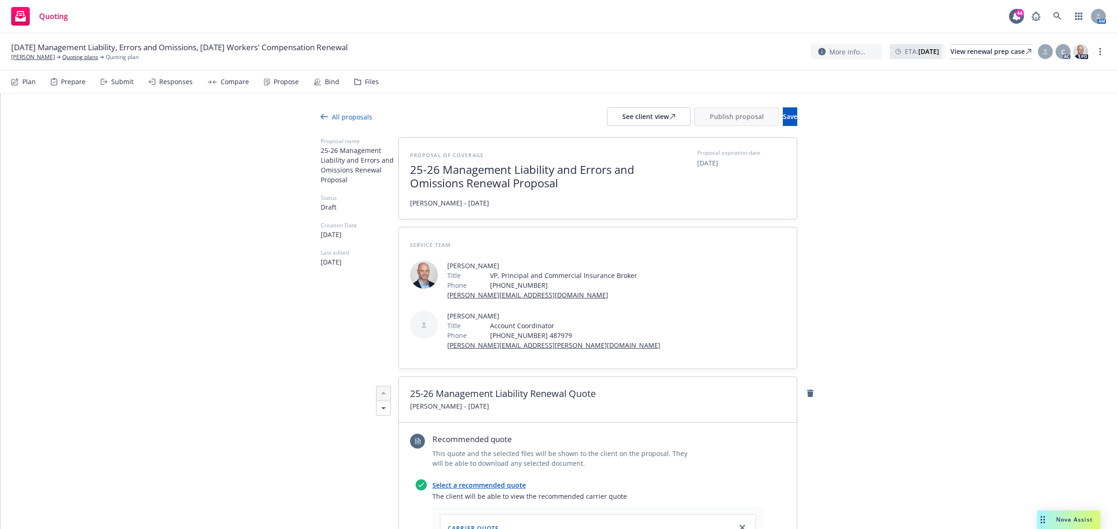
scroll to position [0, 0]
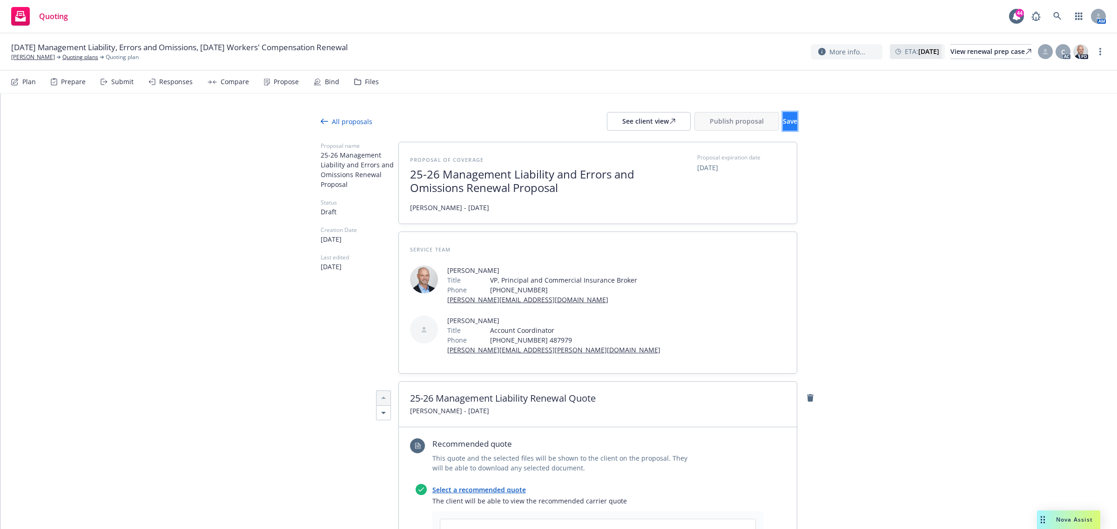
click at [783, 128] on button "Save" at bounding box center [790, 121] width 14 height 19
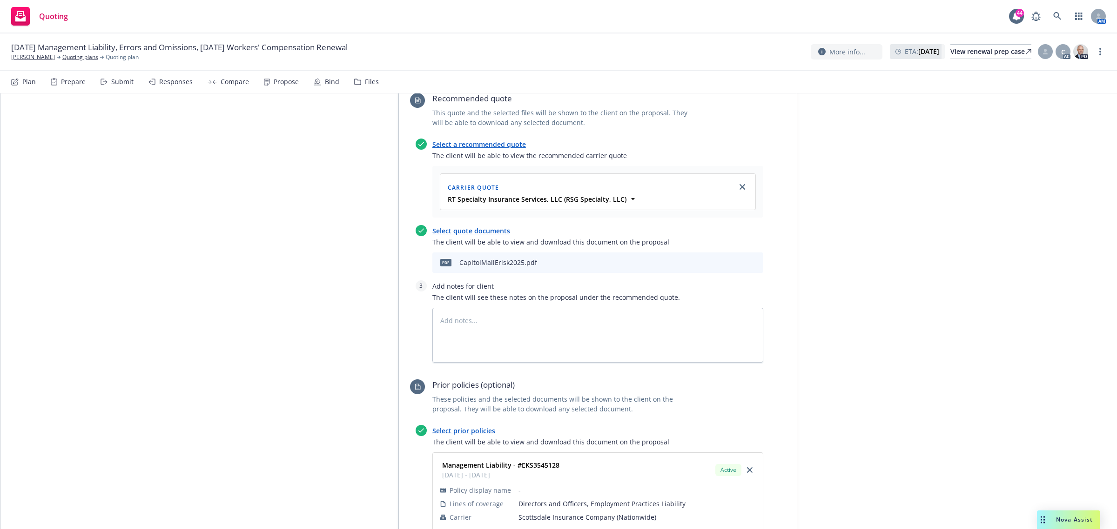
scroll to position [465, 0]
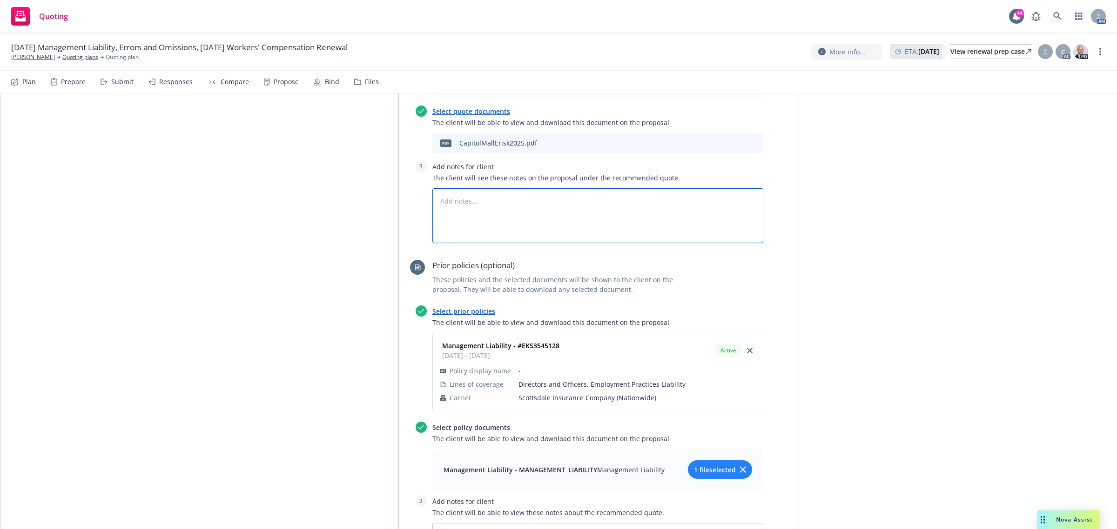
click at [472, 215] on textarea at bounding box center [597, 215] width 331 height 55
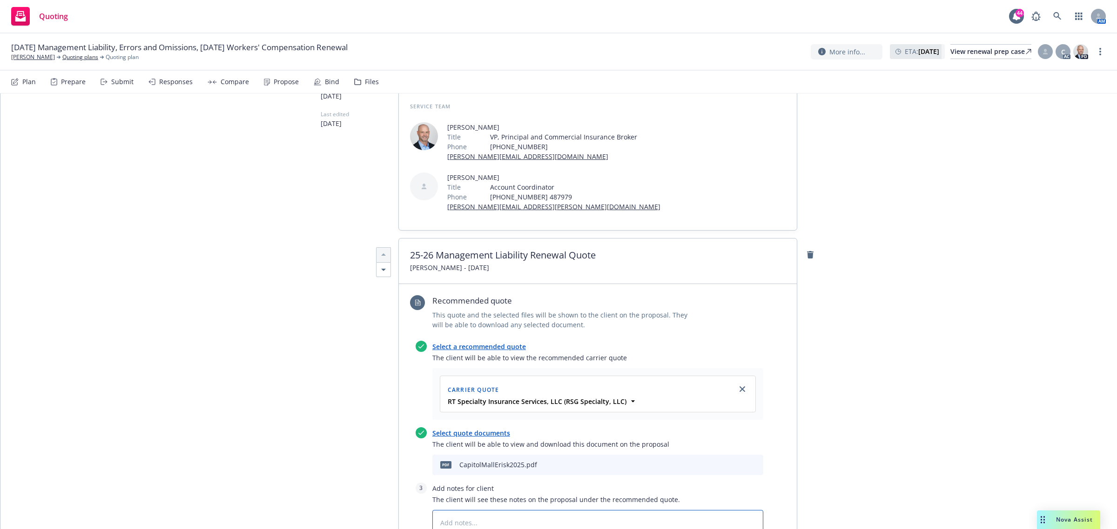
scroll to position [233, 0]
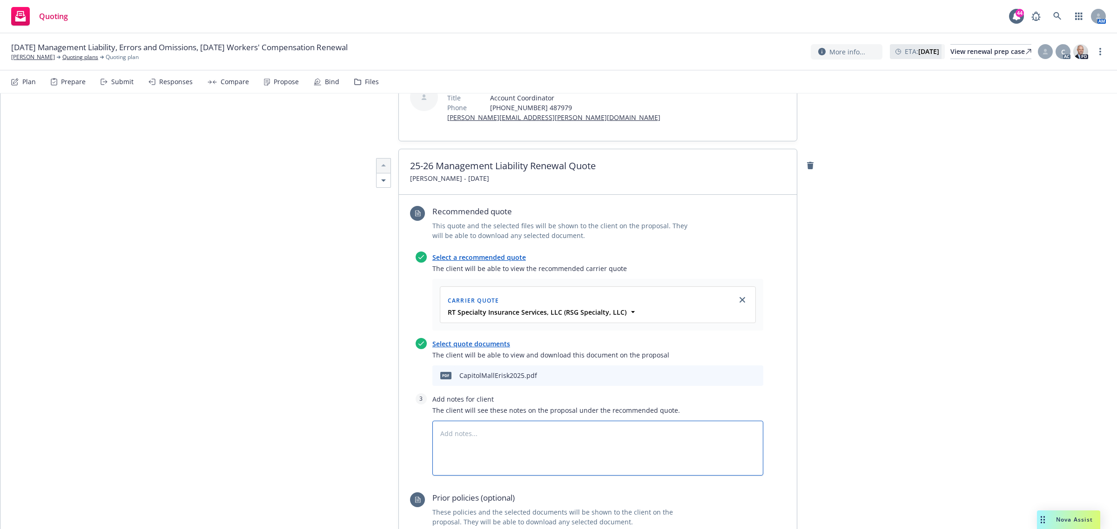
click at [480, 459] on textarea at bounding box center [597, 448] width 331 height 55
type textarea "x"
type textarea "s"
type textarea "x"
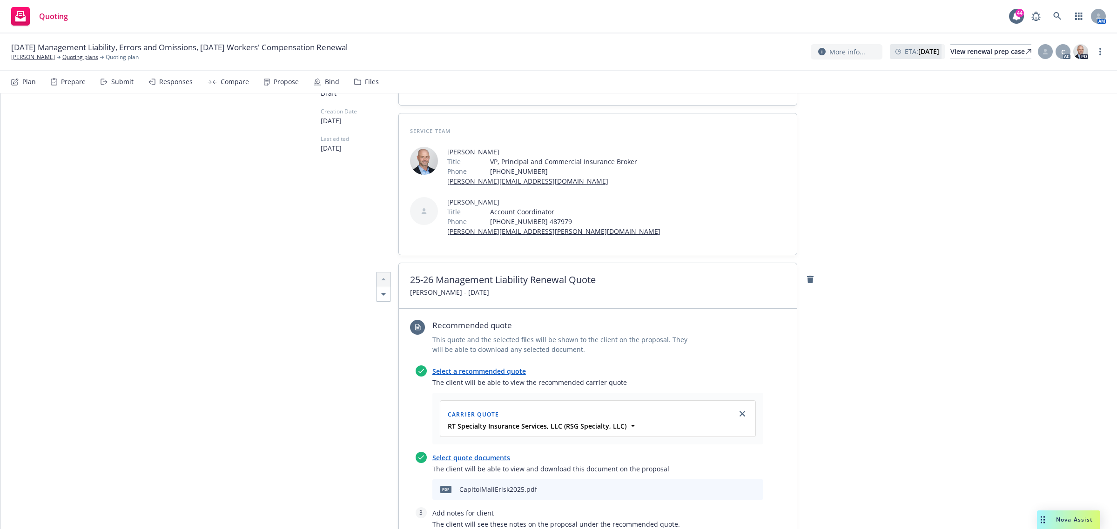
scroll to position [0, 0]
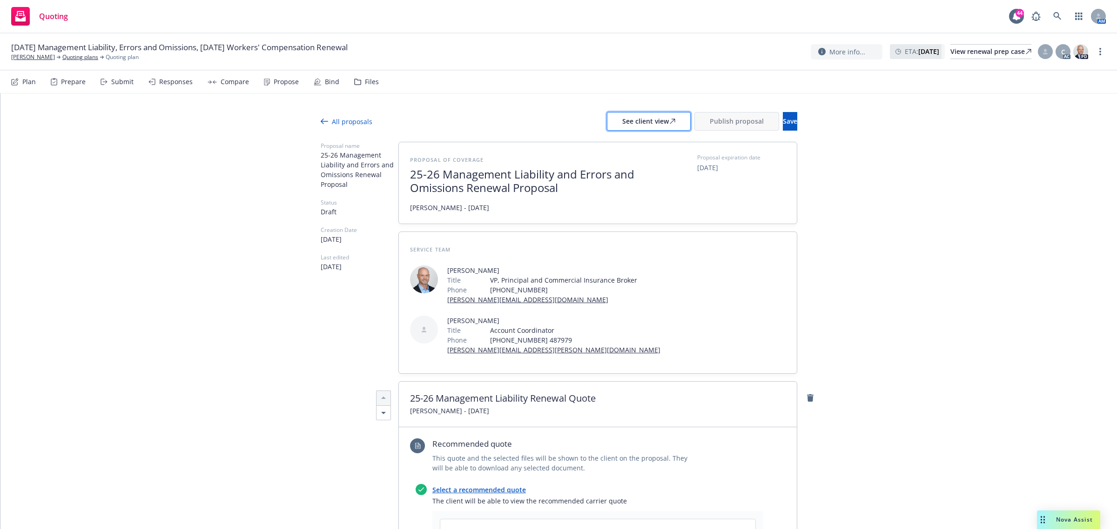
click at [669, 121] on icon at bounding box center [672, 122] width 6 height 6
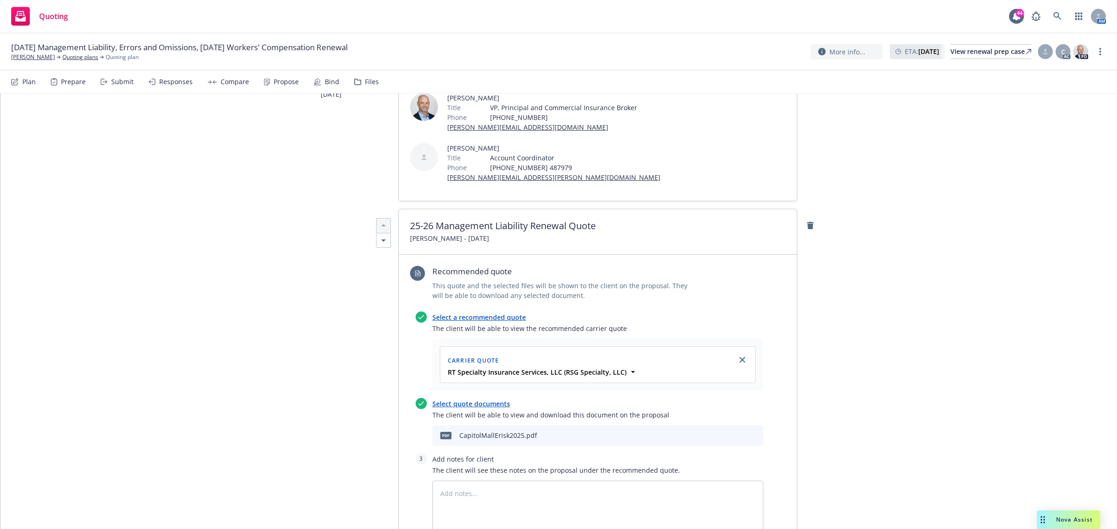
scroll to position [233, 0]
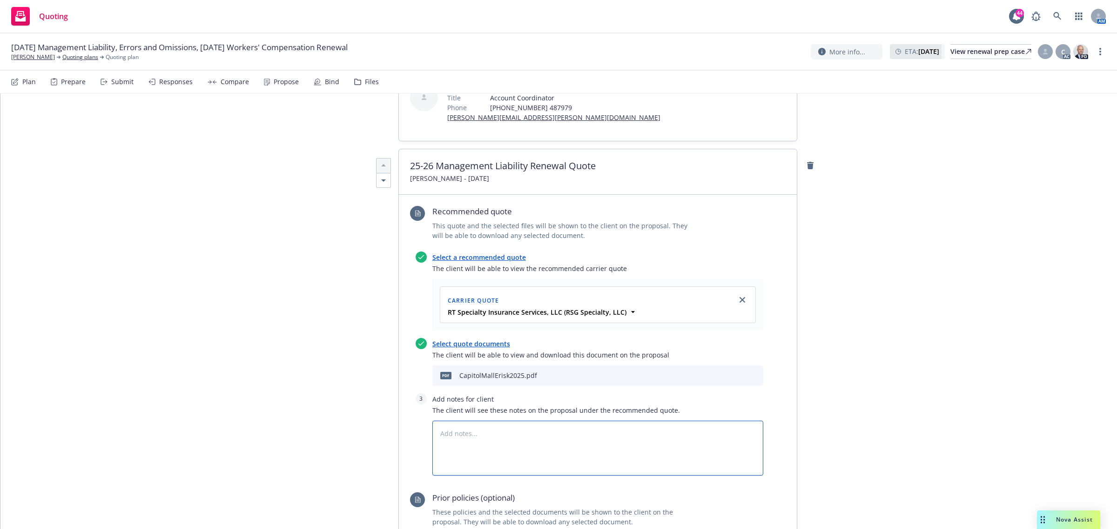
click at [468, 429] on textarea at bounding box center [597, 448] width 331 height 55
click at [289, 82] on div "Propose" at bounding box center [286, 81] width 25 height 7
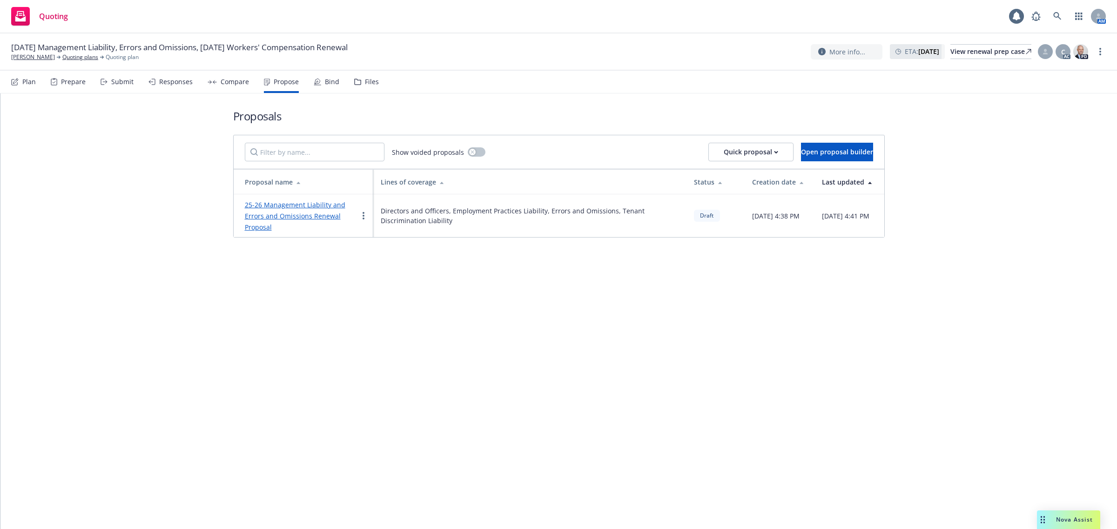
click at [296, 207] on link "25-26 Management Liability and Errors and Omissions Renewal Proposal" at bounding box center [295, 216] width 100 height 31
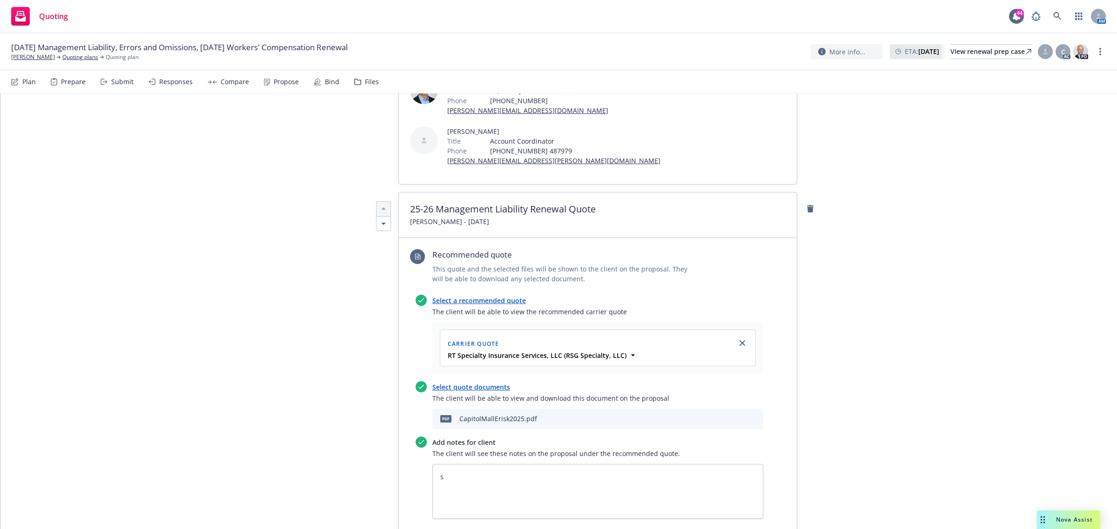
scroll to position [233, 0]
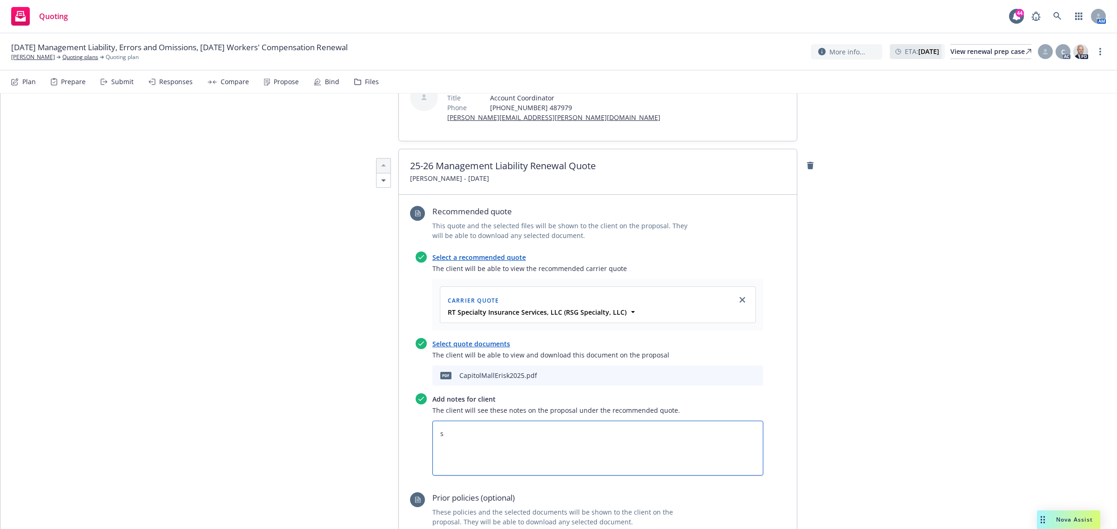
click at [475, 448] on textarea "s" at bounding box center [597, 448] width 331 height 55
type textarea "x"
paste textarea "Claremont Senior Apartment Management LP 1990 Third Street Associates LLC Can y…"
type textarea "x"
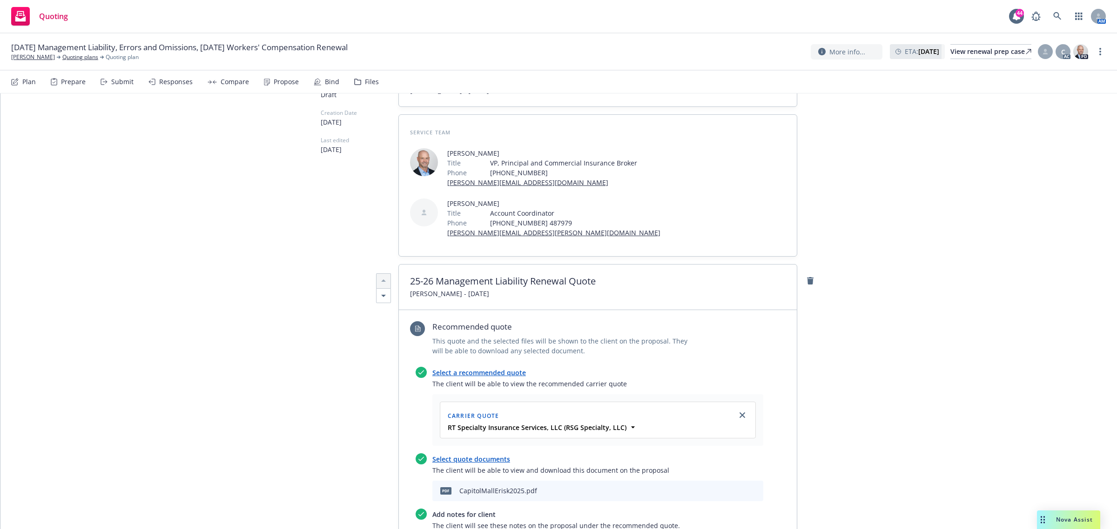
scroll to position [116, 0]
type textarea "Claremont Senior Apartment Management LP 1990 Third Street Associates LLC Can y…"
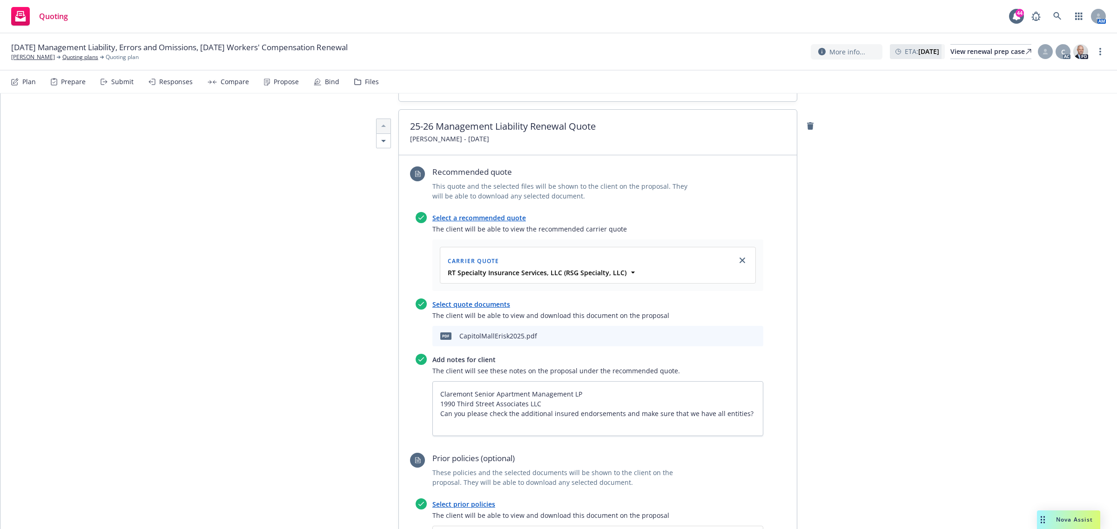
scroll to position [349, 0]
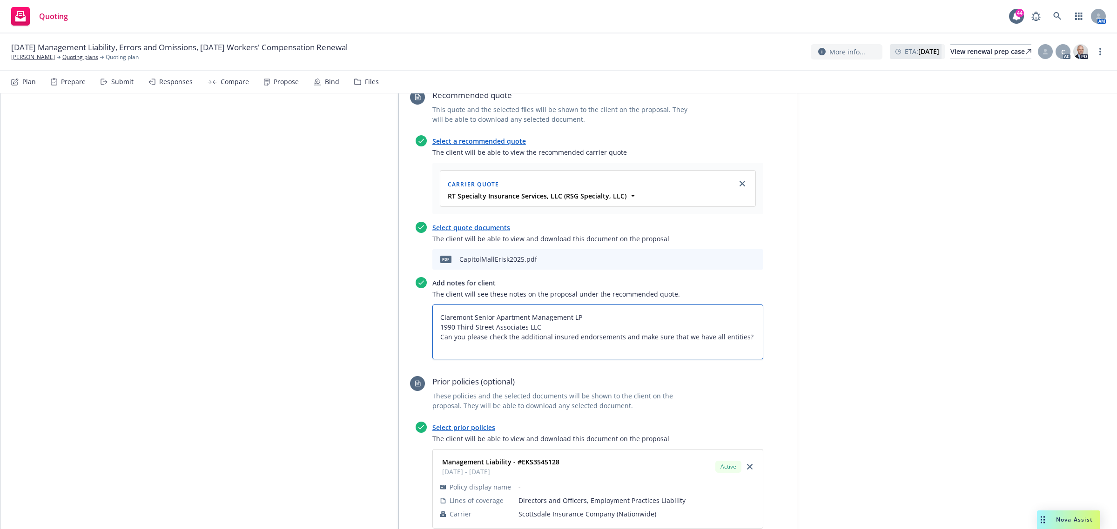
click at [441, 312] on textarea "Claremont Senior Apartment Management LP 1990 Third Street Associates LLC Can y…" at bounding box center [597, 332] width 331 height 55
paste textarea "1. PRIOR TO BINDING: Current interim financials for the following:"
type textarea "x"
type textarea "1. PRIOR TO BINDING: Current interim financials for the following: Claremont Se…"
click at [432, 327] on textarea "1. PRIOR TO BINDING: Current interim financials for the following: Claremont Se…" at bounding box center [597, 332] width 331 height 55
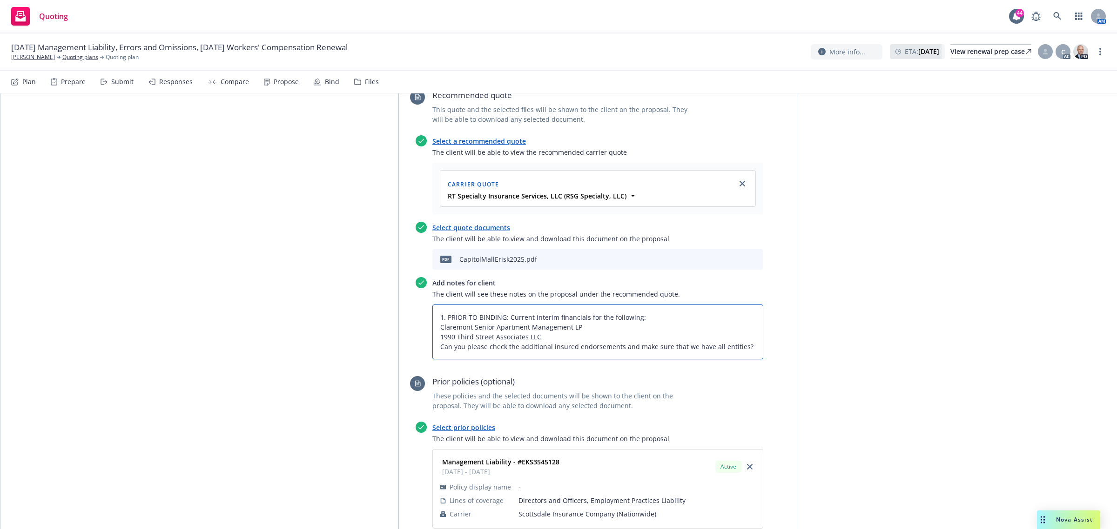
type textarea "x"
type textarea "1. PRIOR TO BINDING: Current interim financials for the following: 1Claremont S…"
type textarea "x"
type textarea "1. PRIOR TO BINDING: Current interim financials for the following: 1.Claremont …"
click at [435, 330] on textarea "1. PRIOR TO BINDING: Current interim financials for the following: 1.Claremont …" at bounding box center [597, 332] width 331 height 55
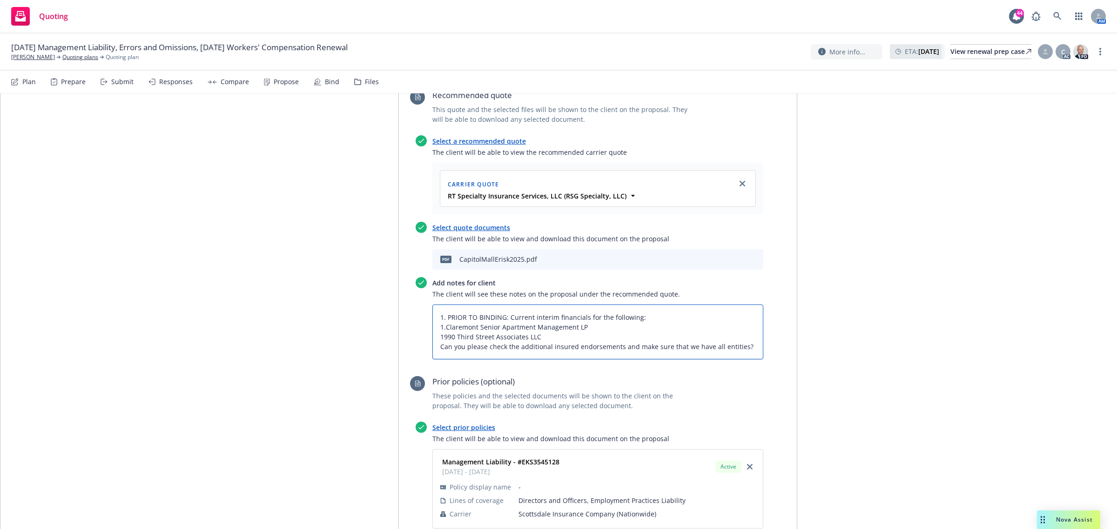
click at [435, 334] on textarea "1. PRIOR TO BINDING: Current interim financials for the following: 1.Claremont …" at bounding box center [597, 332] width 331 height 55
type textarea "x"
type textarea "1. PRIOR TO BINDING: Current interim financials for the following: 1.Claremont …"
type textarea "x"
type textarea "1. PRIOR TO BINDING: Current interim financials for the following: 1.Claremont …"
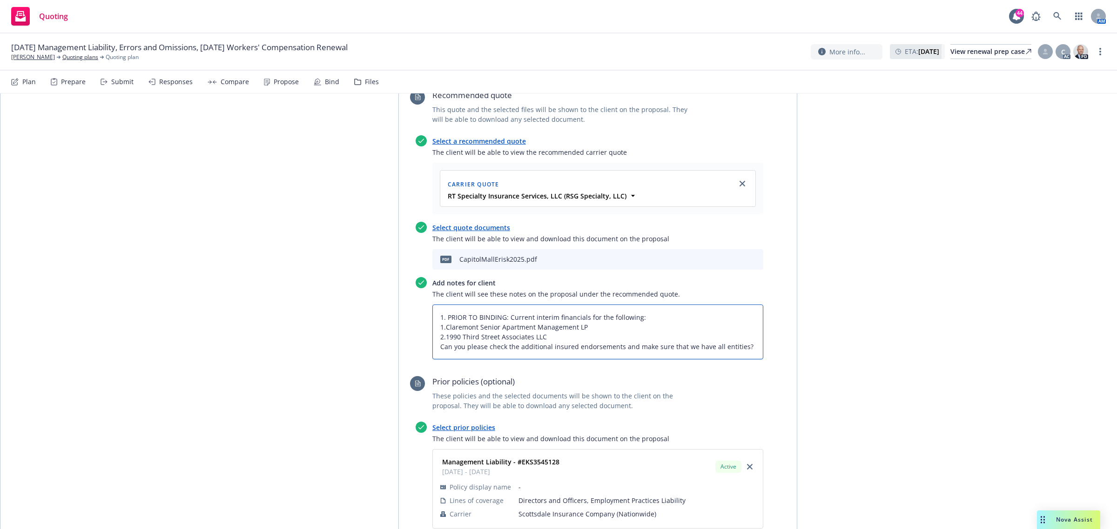
click at [433, 345] on textarea "1. PRIOR TO BINDING: Current interim financials for the following: 1.Claremont …" at bounding box center [597, 332] width 331 height 55
type textarea "x"
type textarea "1. PRIOR TO BINDING: Current interim financials for the following: 1.Claremont …"
type textarea "x"
type textarea "1. PRIOR TO BINDING: Current interim financials for the following: 1.Claremont …"
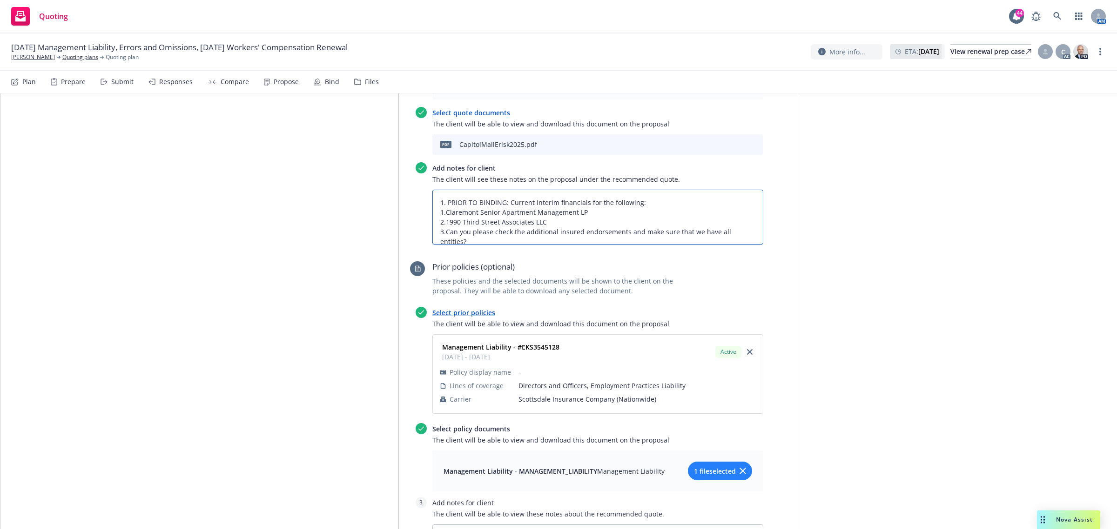
scroll to position [465, 0]
type textarea "x"
type textarea "1. PRIOR TO BINDING: Current interim financials for the following: 1.Claremont …"
click at [441, 220] on textarea "1. PRIOR TO BINDING: Current interim financials for the following: 1.Claremont …" at bounding box center [597, 215] width 331 height 55
type textarea "x"
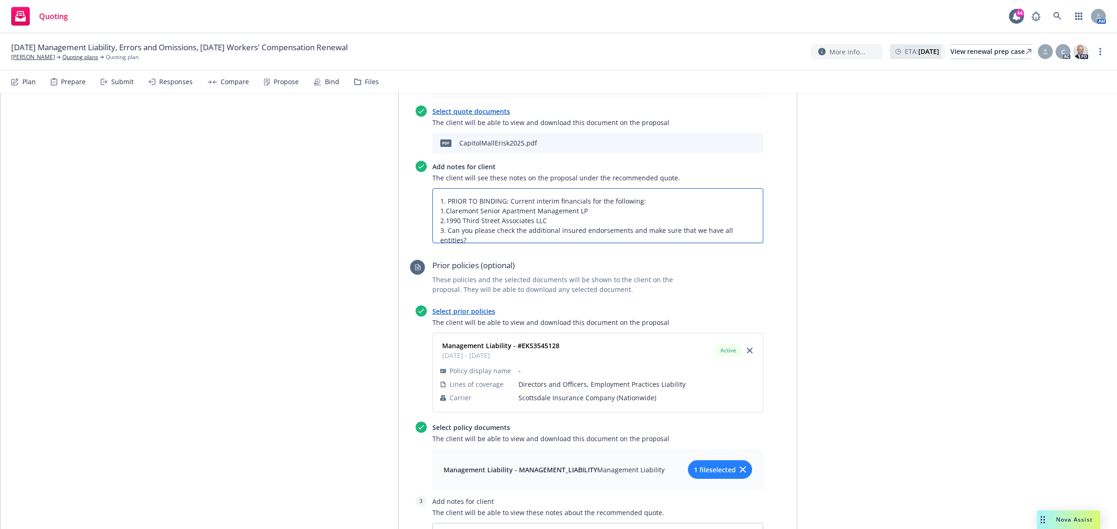
type textarea "1. PRIOR TO BINDING: Current interim financials for the following: 1.Claremont …"
click at [441, 210] on textarea "1. PRIOR TO BINDING: Current interim financials for the following: 1.Claremont …" at bounding box center [597, 215] width 331 height 55
type textarea "x"
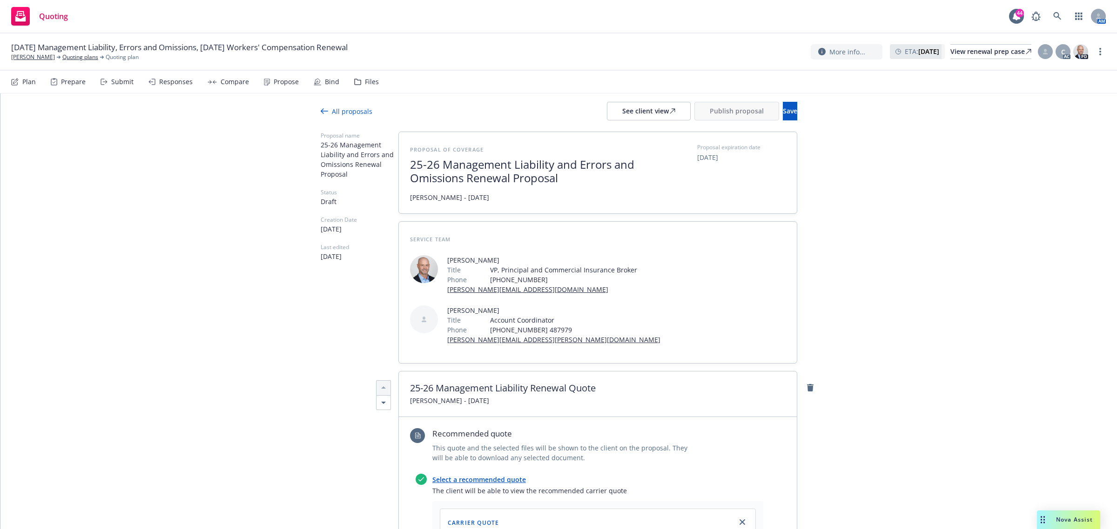
scroll to position [0, 0]
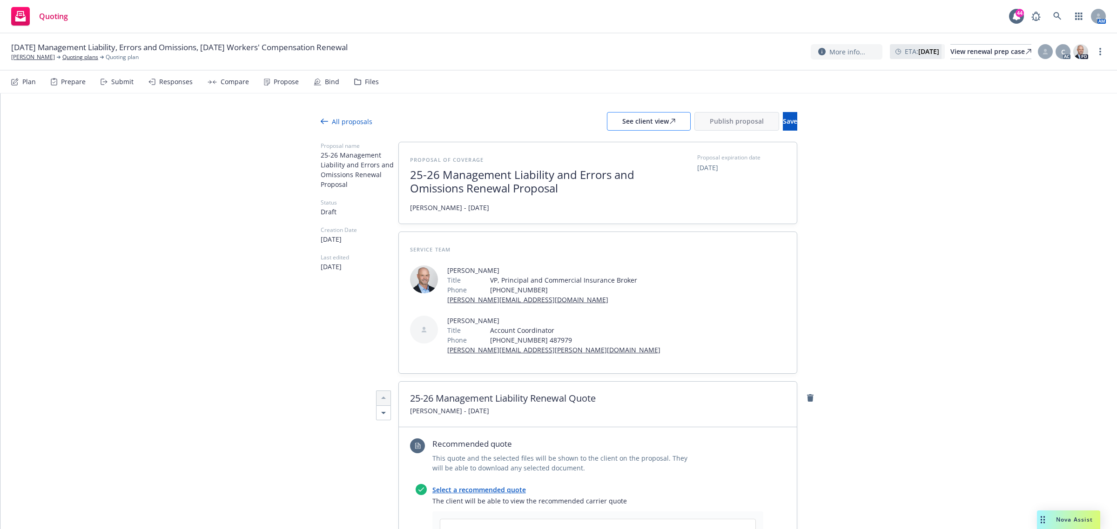
type textarea "1. PRIOR TO BINDING: Current interim financials for the following: 1. Claremont…"
click at [607, 126] on button "See client view" at bounding box center [649, 121] width 84 height 19
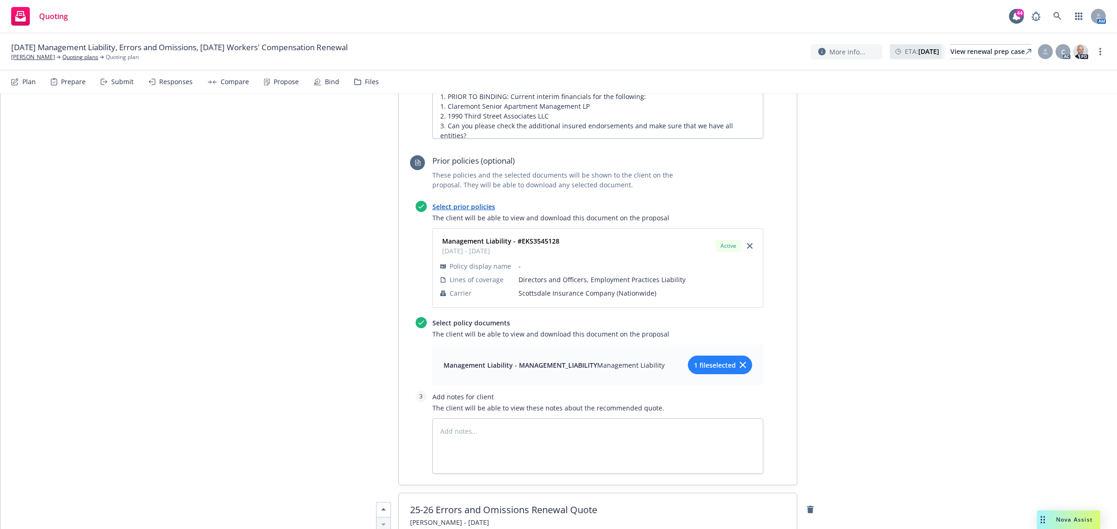
scroll to position [640, 0]
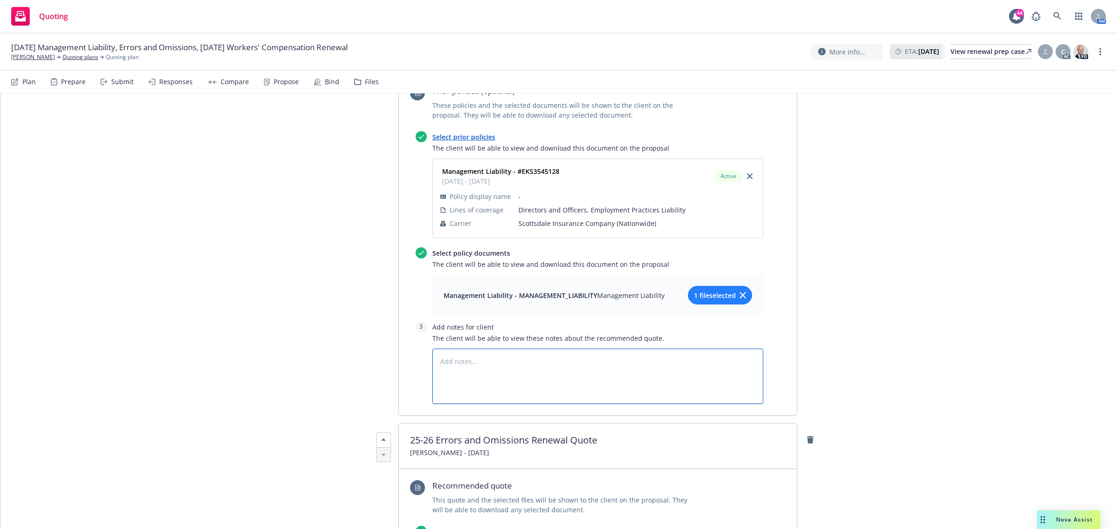
click at [452, 378] on textarea at bounding box center [597, 376] width 331 height 55
type textarea "x"
type textarea "P"
type textarea "x"
type textarea "Pr"
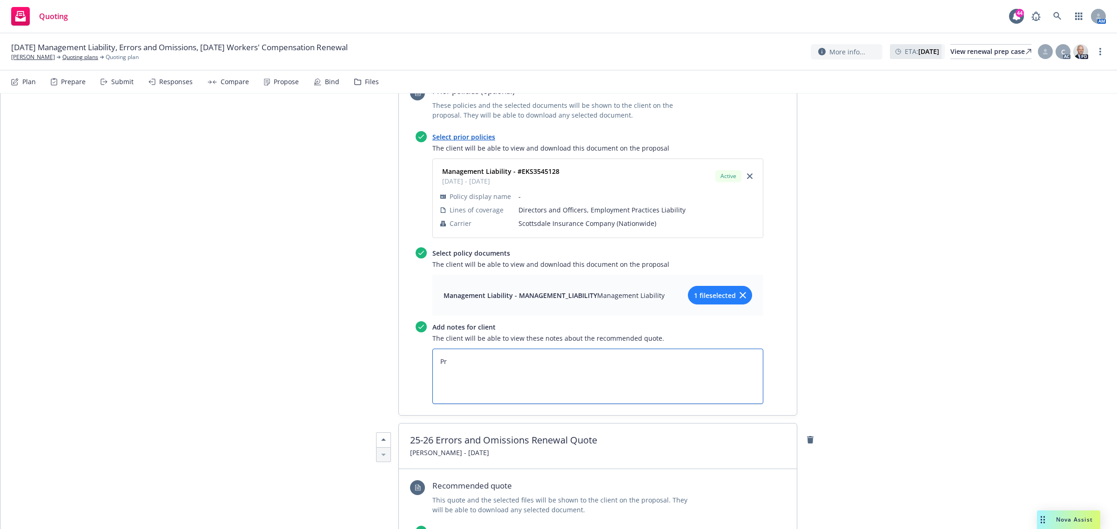
type textarea "x"
type textarea "Pri"
type textarea "x"
type textarea "Prio"
type textarea "x"
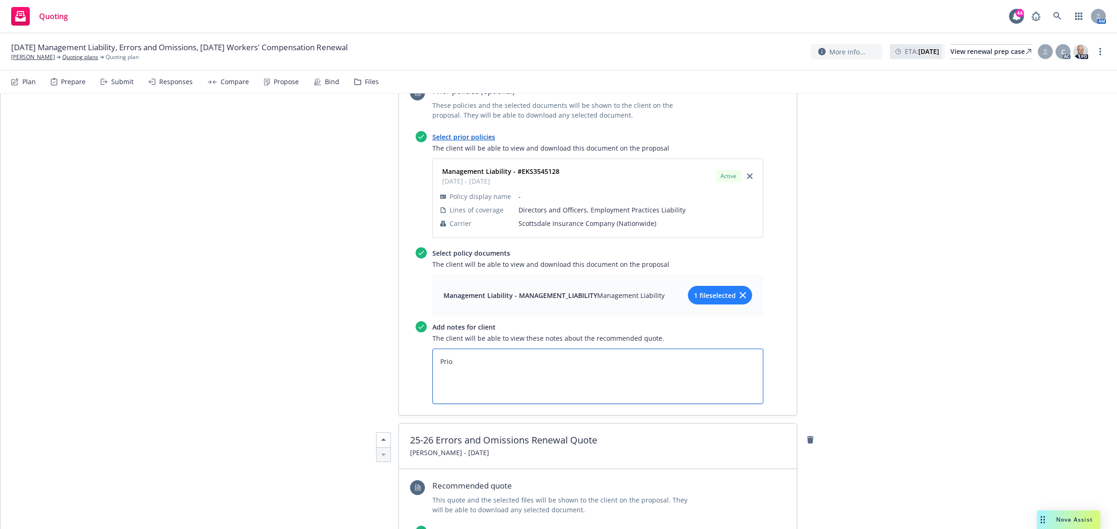
type textarea "Prior"
type textarea "x"
type textarea "Prior"
type textarea "x"
type textarea "Prior T"
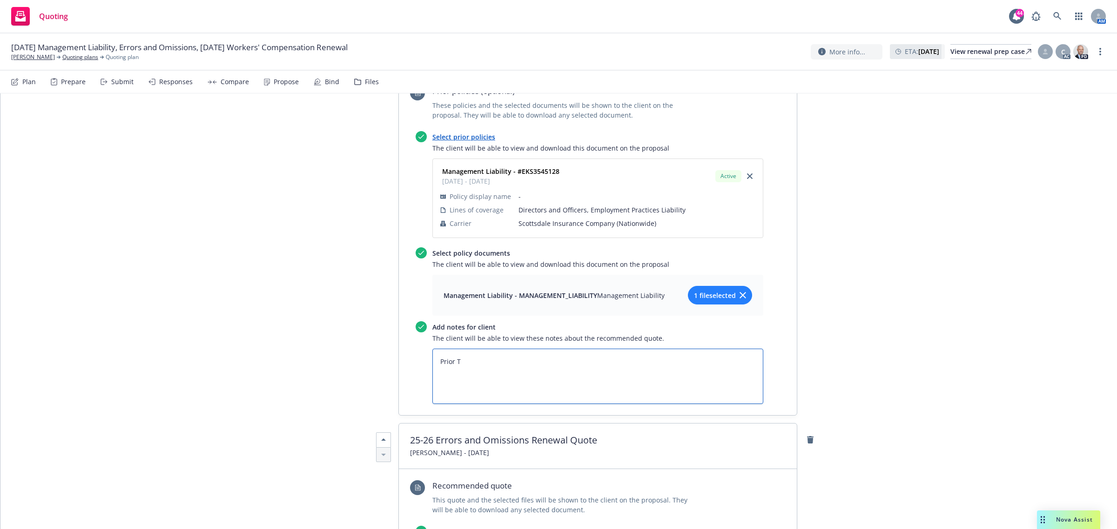
type textarea "x"
type textarea "Prior To"
type textarea "x"
type textarea "Prior To"
type textarea "x"
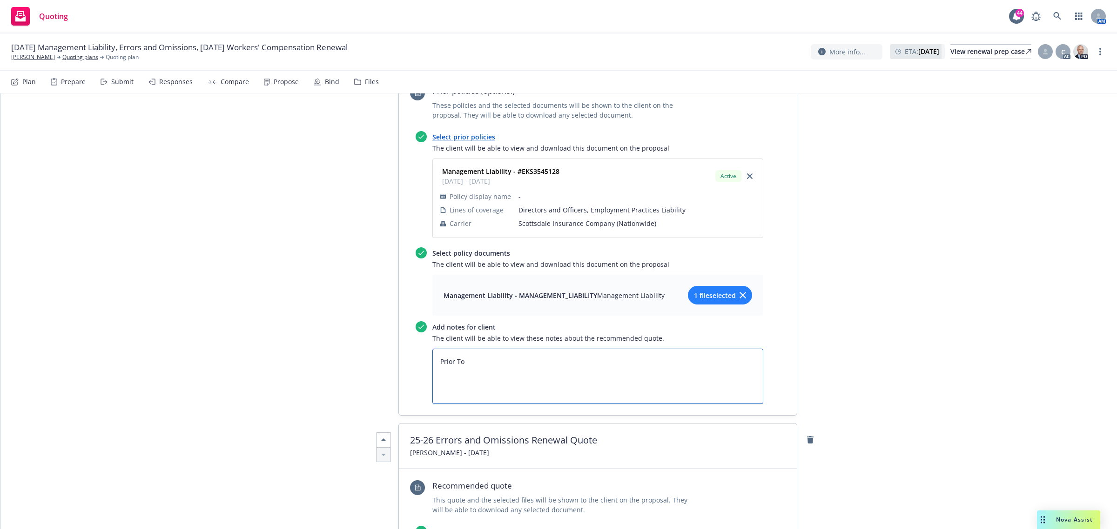
type textarea "Prior To B"
type textarea "x"
type textarea "Prior To Bi"
type textarea "x"
type textarea "Prior To Bin"
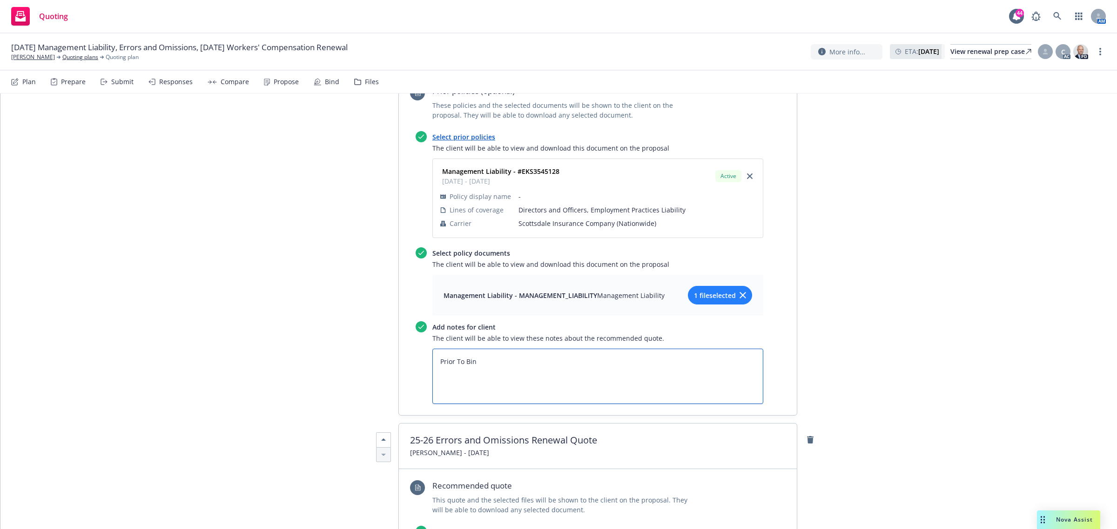
type textarea "x"
type textarea "Prior To Bind"
type textarea "x"
type textarea "Prior To Bind:"
type textarea "x"
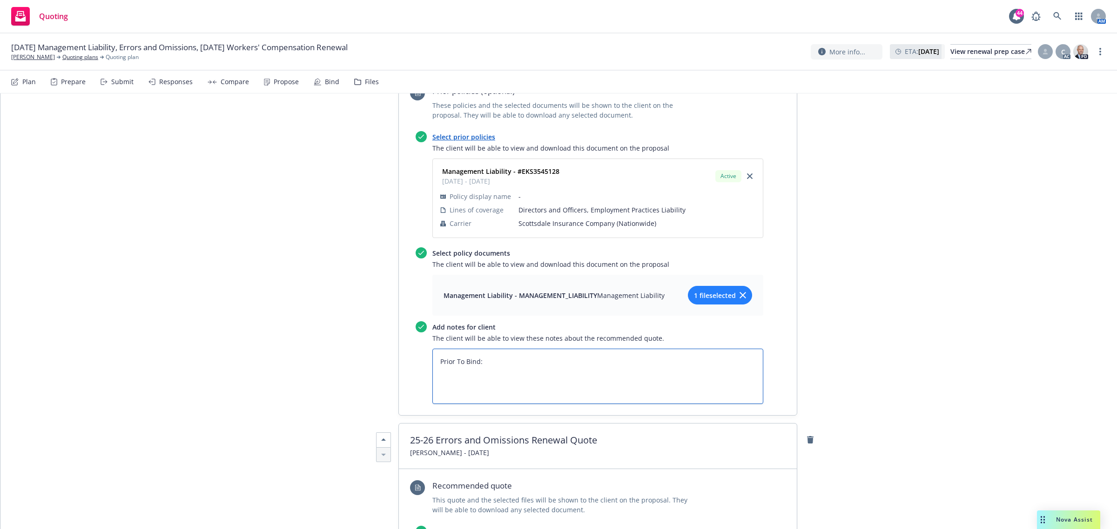
type textarea "Prior To Bind:"
type textarea "x"
type textarea "Prior To Bind:"
type textarea "x"
type textarea "Prior To Bind:"
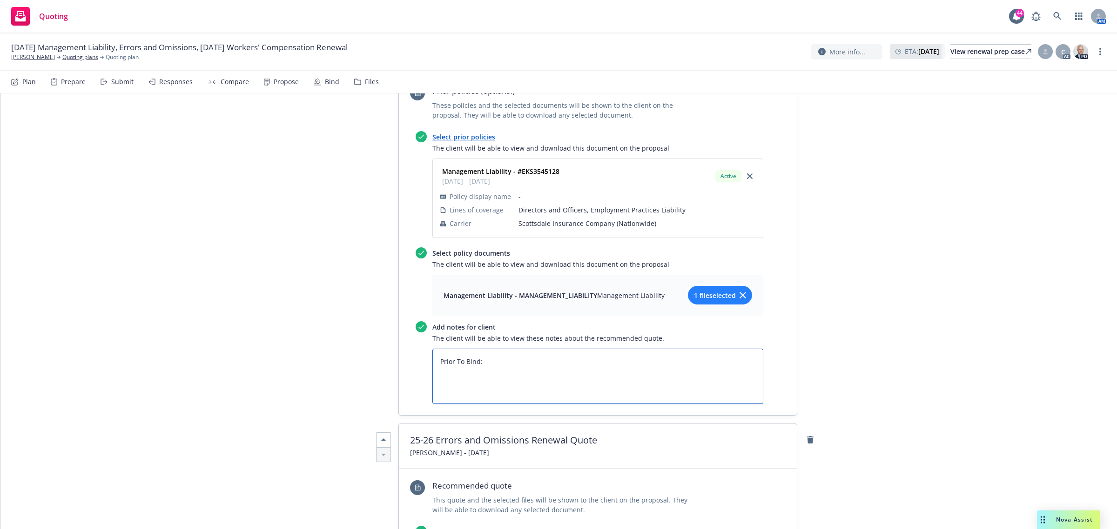
paste textarea "1. A completed Confirmation of Material Information Form (attached) signed & da…"
type textarea "x"
type textarea "Prior To Bind: 1. A completed Confirmation of Material Information Form (attach…"
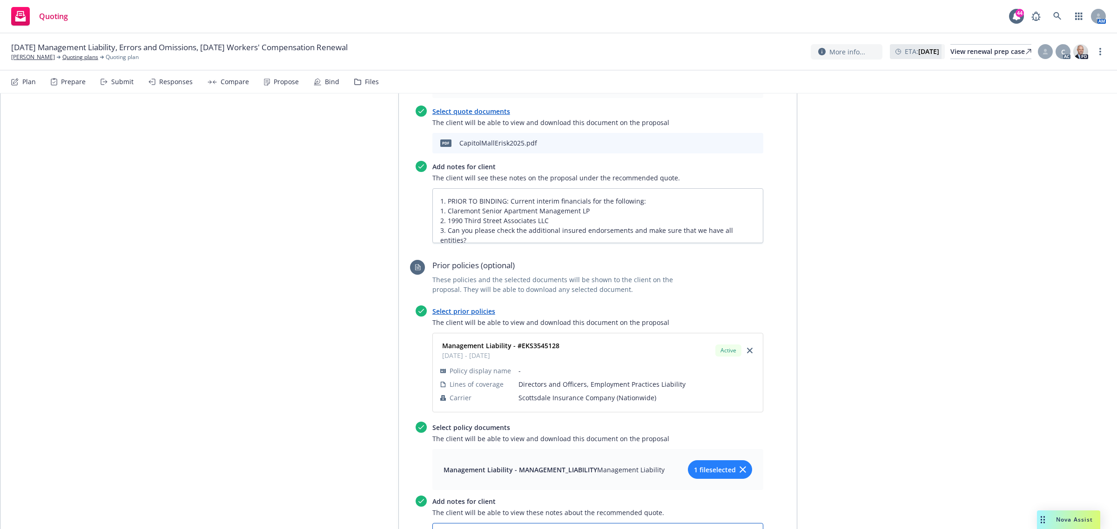
scroll to position [582, 0]
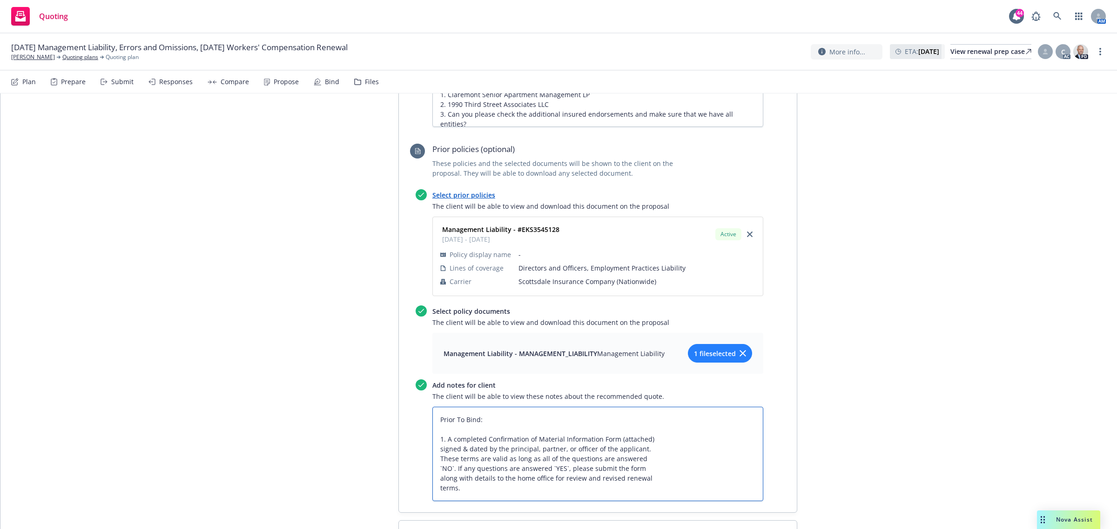
drag, startPoint x: 491, startPoint y: 415, endPoint x: 405, endPoint y: 415, distance: 86.5
click at [405, 415] on div "Recommended quote This quote and the selected files will be shown to the client…" at bounding box center [598, 179] width 398 height 667
type textarea "x"
type textarea "P 1. A completed Confirmation of Material Information Form (attached) signed & …"
type textarea "x"
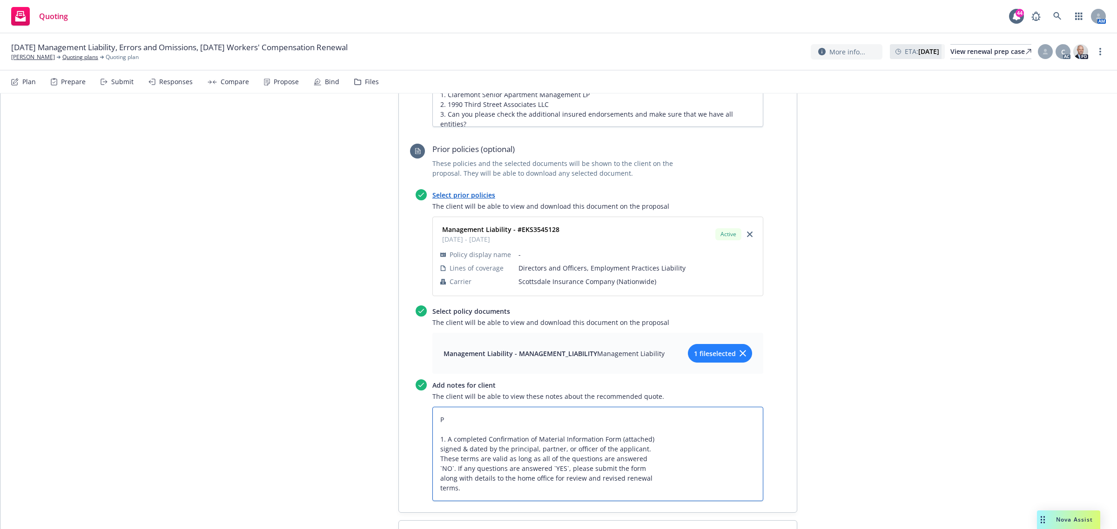
type textarea "PR 1. A completed Confirmation of Material Information Form (attached) signed &…"
type textarea "x"
type textarea "PRI 1. A completed Confirmation of Material Information Form (attached) signed …"
type textarea "x"
type textarea "PRIO 1. A completed Confirmation of Material Information Form (attached) signed…"
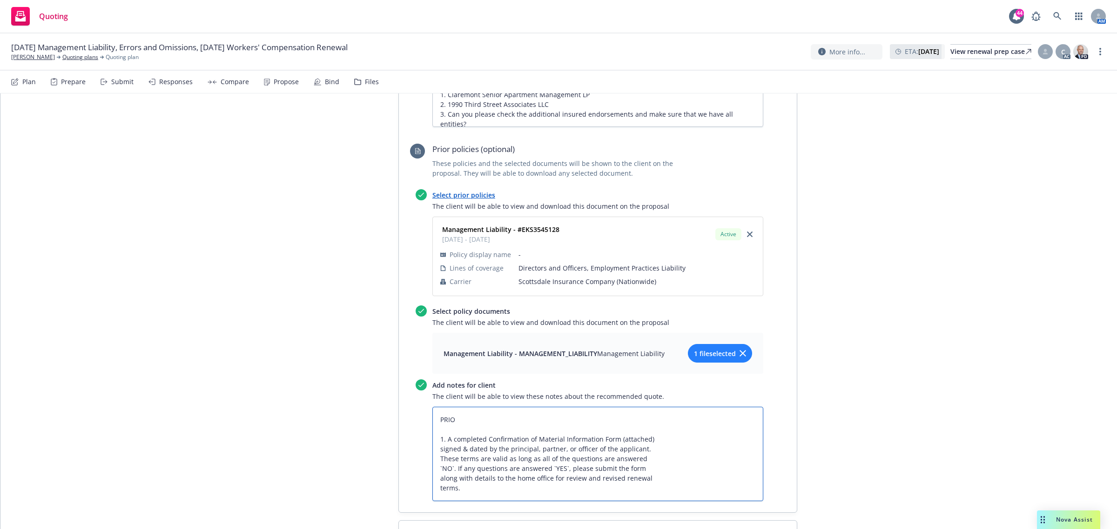
type textarea "x"
type textarea "PRIOR 1. A completed Confirmation of Material Information Form (attached) signe…"
type textarea "x"
type textarea "PRIOR 1. A completed Confirmation of Material Information Form (attached) signe…"
type textarea "x"
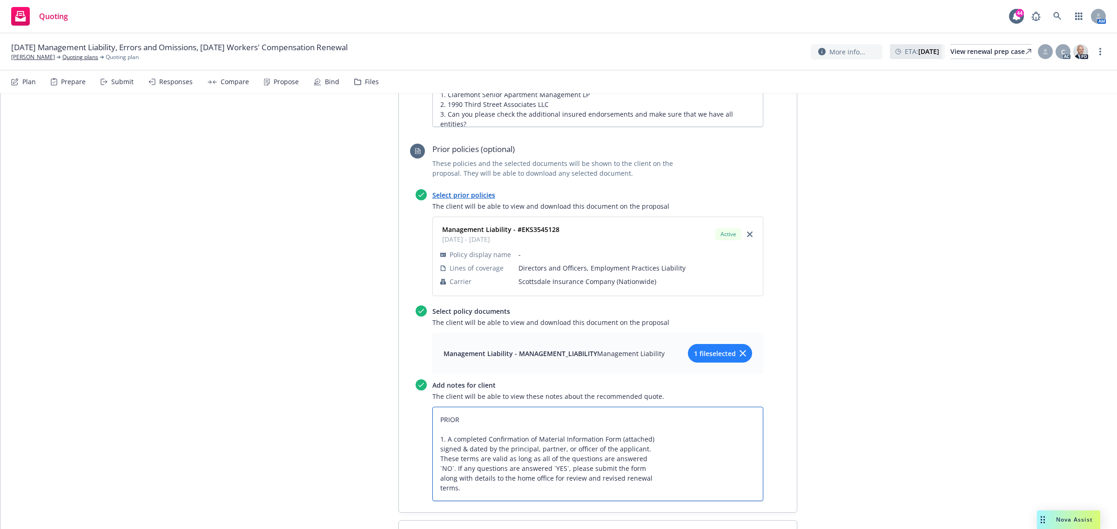
type textarea "PRIOR T 1. A completed Confirmation of Material Information Form (attached) sig…"
type textarea "x"
type textarea "PRIOR TO 1. A completed Confirmation of Material Information Form (attached) si…"
type textarea "x"
type textarea "PRIOR TO B 1. A completed Confirmation of Material Information Form (attached) …"
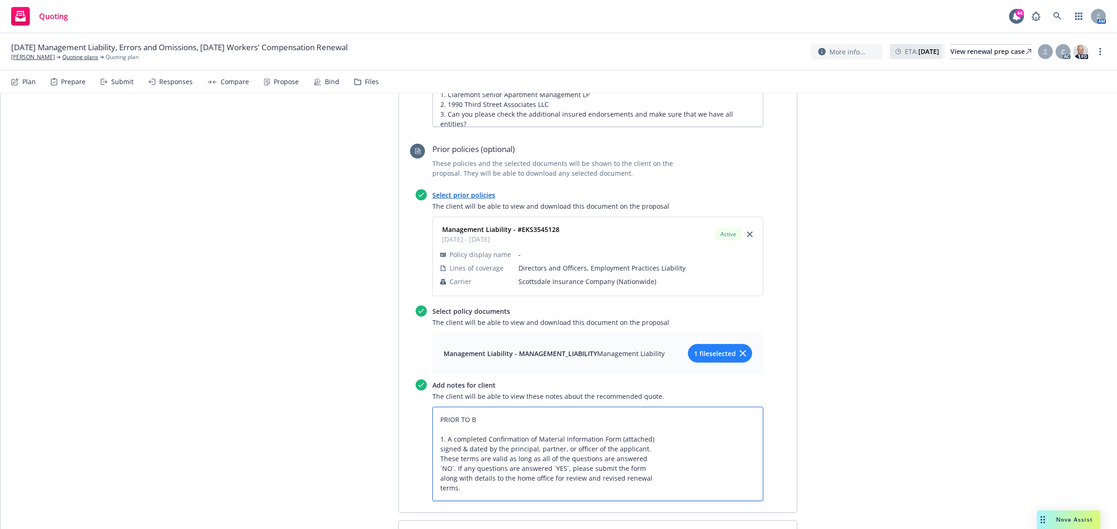
type textarea "x"
type textarea "PRIOR TO BI 1. A completed Confirmation of Material Information Form (attached)…"
type textarea "x"
type textarea "PRIOR TO BIN 1. A completed Confirmation of Material Information Form (attached…"
type textarea "x"
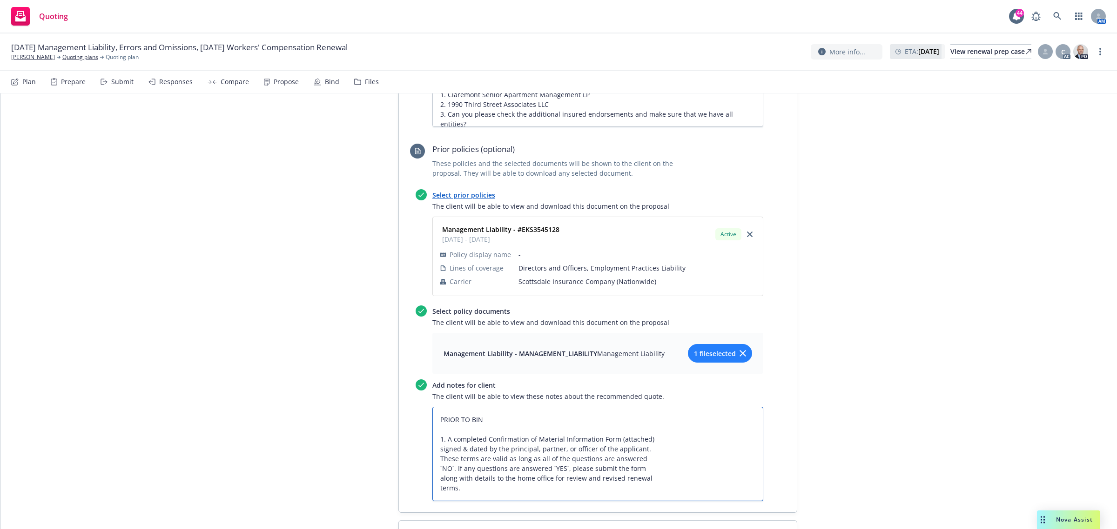
type textarea "PRIOR TO BIND 1. A completed Confirmation of Material Information Form (attache…"
type textarea "x"
type textarea "PRIOR TO BINDI 1. A completed Confirmation of Material Information Form (attach…"
type textarea "x"
type textarea "PRIOR TO BINDING 1. A completed Confirmation of Material Information Form (atta…"
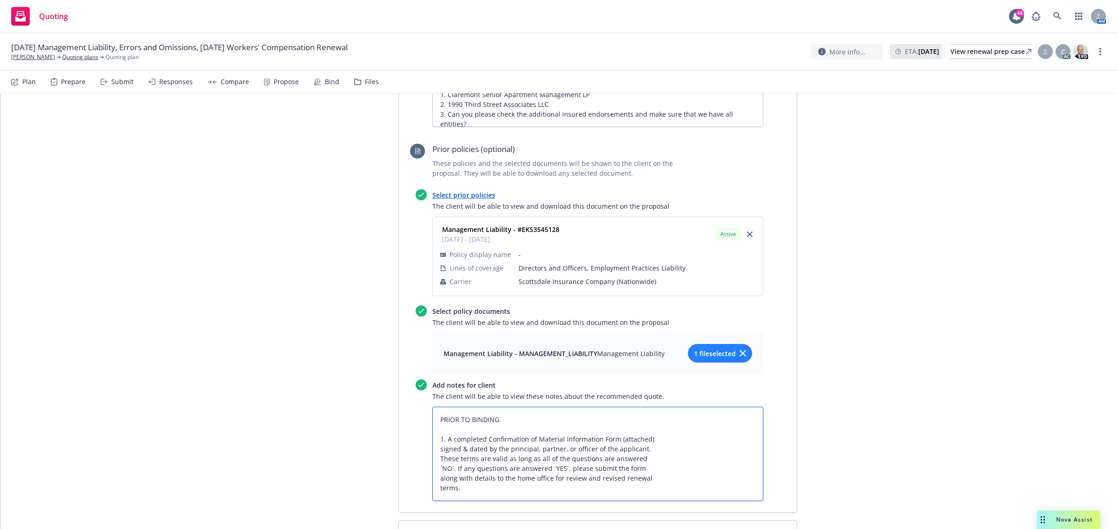
type textarea "x"
type textarea "PRIOR TO BINDING: 1. A completed Confirmation of Material Information Form (att…"
drag, startPoint x: 663, startPoint y: 441, endPoint x: 615, endPoint y: 441, distance: 48.4
click at [615, 441] on textarea "PRIOR TO BINDING: 1. A completed Confirmation of Material Information Form (att…" at bounding box center [597, 454] width 331 height 94
type textarea "x"
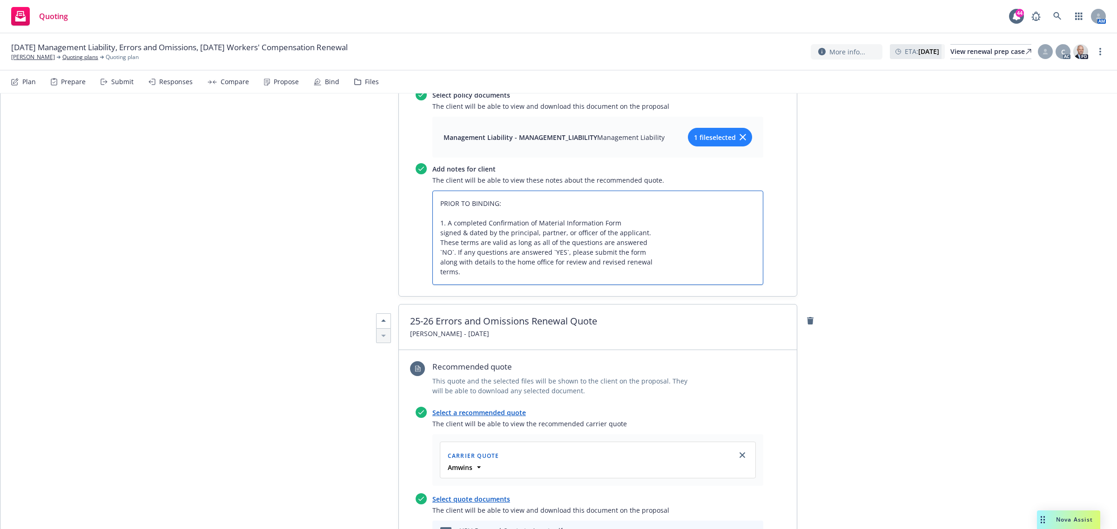
scroll to position [698, 0]
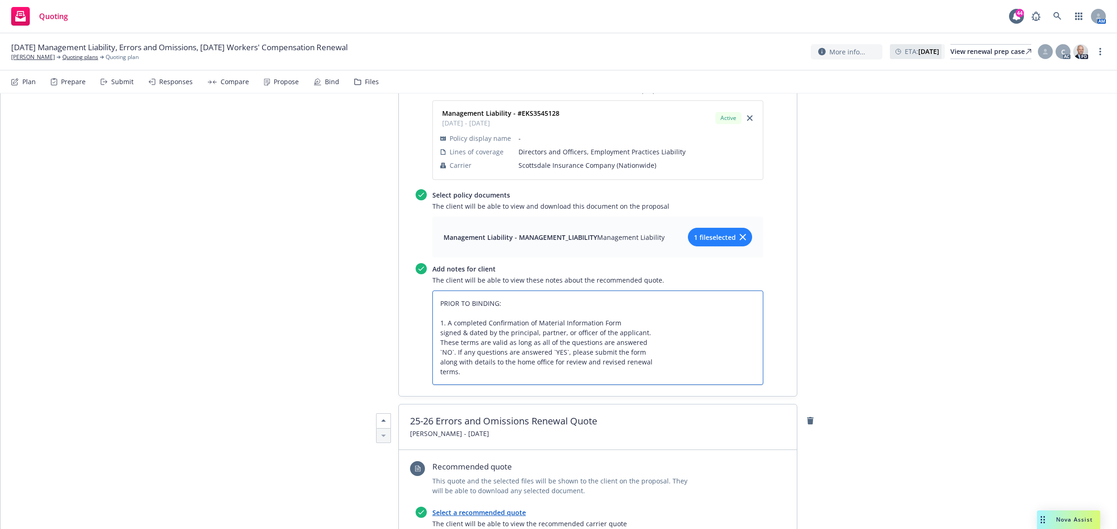
drag, startPoint x: 464, startPoint y: 375, endPoint x: 443, endPoint y: 223, distance: 153.5
click at [399, 279] on div "Recommended quote This quote and the selected files will be shown to the client…" at bounding box center [598, 63] width 398 height 667
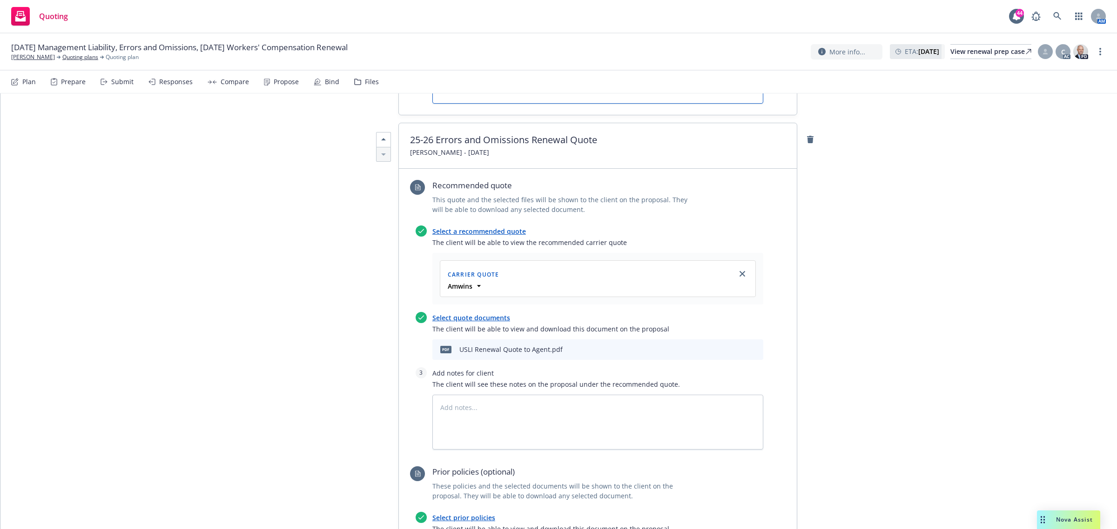
scroll to position [1047, 0]
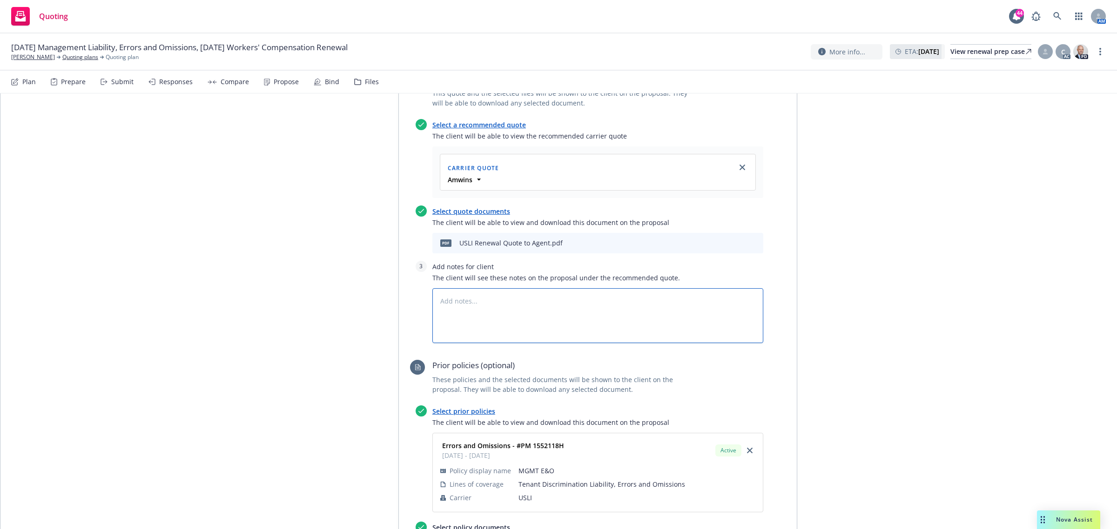
click at [461, 294] on textarea at bounding box center [597, 315] width 331 height 55
paste textarea "PRIOR TO BINDING: 1. A completed Confirmation of Material Information Form sign…"
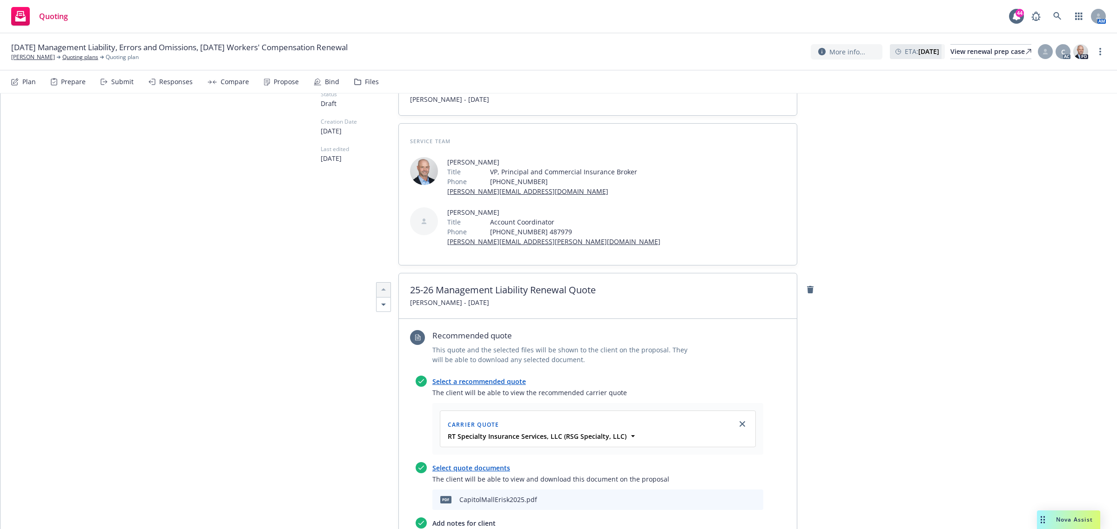
scroll to position [0, 0]
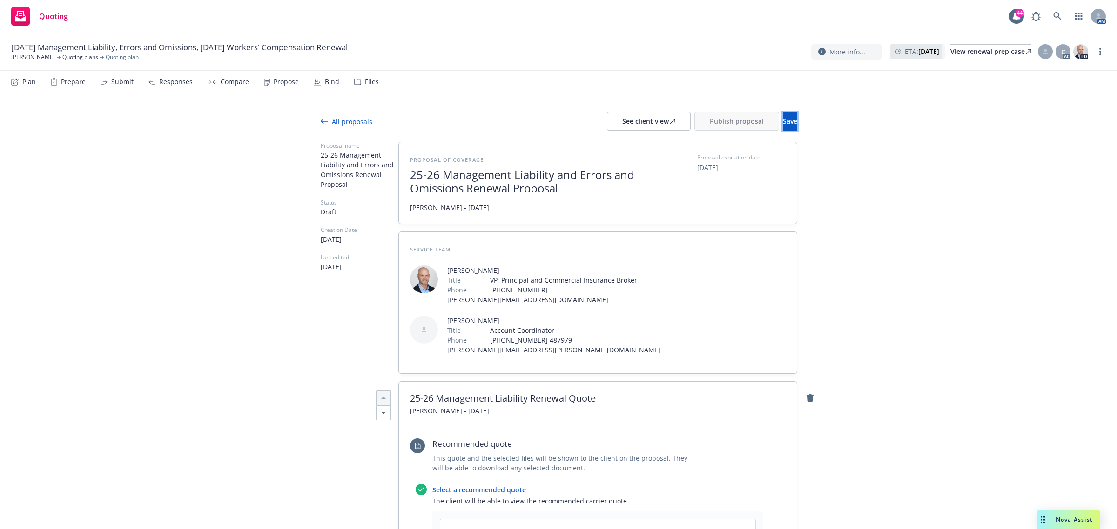
drag, startPoint x: 776, startPoint y: 113, endPoint x: 778, endPoint y: 107, distance: 6.0
click at [783, 124] on span "Save" at bounding box center [790, 121] width 14 height 9
click at [622, 124] on div "See client view" at bounding box center [648, 122] width 53 height 18
drag, startPoint x: 705, startPoint y: 122, endPoint x: 216, endPoint y: -71, distance: 525.7
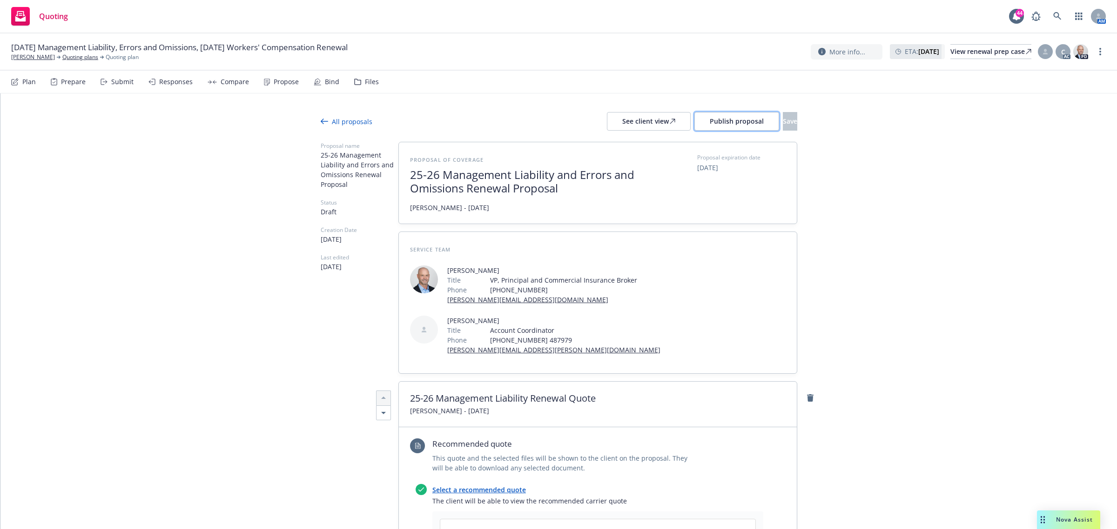
click at [216, 0] on html "Quoting 44 AM [DATE] Management Liability, Errors and Omissions, [DATE] Workers…" at bounding box center [558, 264] width 1117 height 529
click at [709, 121] on span "Publish proposal" at bounding box center [736, 121] width 54 height 9
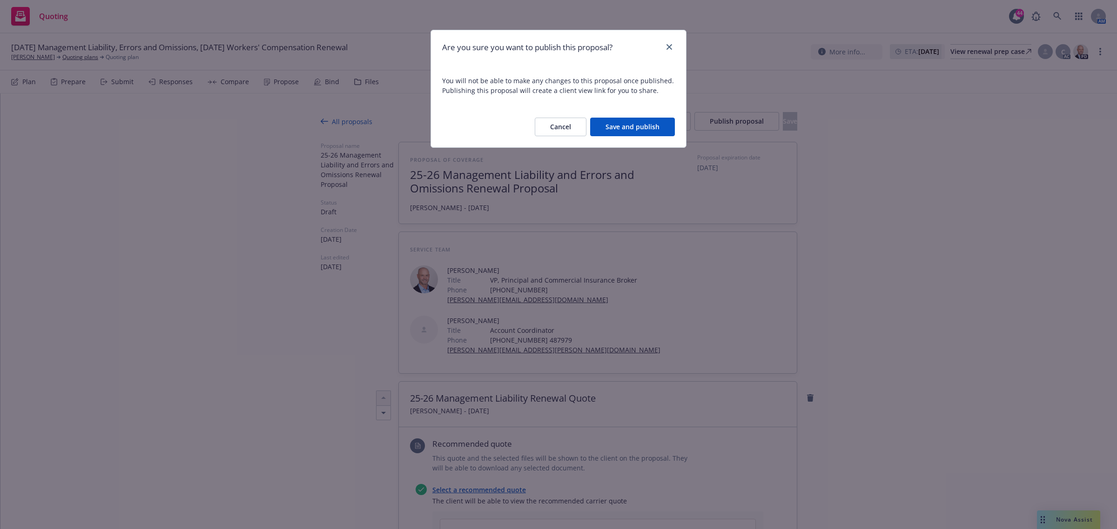
click at [652, 136] on button "Save and publish" at bounding box center [632, 127] width 85 height 19
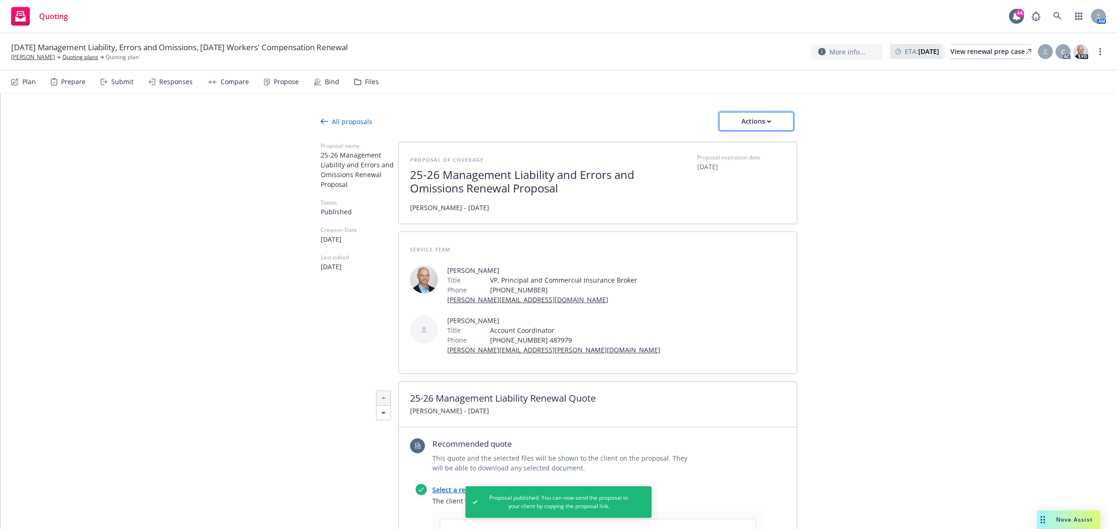
click at [764, 123] on div "Actions" at bounding box center [756, 122] width 44 height 18
click at [766, 147] on span "Copy proposal link" at bounding box center [755, 145] width 80 height 9
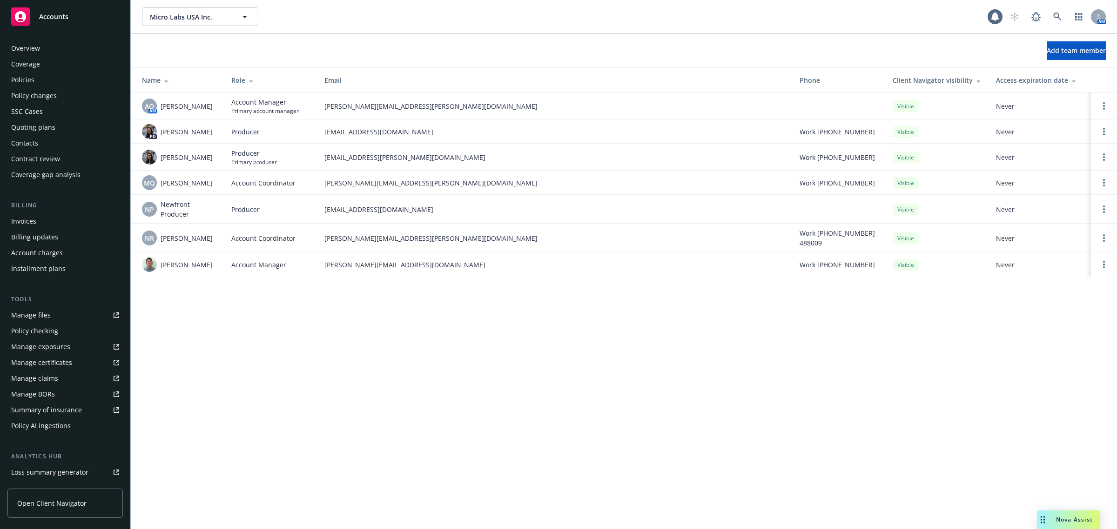
scroll to position [108, 0]
